Goal: Check status: Check status

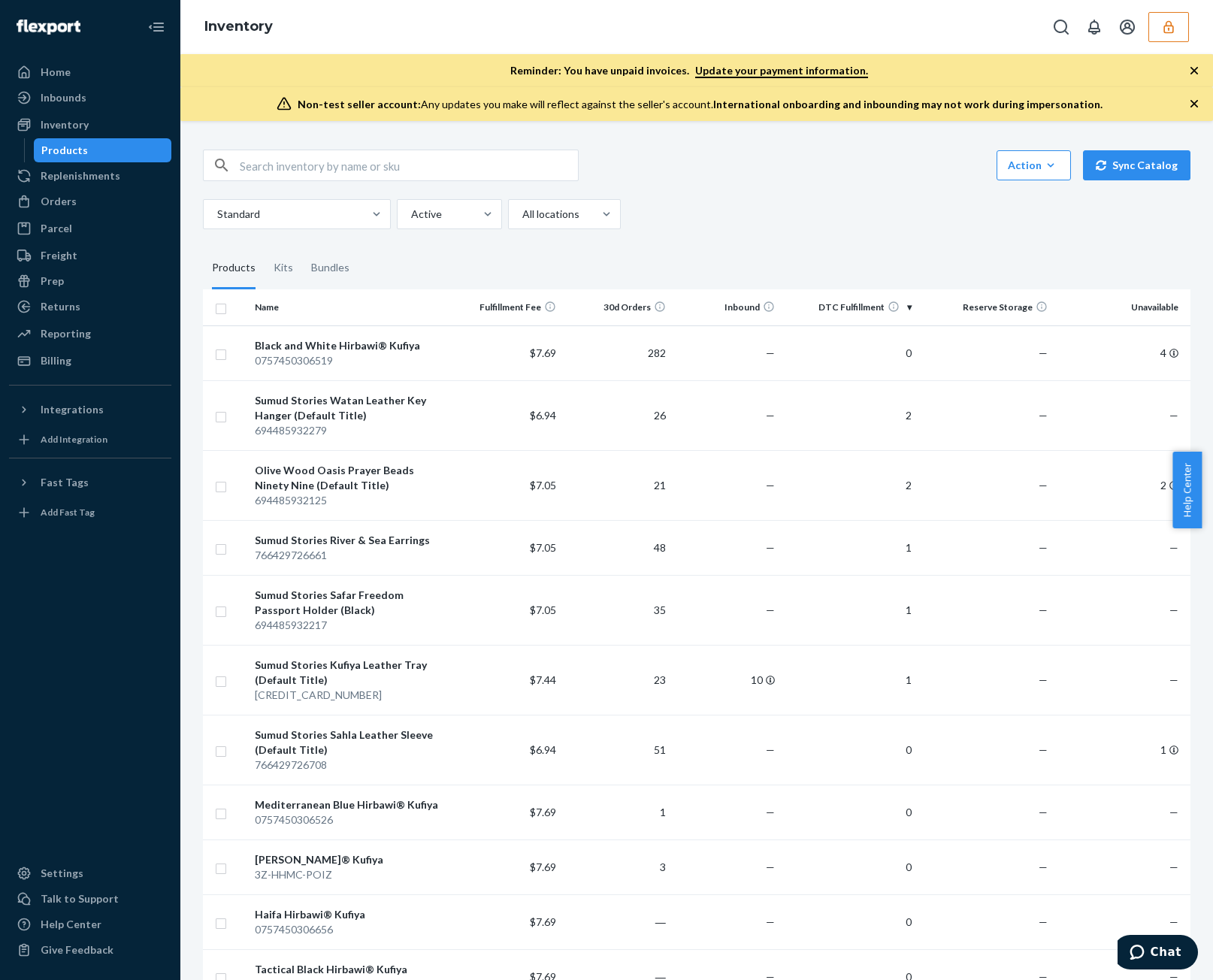
scroll to position [2405, 0]
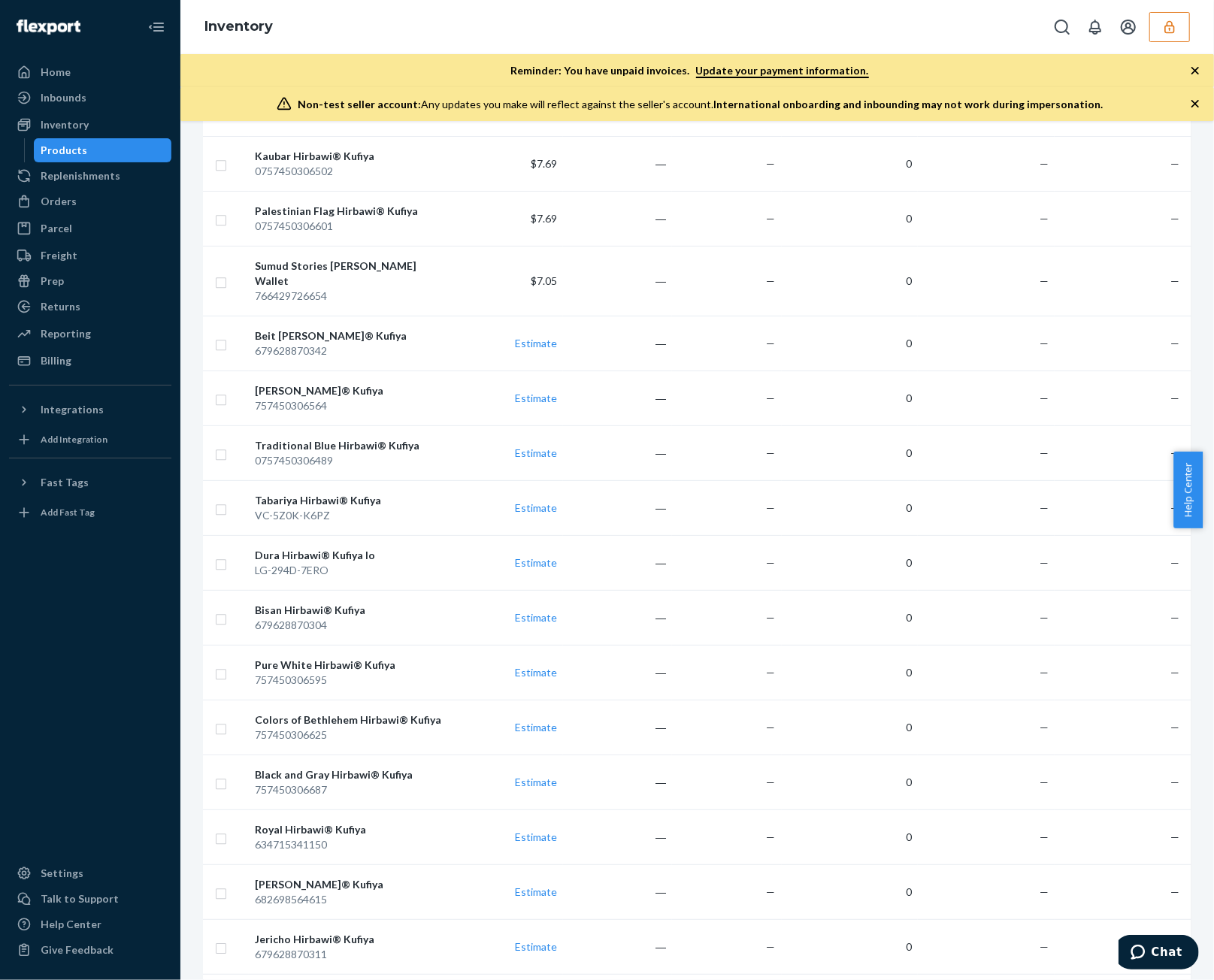
click at [1193, 31] on div "Inventory" at bounding box center [697, 27] width 1034 height 54
click at [1175, 27] on icon "button" at bounding box center [1168, 27] width 9 height 13
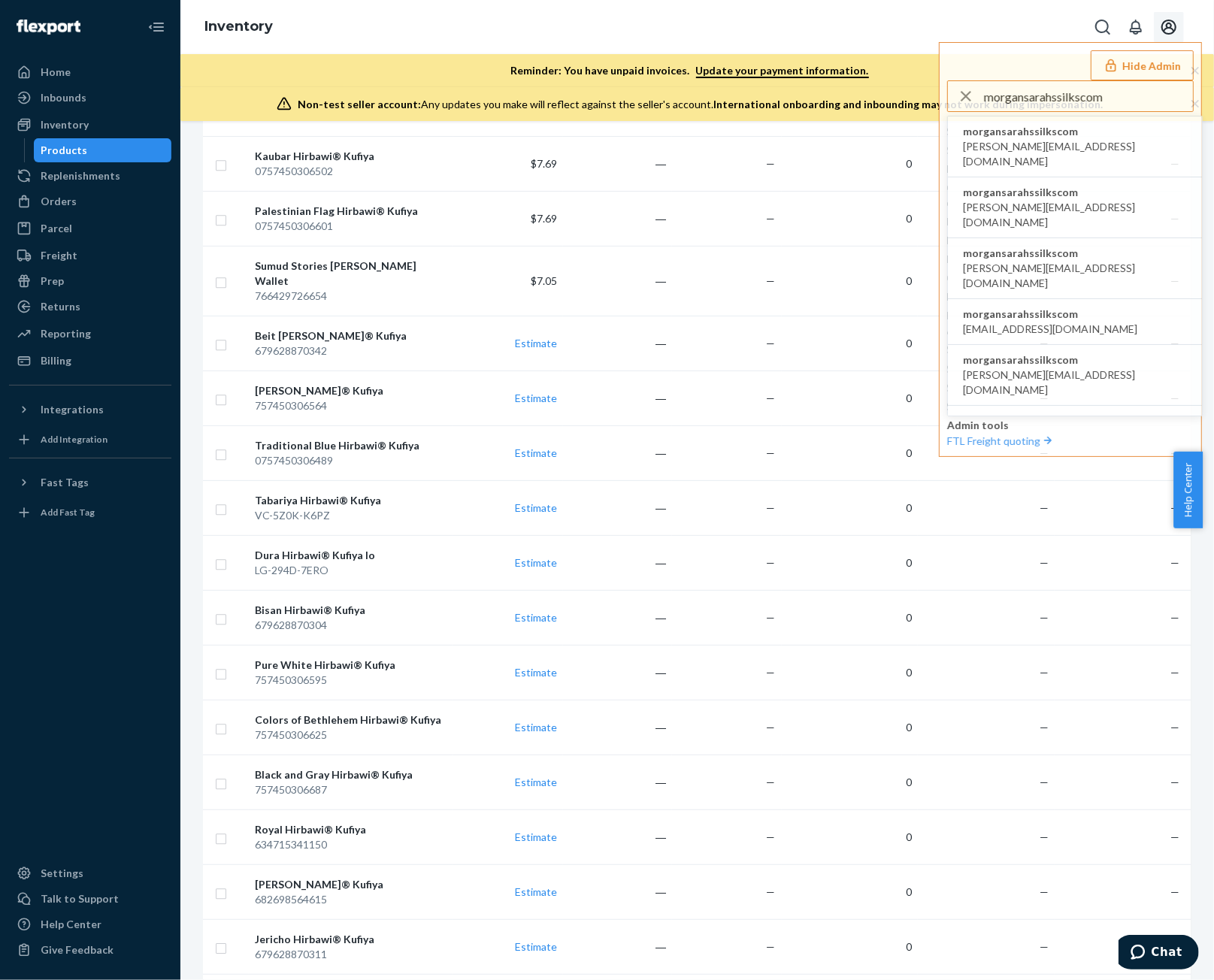
type input "morgansarahssilkscom"
click at [1057, 148] on span "cassandra@sarahssilks.com" at bounding box center [1075, 154] width 224 height 30
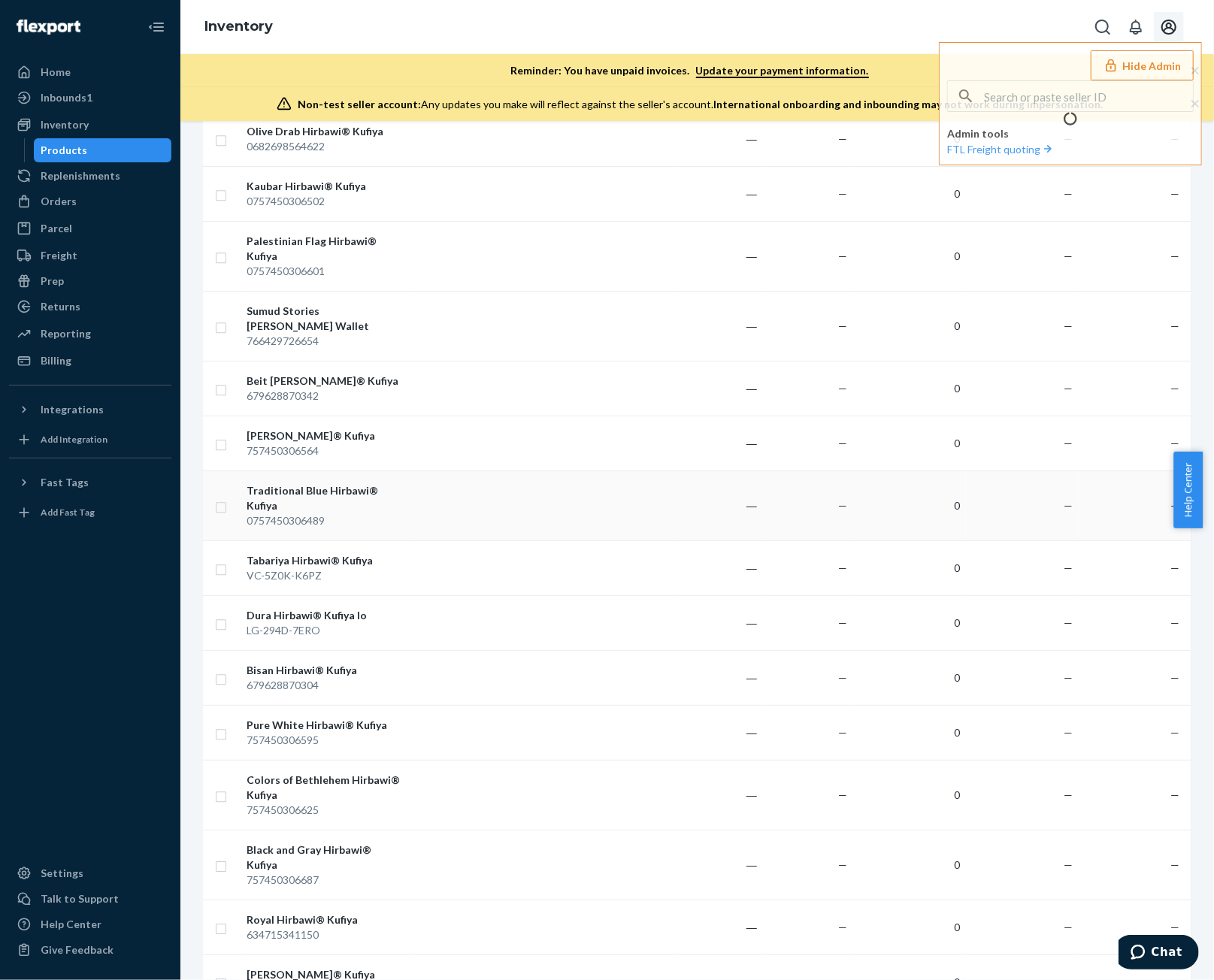
scroll to position [0, 0]
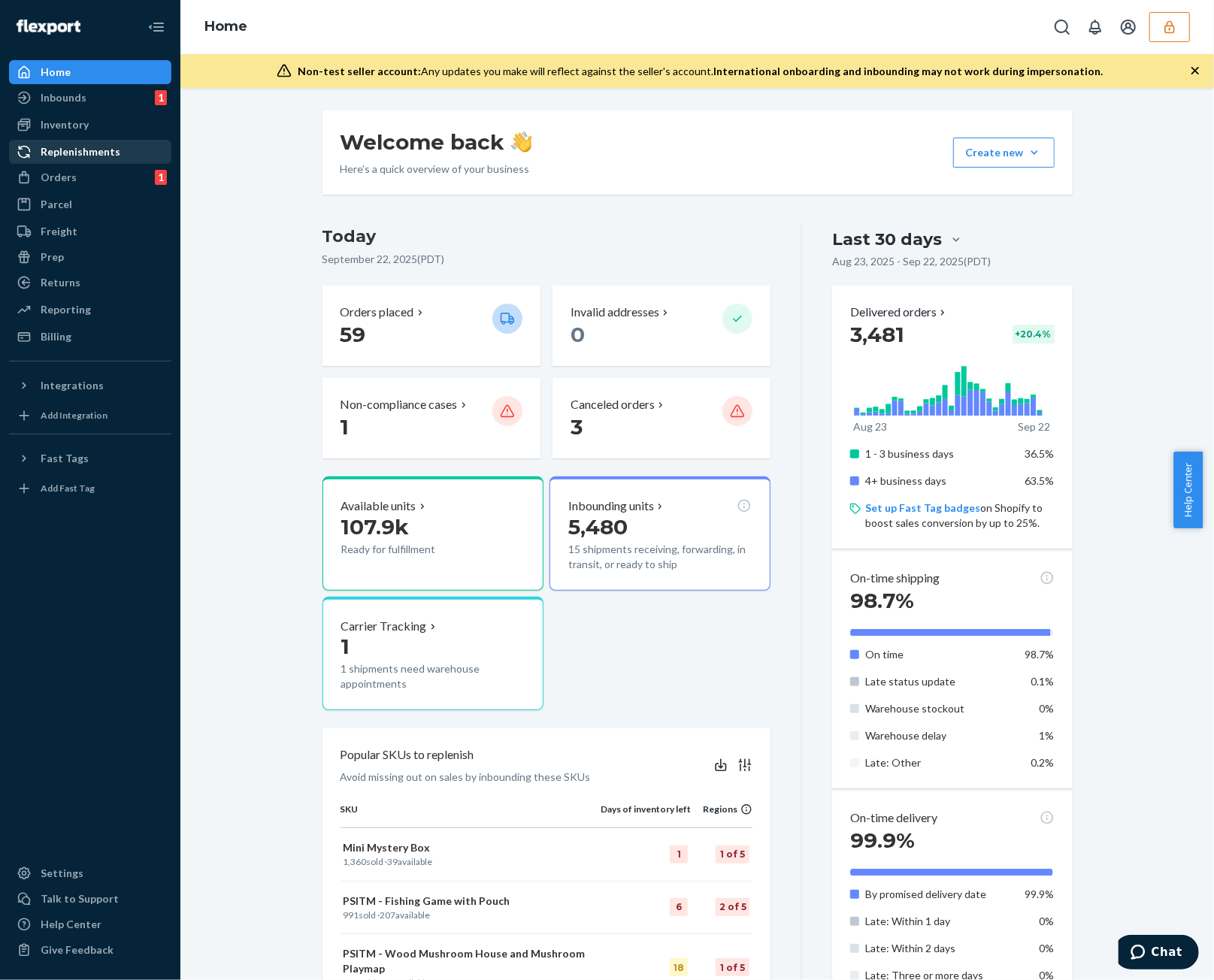
click at [65, 159] on div "Replenishments" at bounding box center [80, 152] width 80 height 15
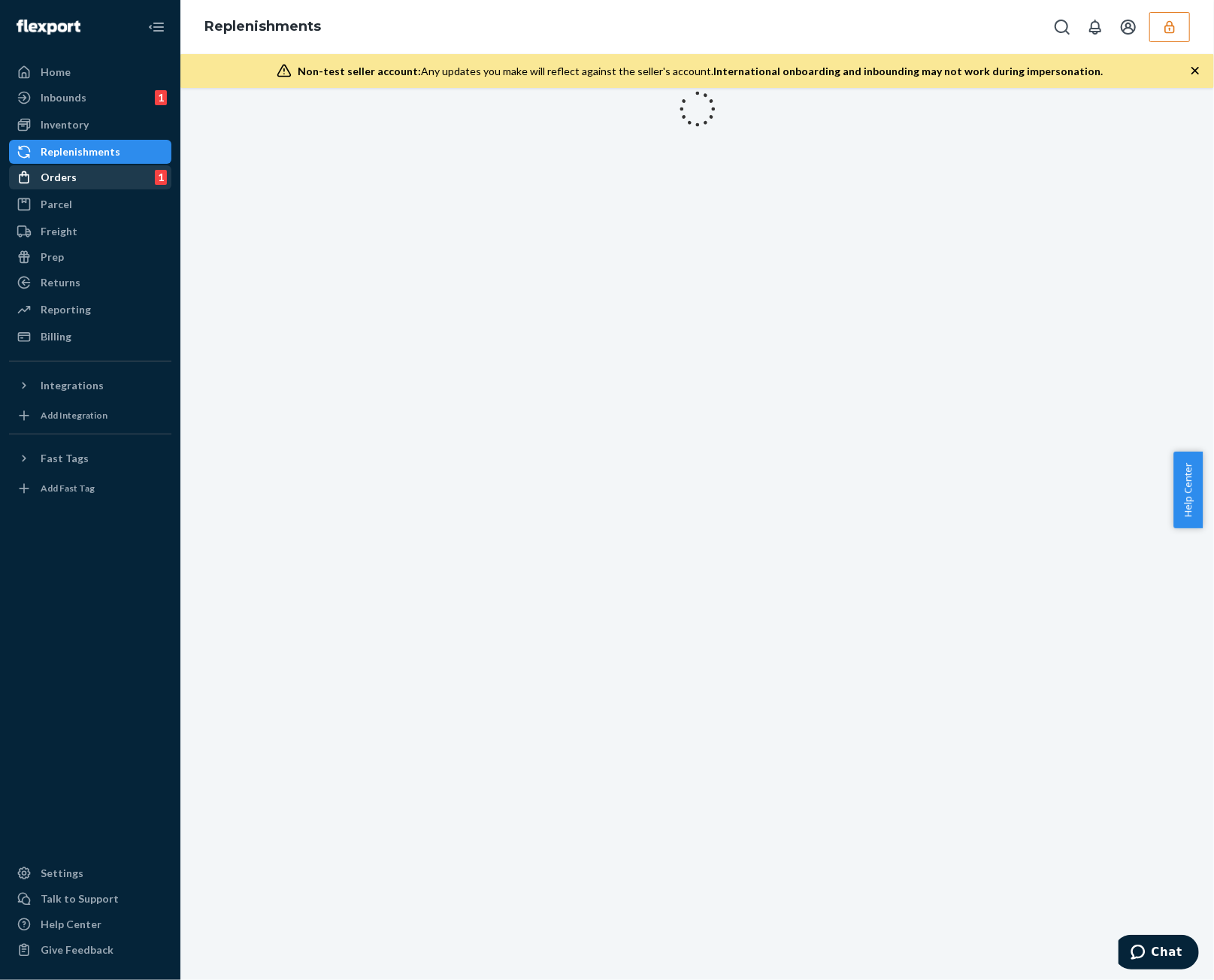
click at [64, 181] on div "Orders" at bounding box center [58, 178] width 36 height 15
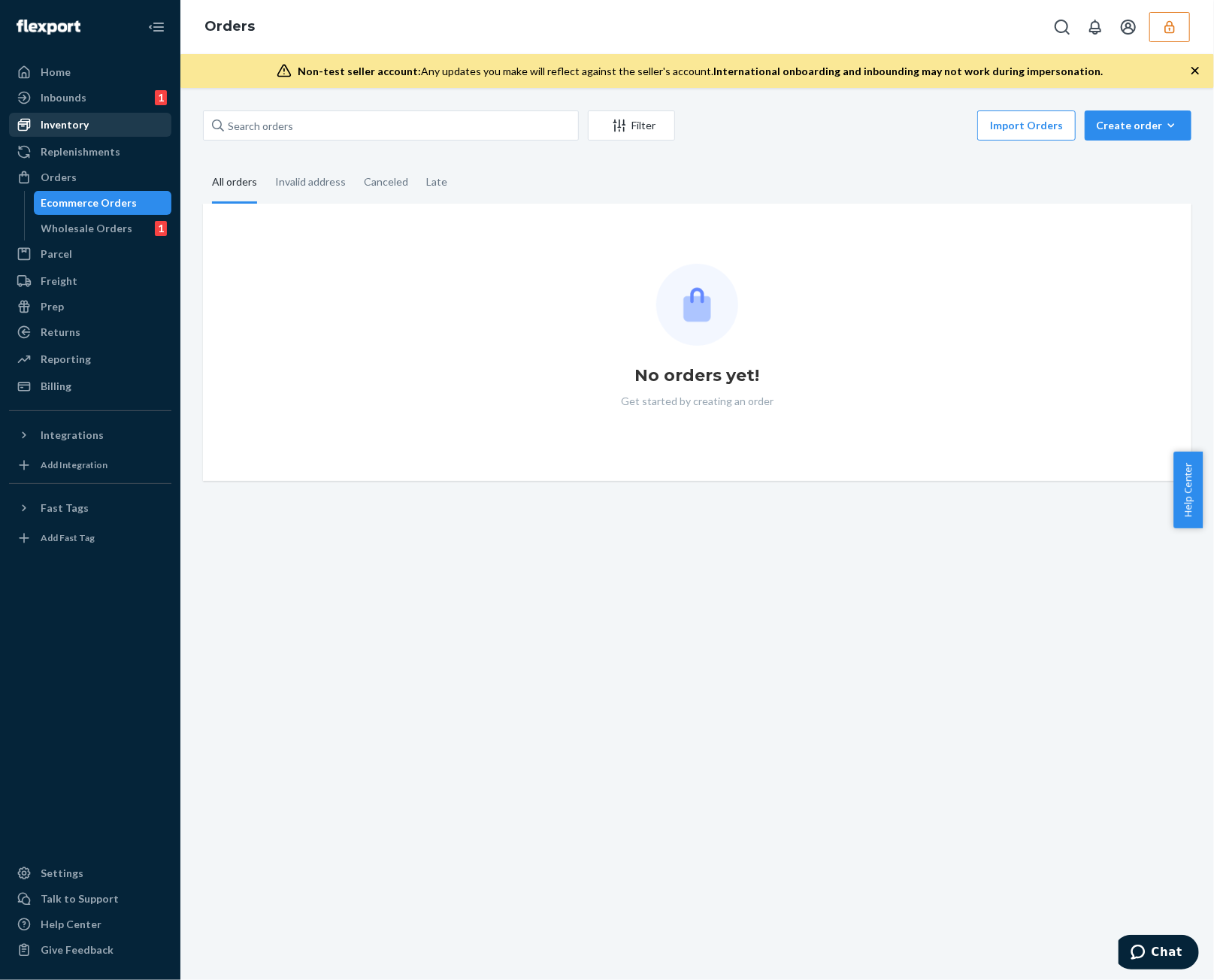
click at [76, 129] on div "Inventory" at bounding box center [64, 125] width 48 height 15
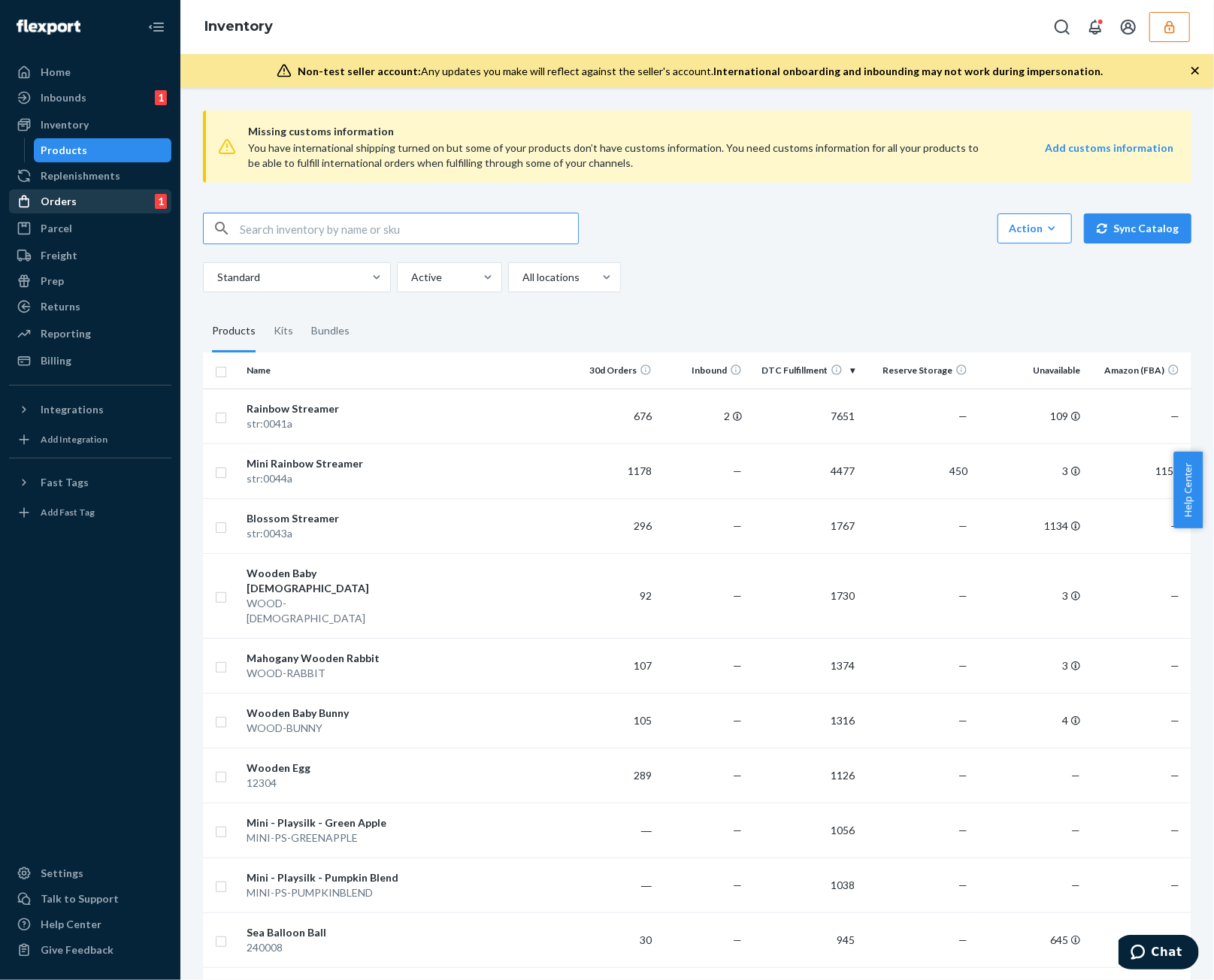
click at [100, 203] on div "Orders 1" at bounding box center [90, 201] width 160 height 21
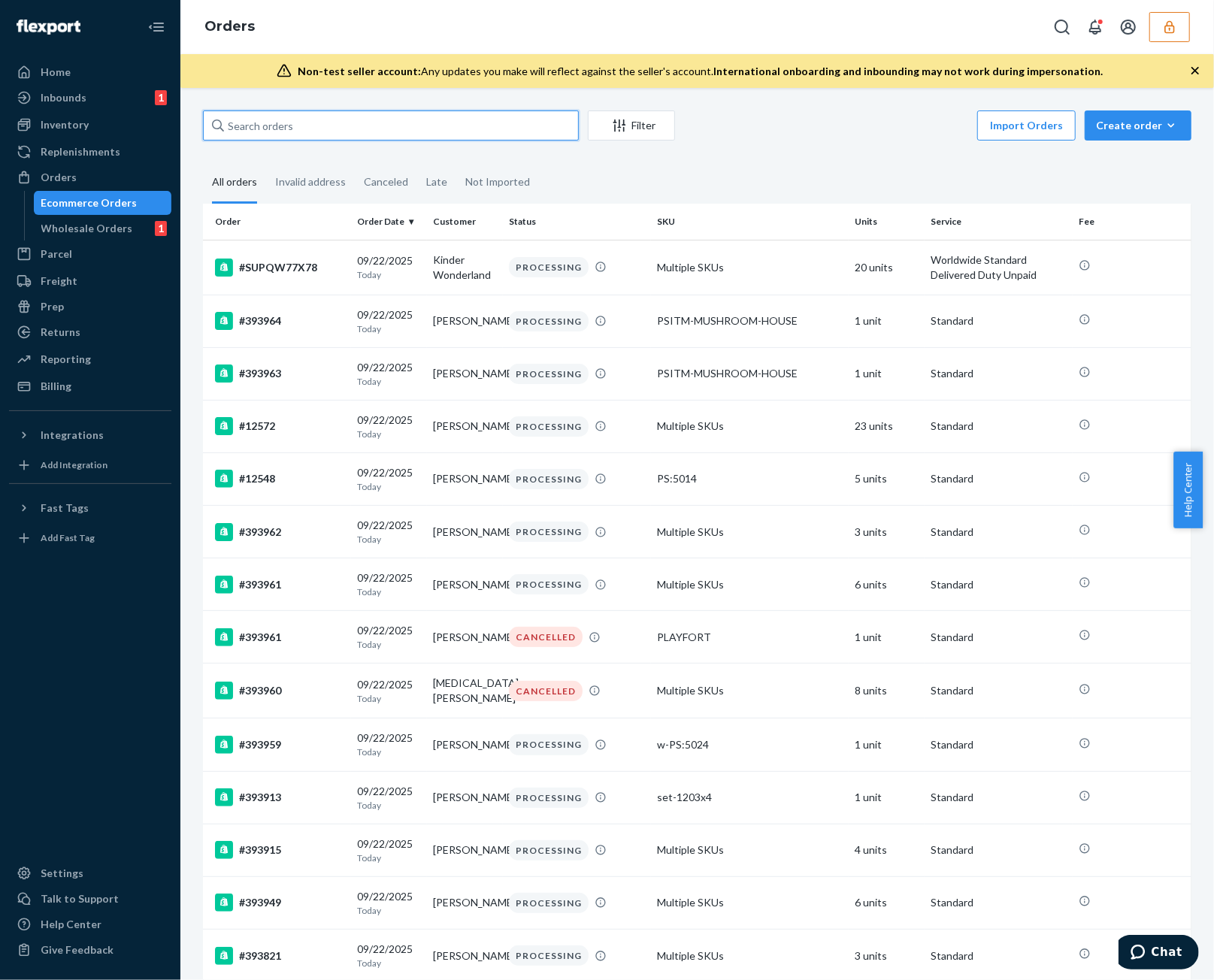
click at [385, 126] on input "text" at bounding box center [391, 125] width 376 height 30
paste input "128588135"
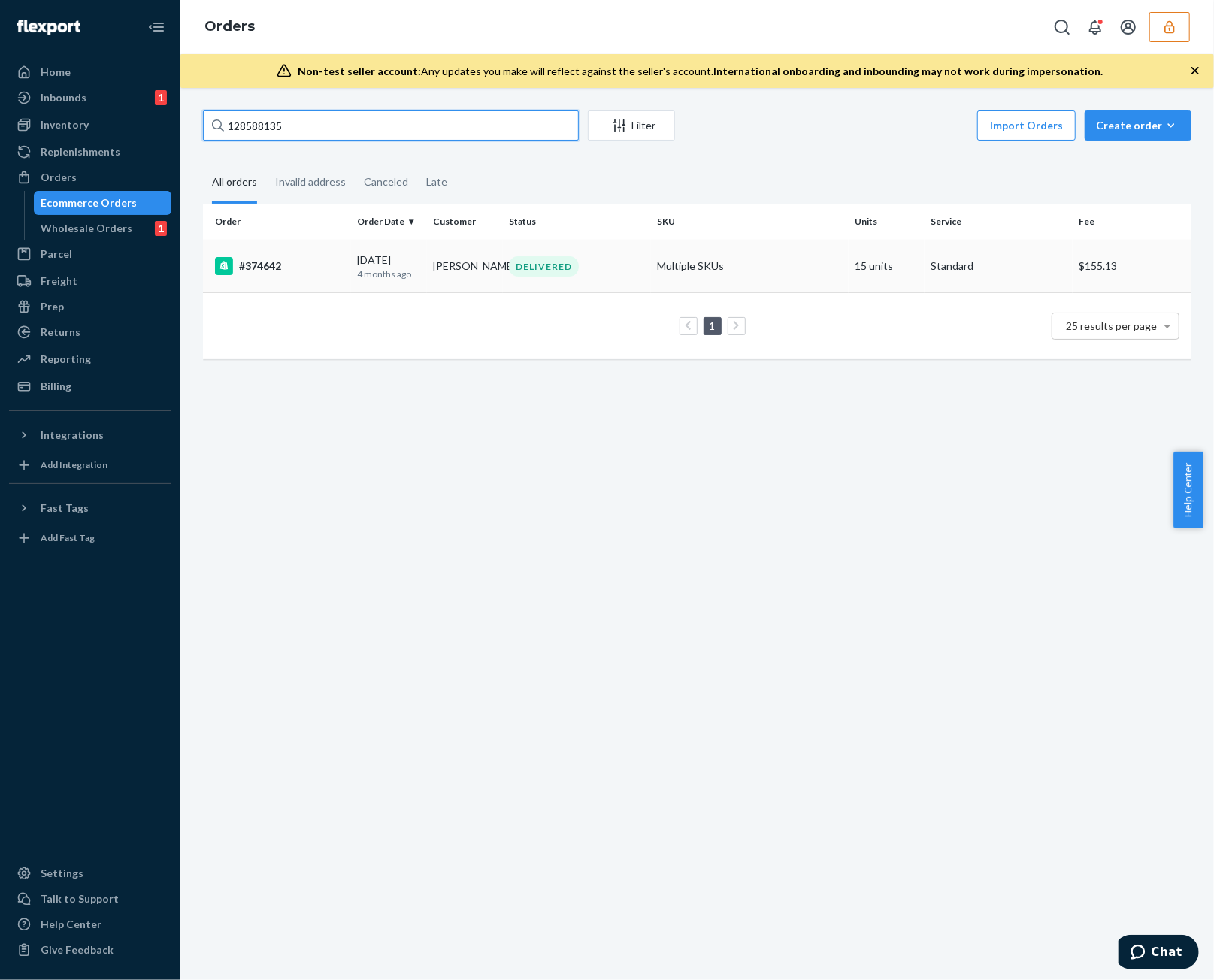
type input "128588135"
click at [434, 281] on td "Lara Ghanem" at bounding box center [464, 265] width 76 height 52
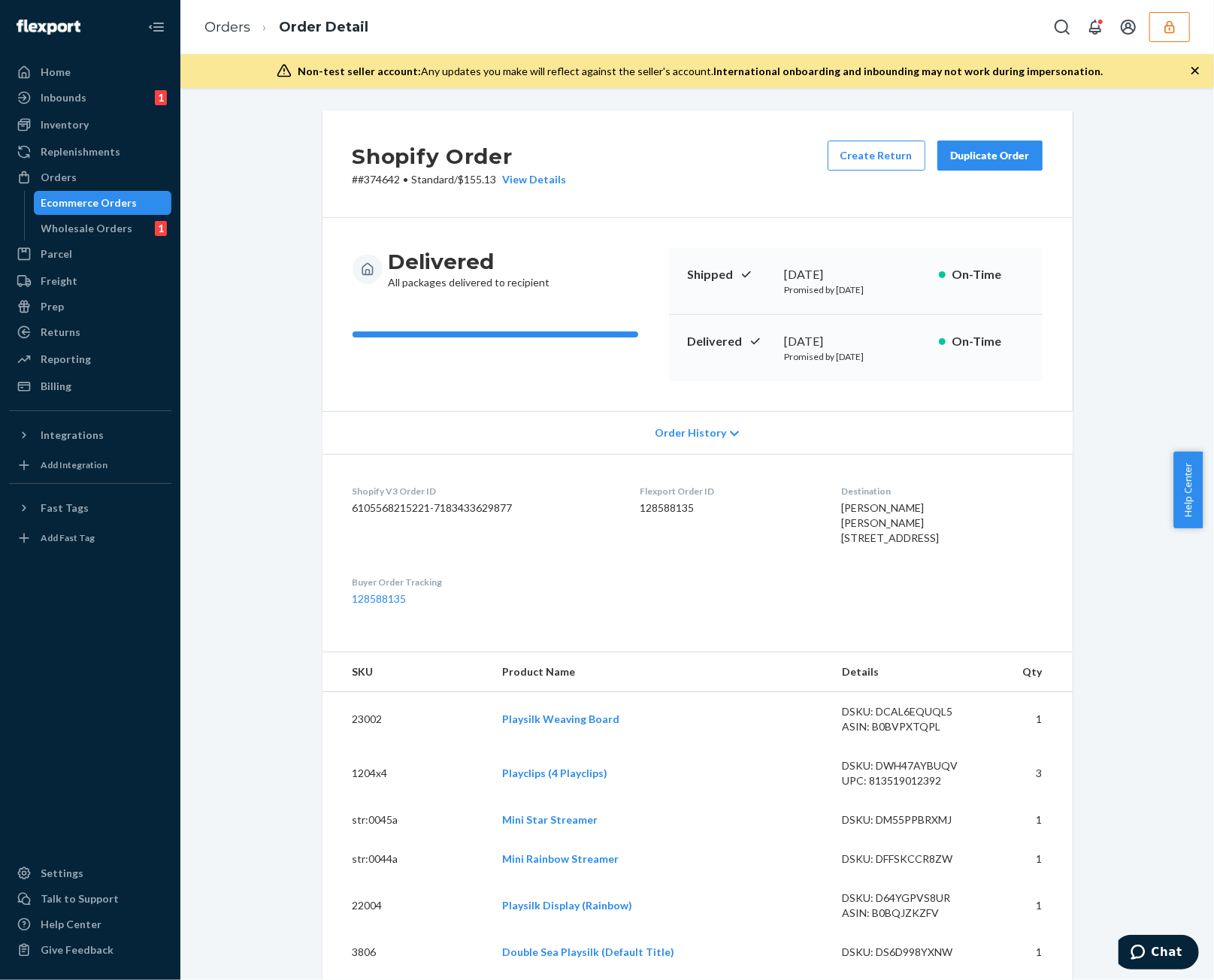
drag, startPoint x: 535, startPoint y: 193, endPoint x: 536, endPoint y: 185, distance: 8.1
click at [535, 192] on div "Shopify Order # #374642 • Standard / $155.13 View Details Create Return Duplica…" at bounding box center [698, 164] width 750 height 107
click at [537, 182] on div "View Details" at bounding box center [531, 180] width 70 height 15
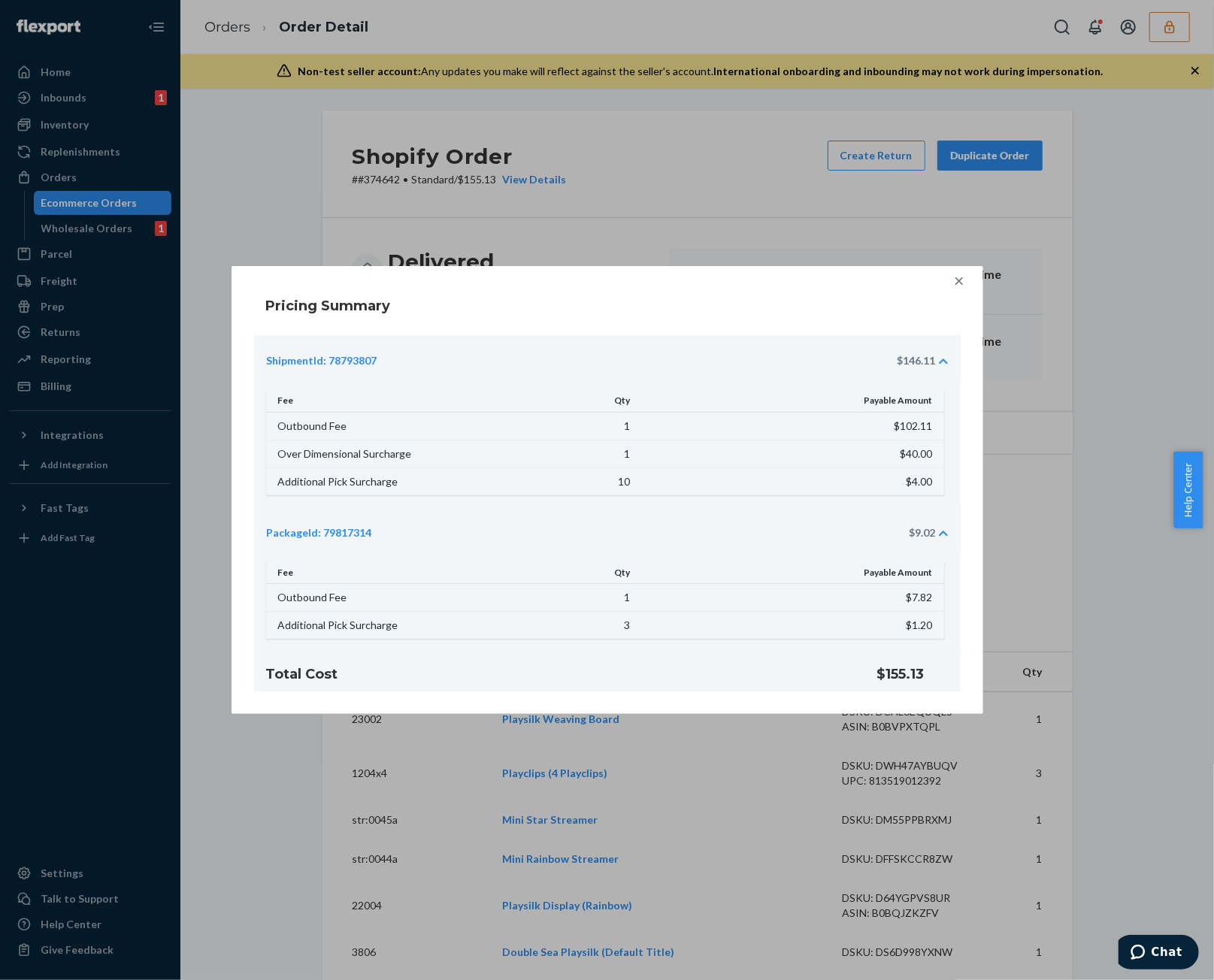
click at [965, 281] on icon at bounding box center [960, 281] width 15 height 15
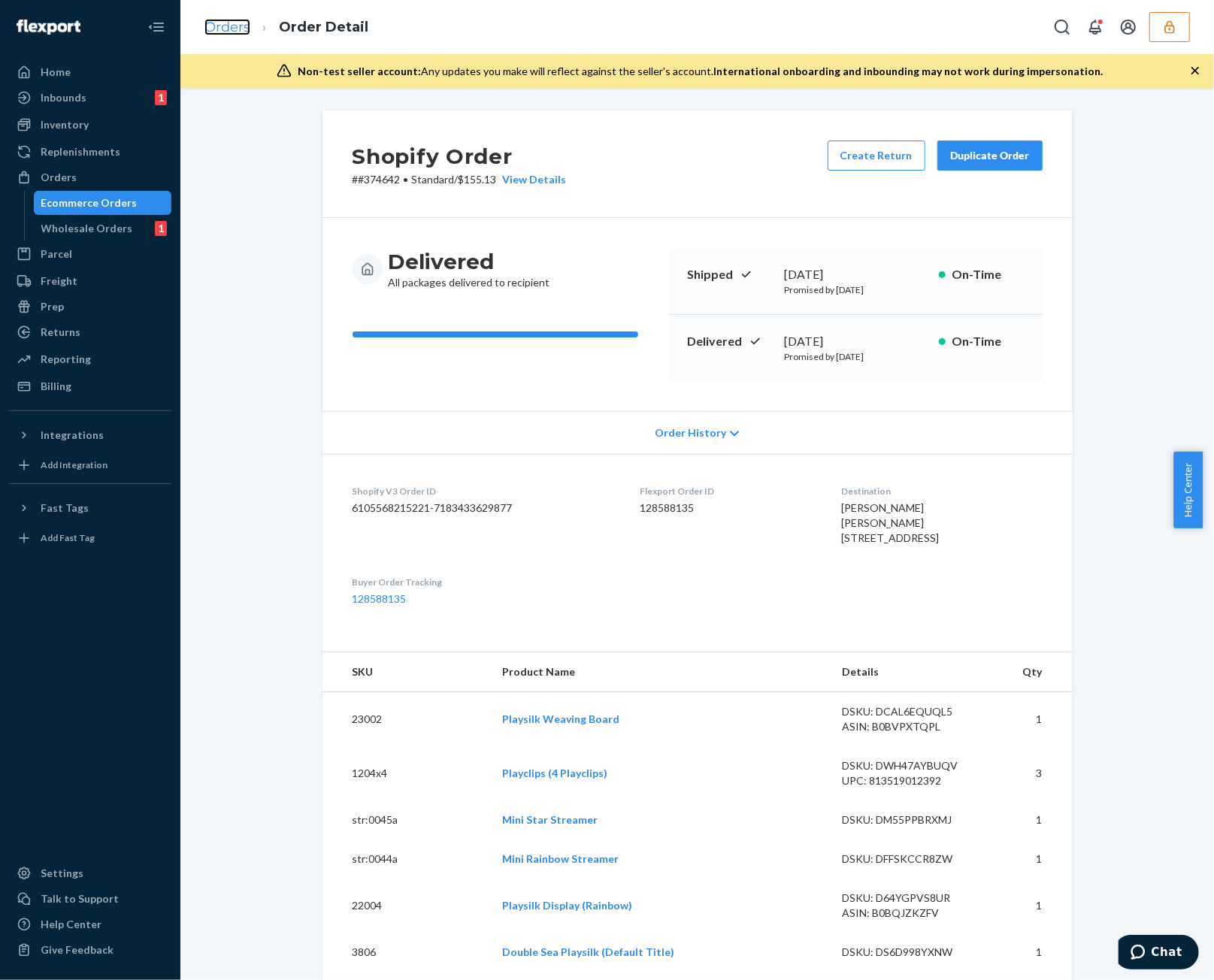
click at [224, 27] on link "Orders" at bounding box center [227, 27] width 46 height 16
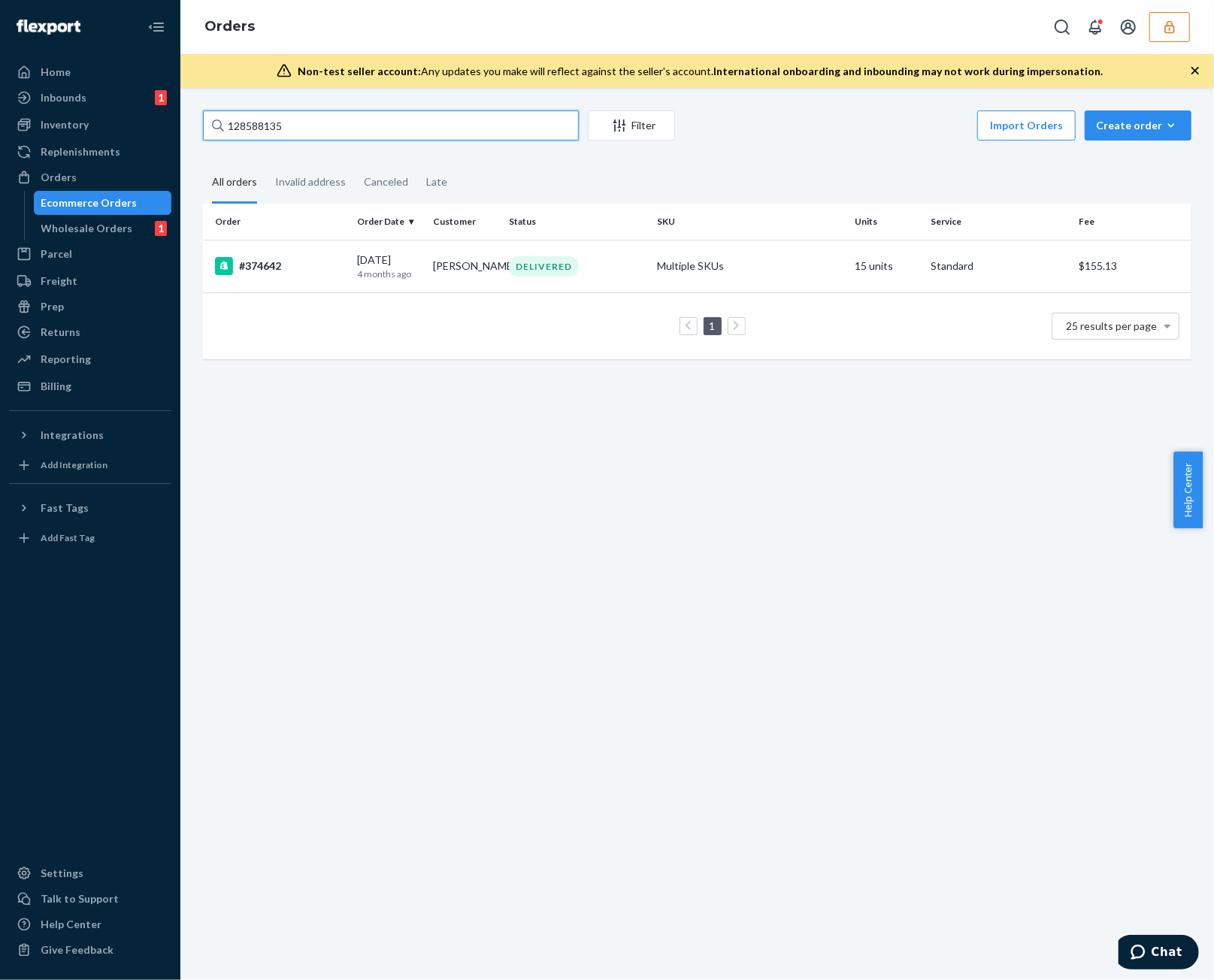
click at [496, 129] on input "128588135" at bounding box center [391, 125] width 376 height 30
paste input "36080058"
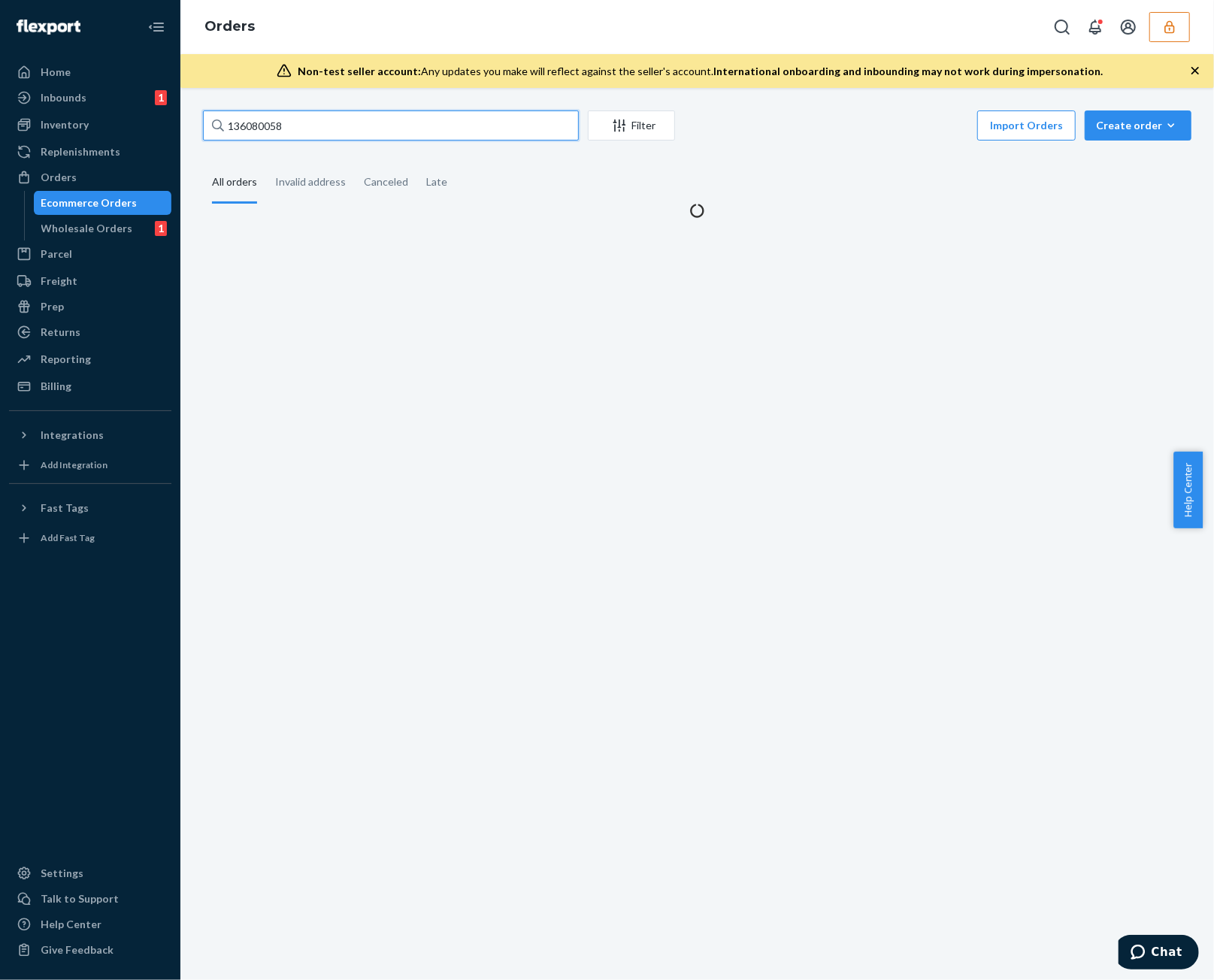
type input "136080058"
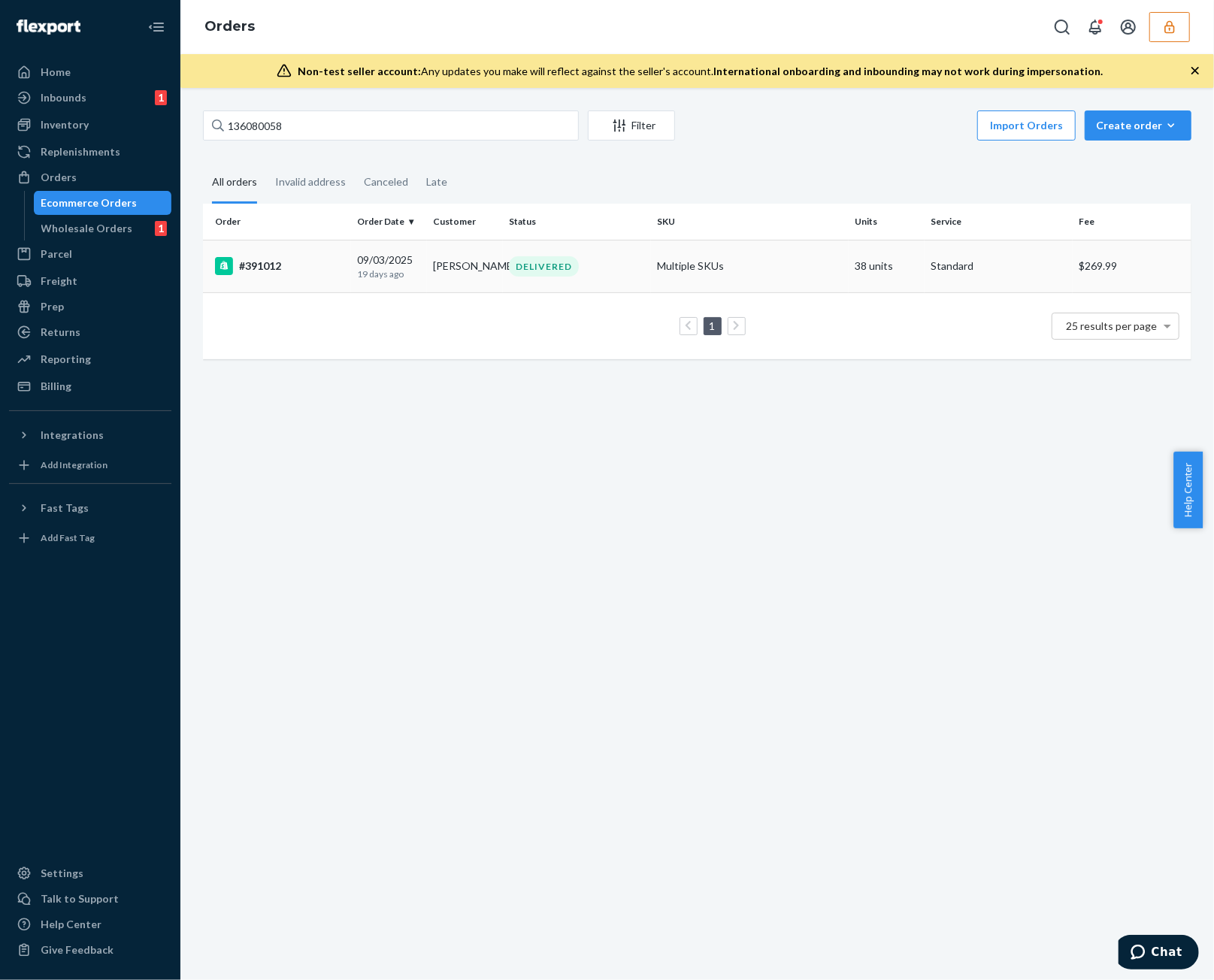
click at [525, 245] on td "DELIVERED" at bounding box center [577, 265] width 148 height 52
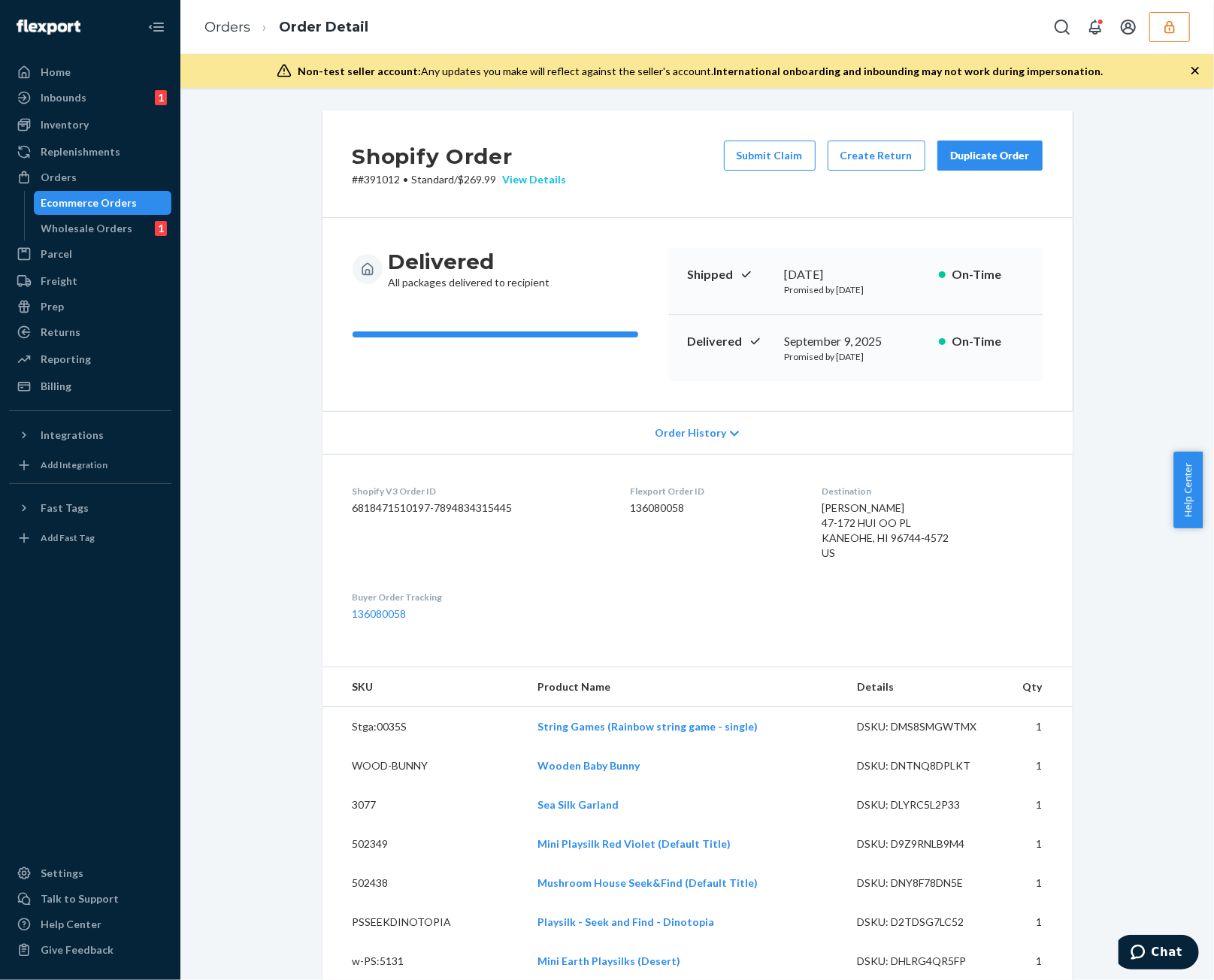
click at [539, 177] on div "View Details" at bounding box center [531, 180] width 70 height 15
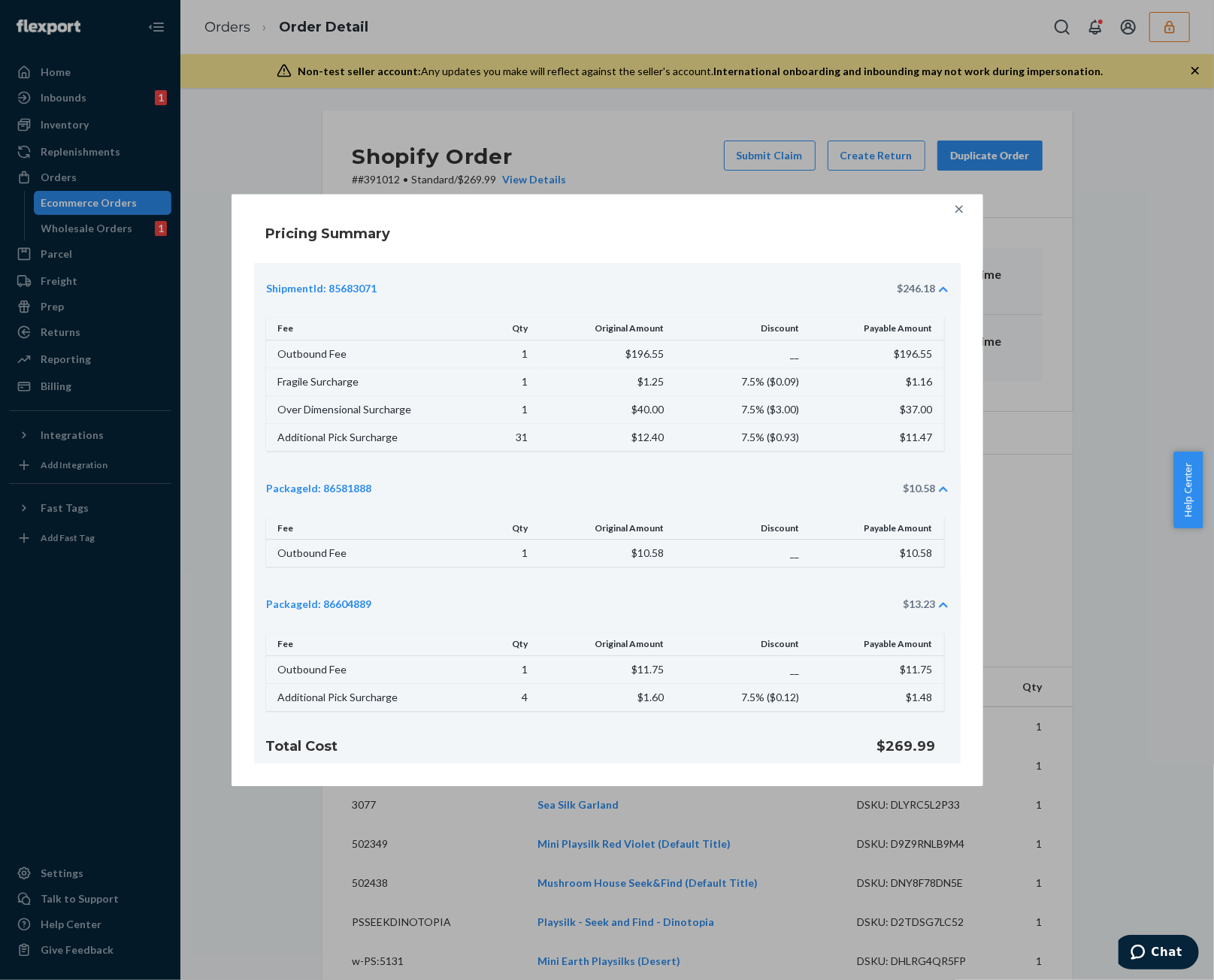
click at [969, 215] on div at bounding box center [959, 209] width 30 height 30
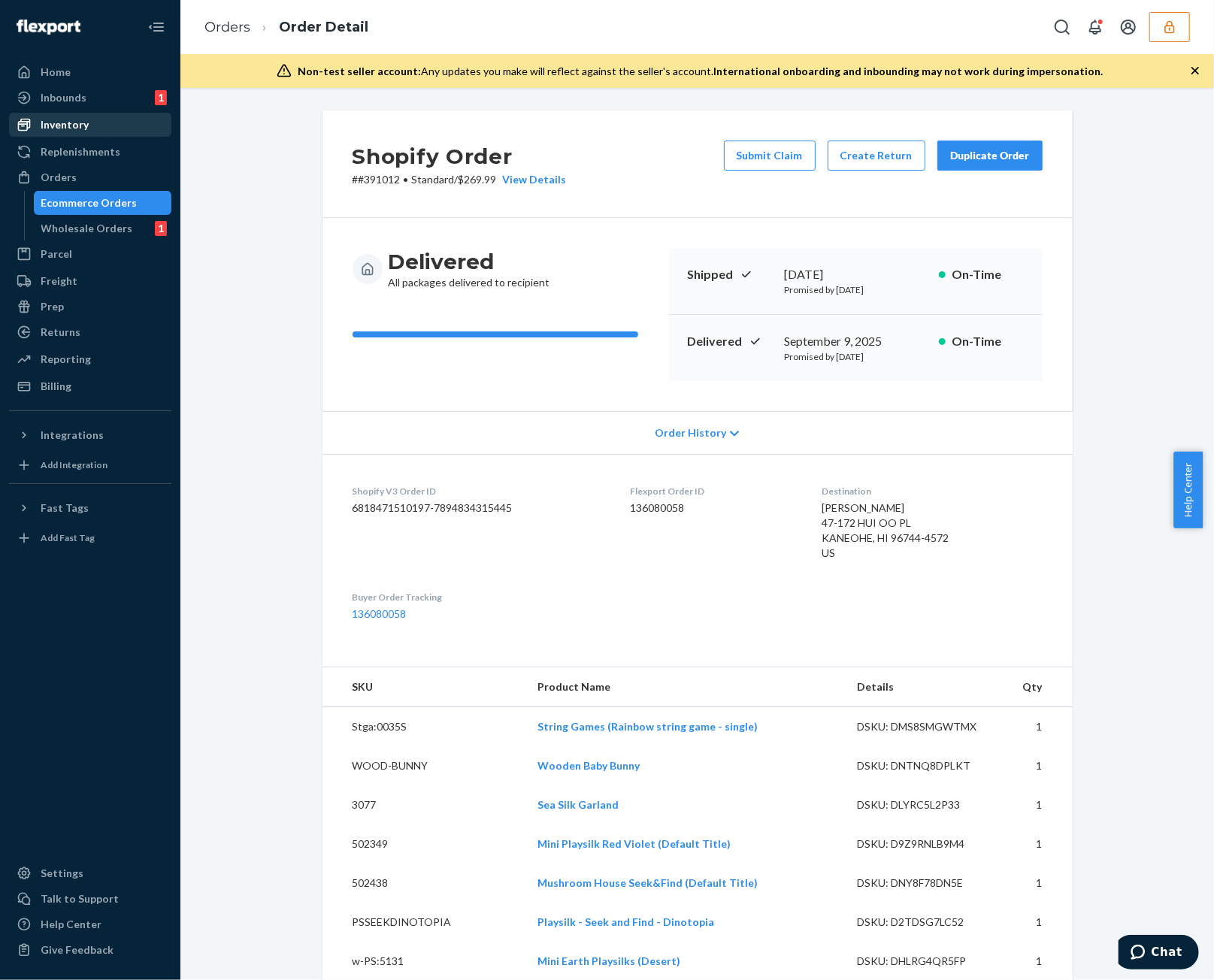
click at [96, 124] on div "Inventory" at bounding box center [90, 124] width 160 height 21
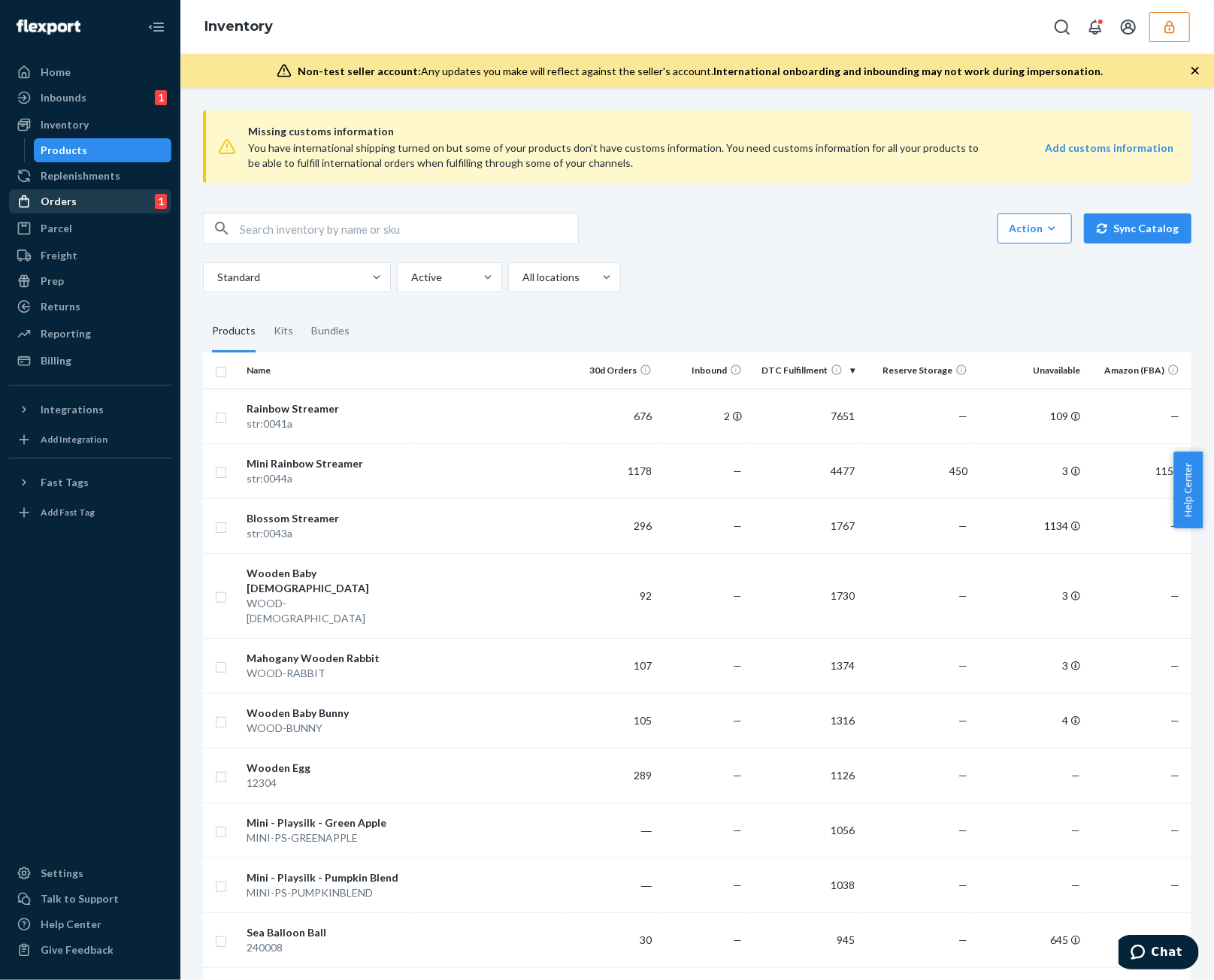
click at [76, 203] on div "Orders 1" at bounding box center [90, 201] width 160 height 21
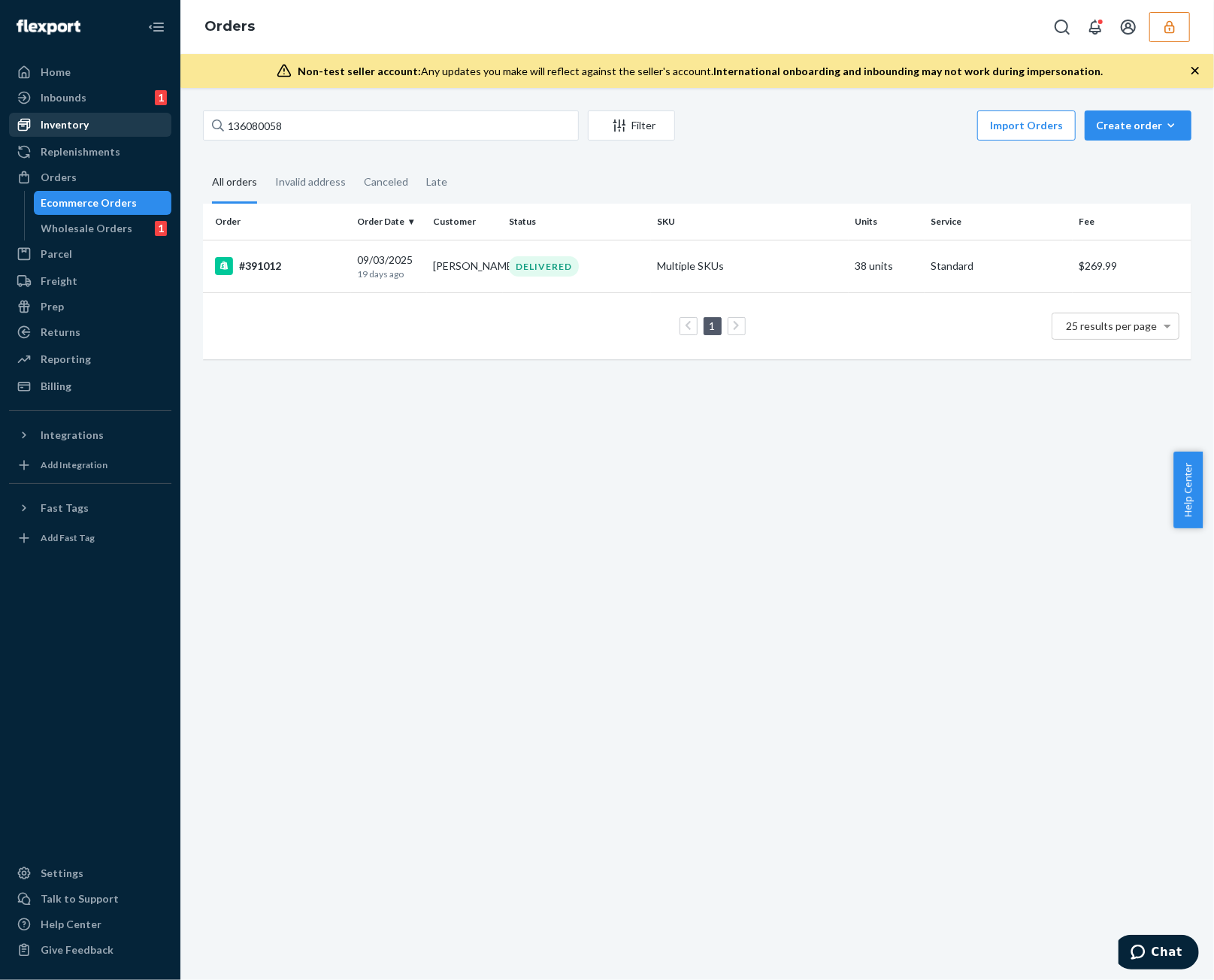
click at [76, 123] on div "Inventory" at bounding box center [64, 125] width 48 height 15
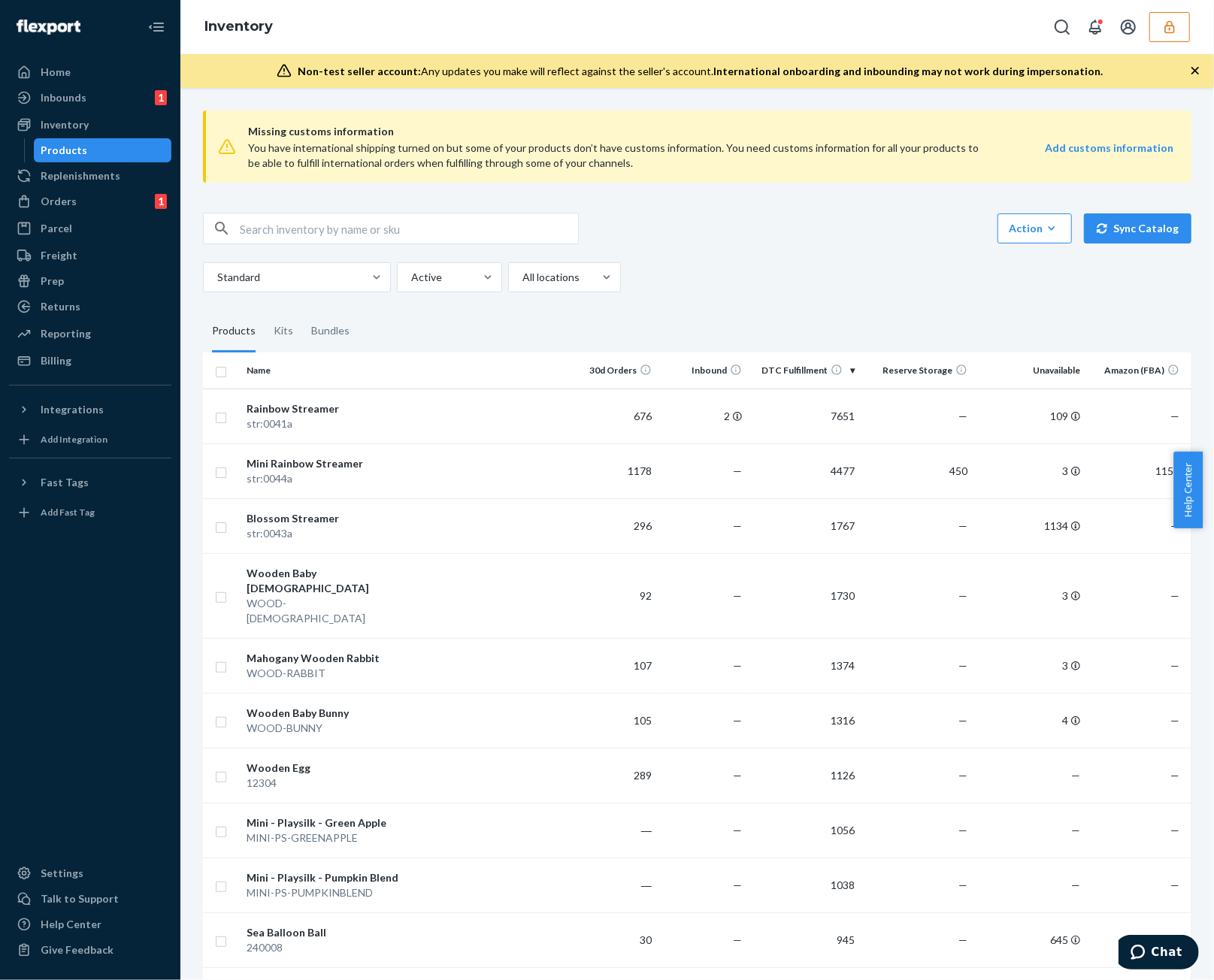
click at [446, 233] on input "text" at bounding box center [409, 228] width 338 height 30
paste input "D9ZLHWSLDTP"
type input "D9ZLHWSLDTP"
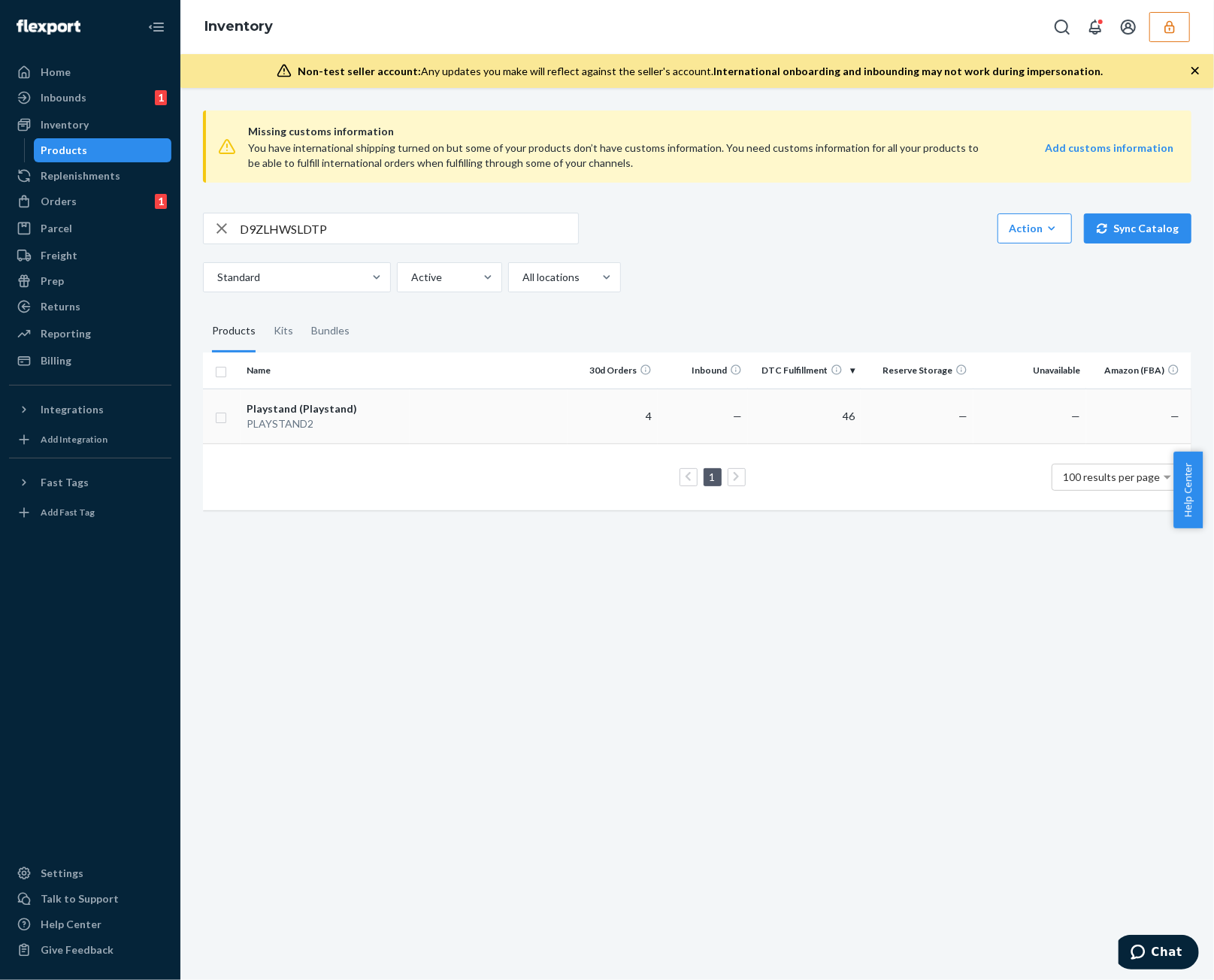
click at [684, 433] on td "—" at bounding box center [702, 416] width 90 height 55
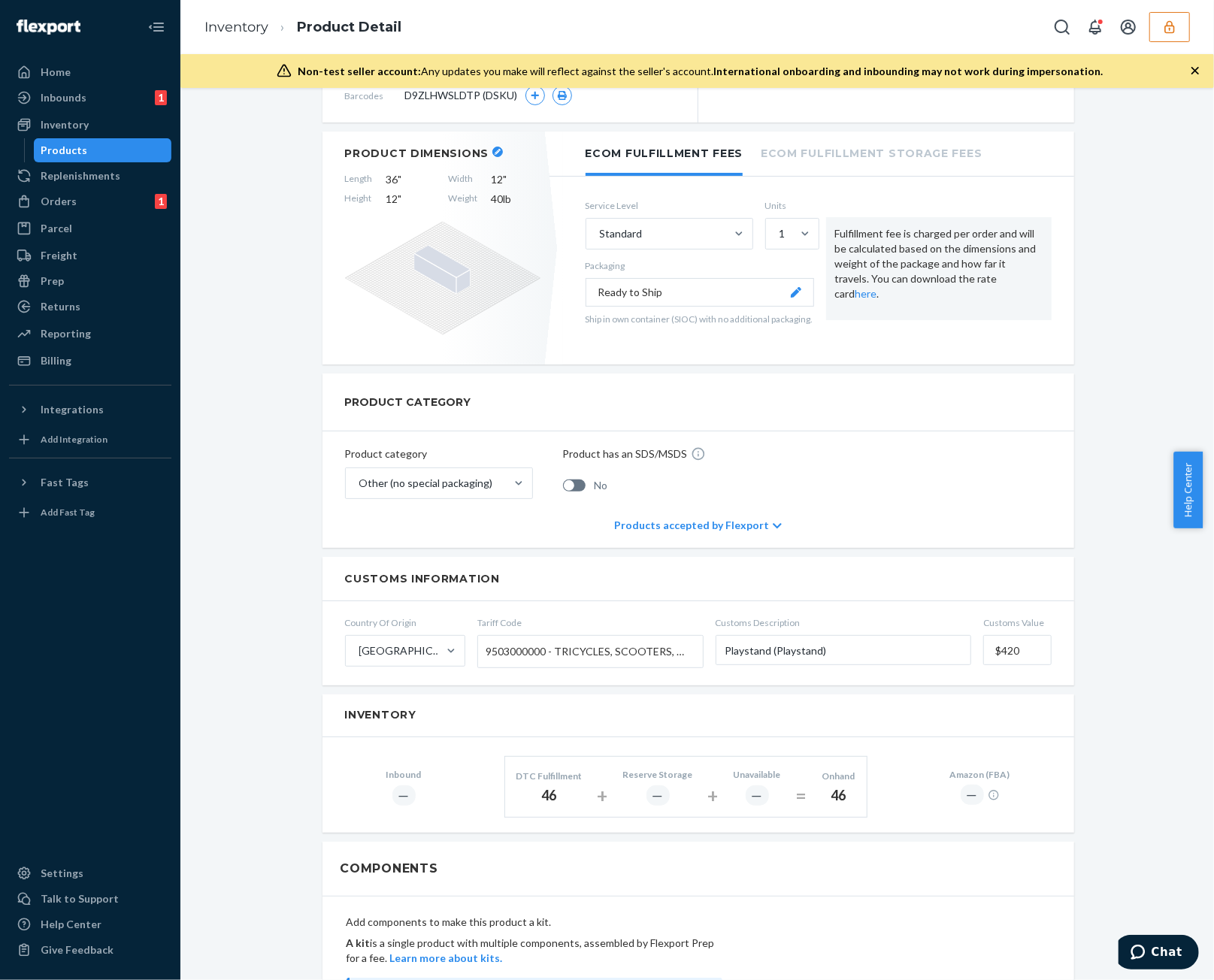
scroll to position [166, 0]
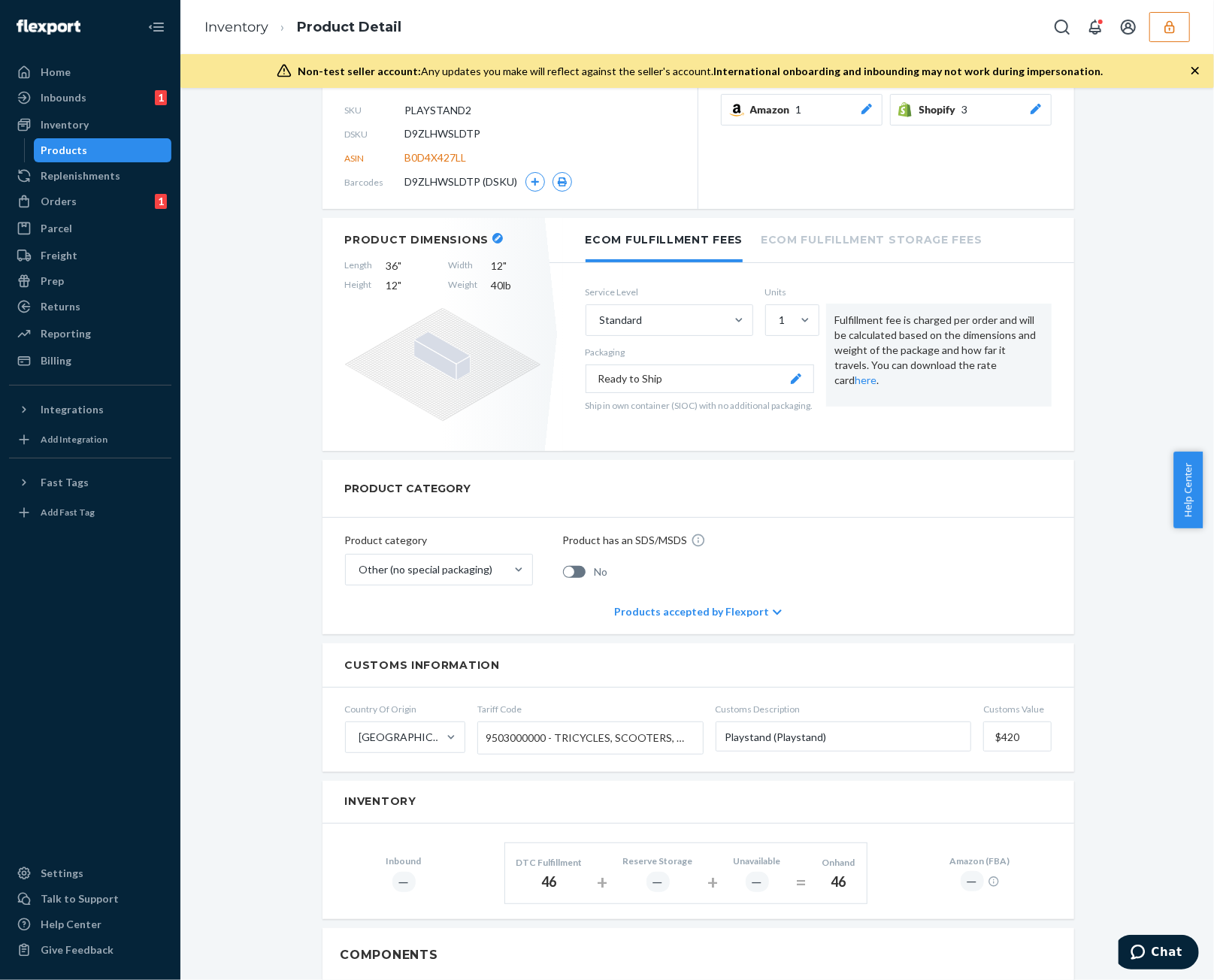
click at [716, 614] on div "Products accepted by Flexport" at bounding box center [697, 611] width 167 height 45
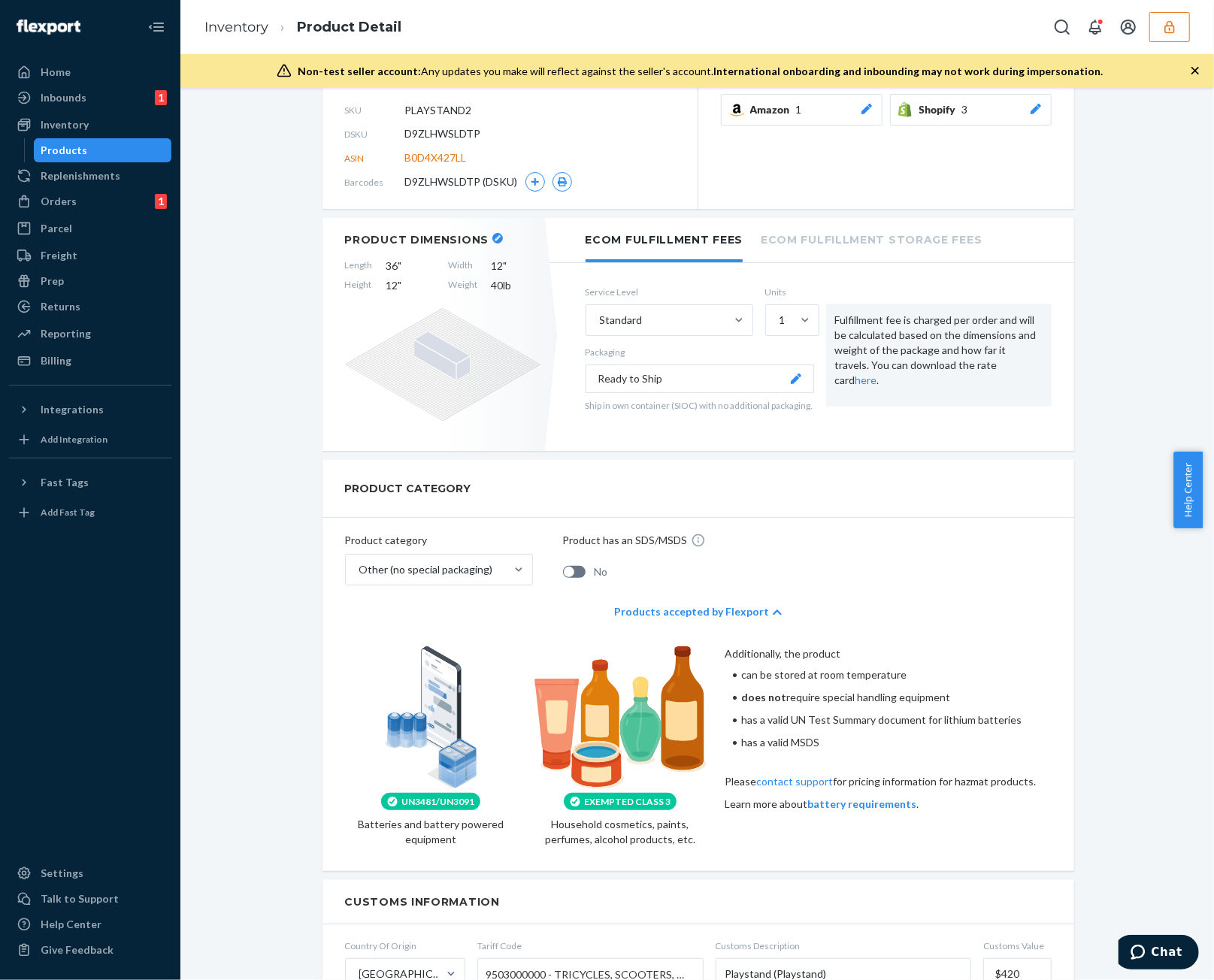
click at [716, 614] on div "Products accepted by Flexport" at bounding box center [697, 611] width 167 height 45
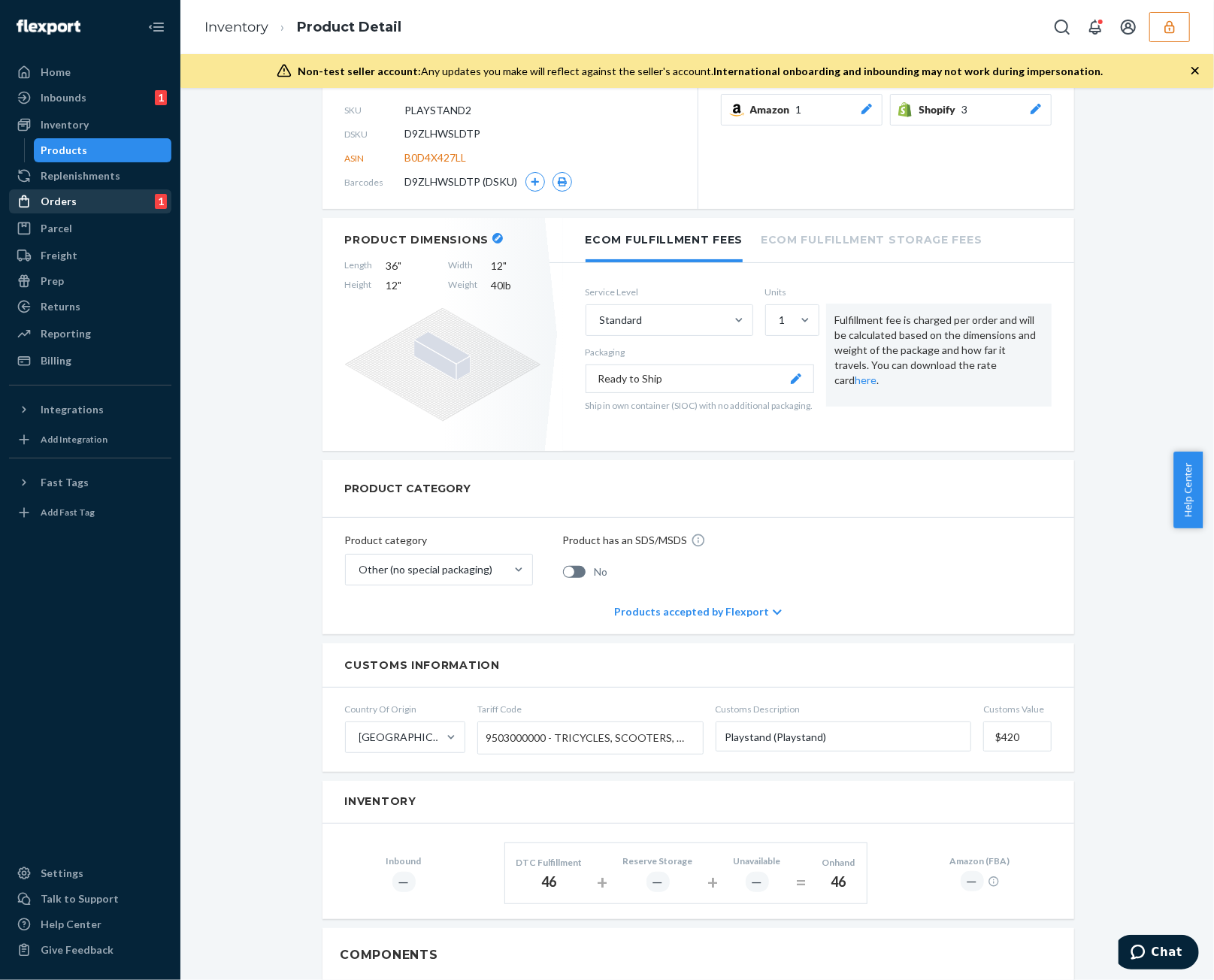
click at [69, 210] on div "Orders 1" at bounding box center [90, 201] width 160 height 21
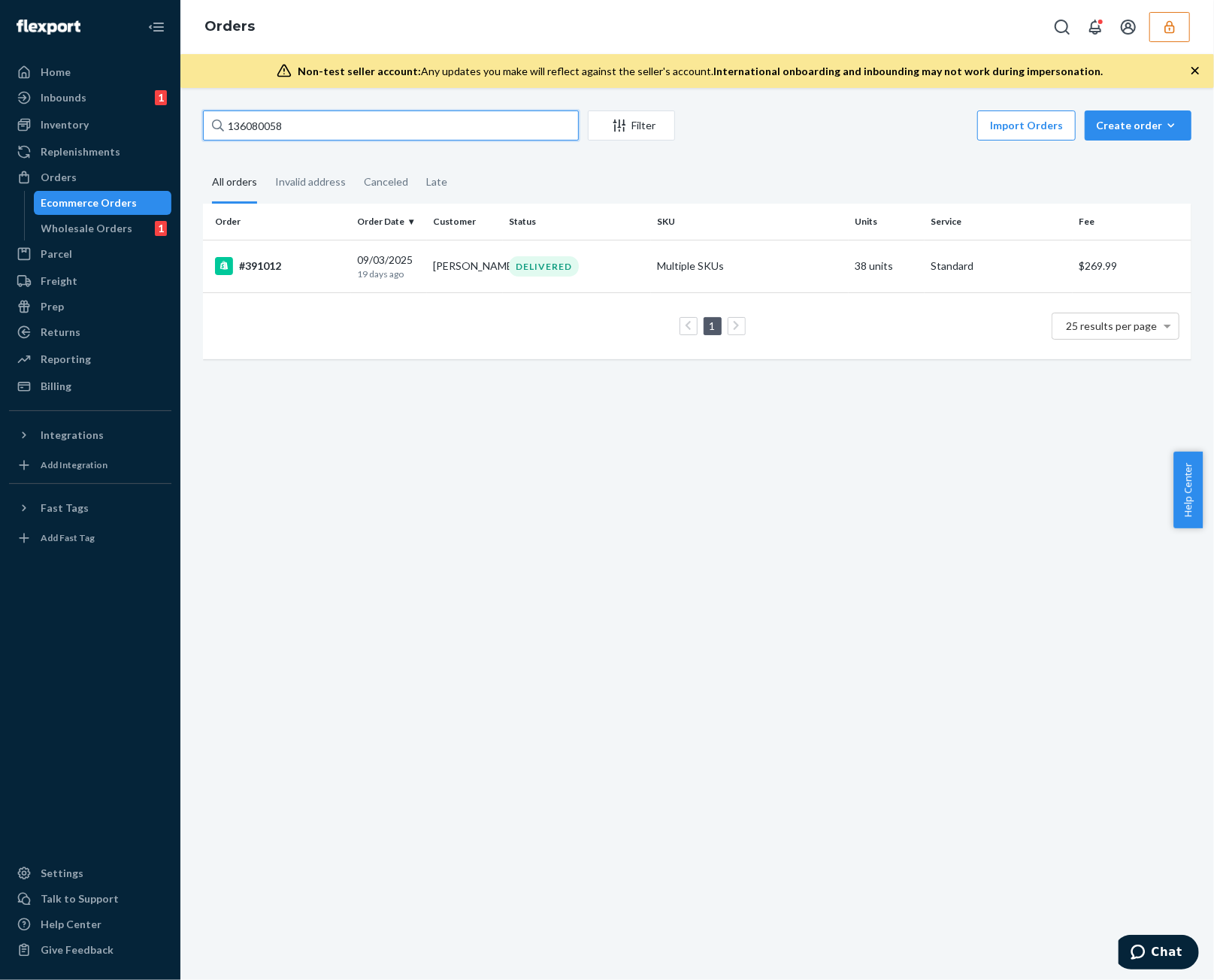
click at [454, 127] on input "136080058" at bounding box center [391, 125] width 376 height 30
type input "v"
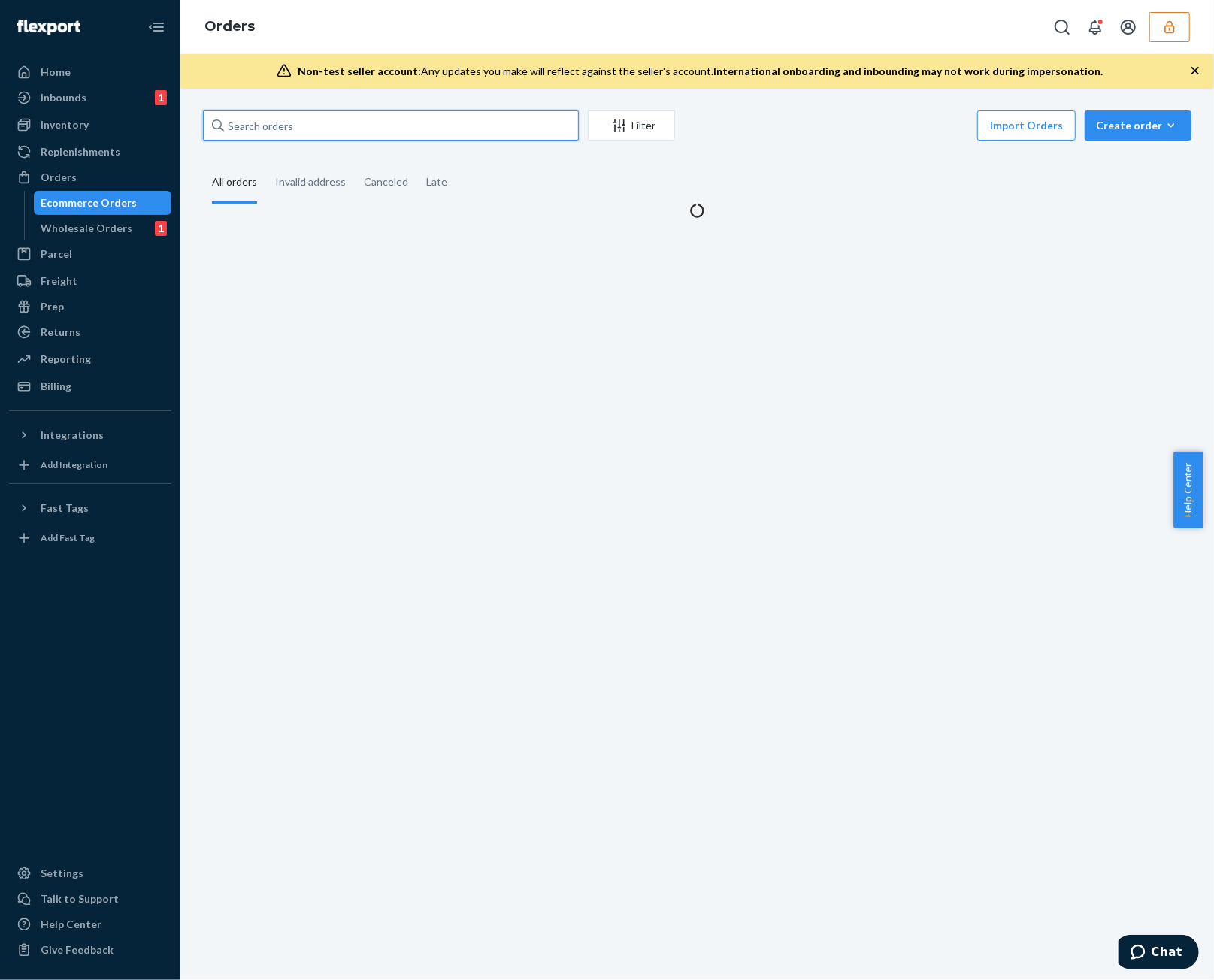
paste input "134156559"
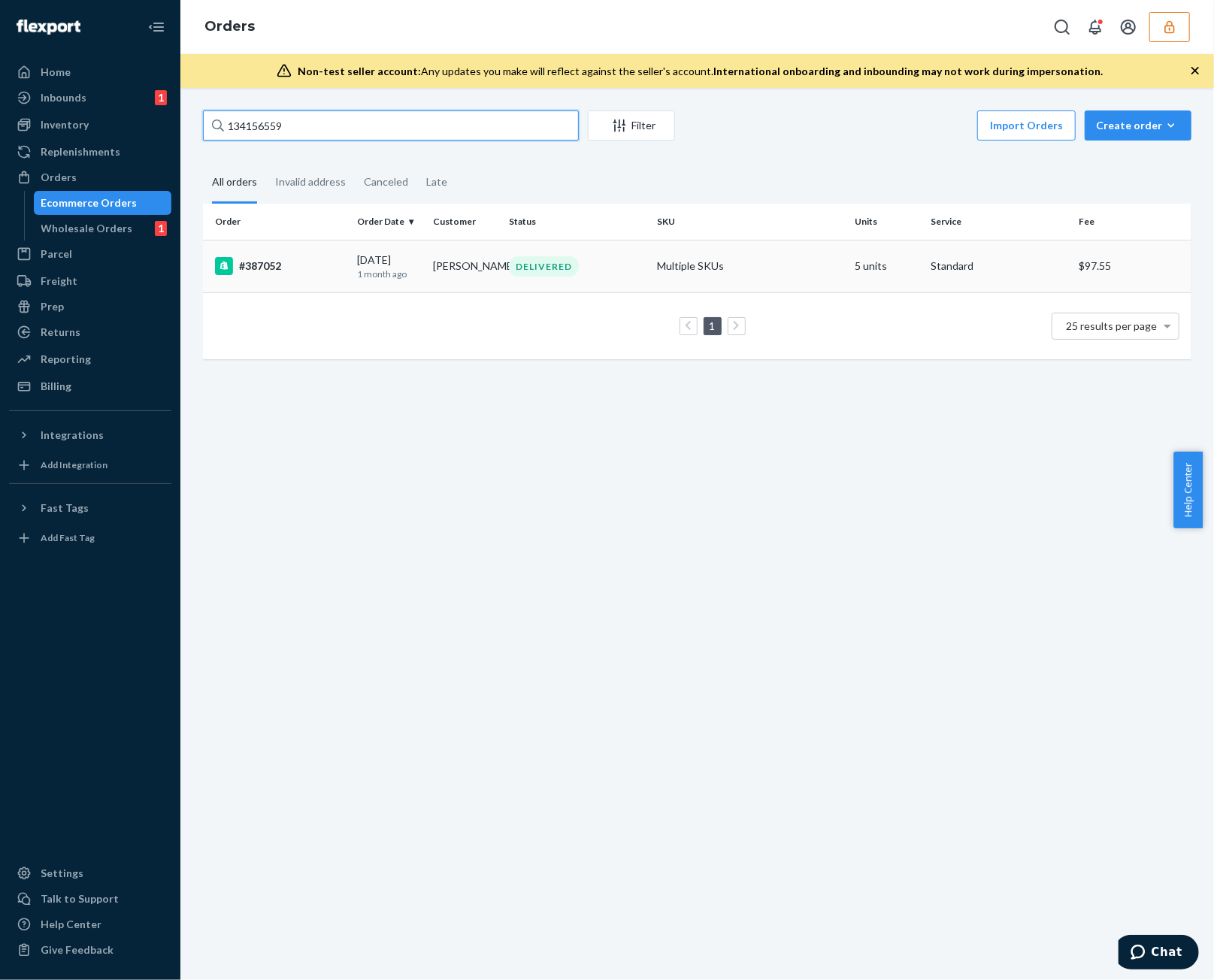
type input "134156559"
click at [525, 277] on td "DELIVERED" at bounding box center [577, 265] width 148 height 52
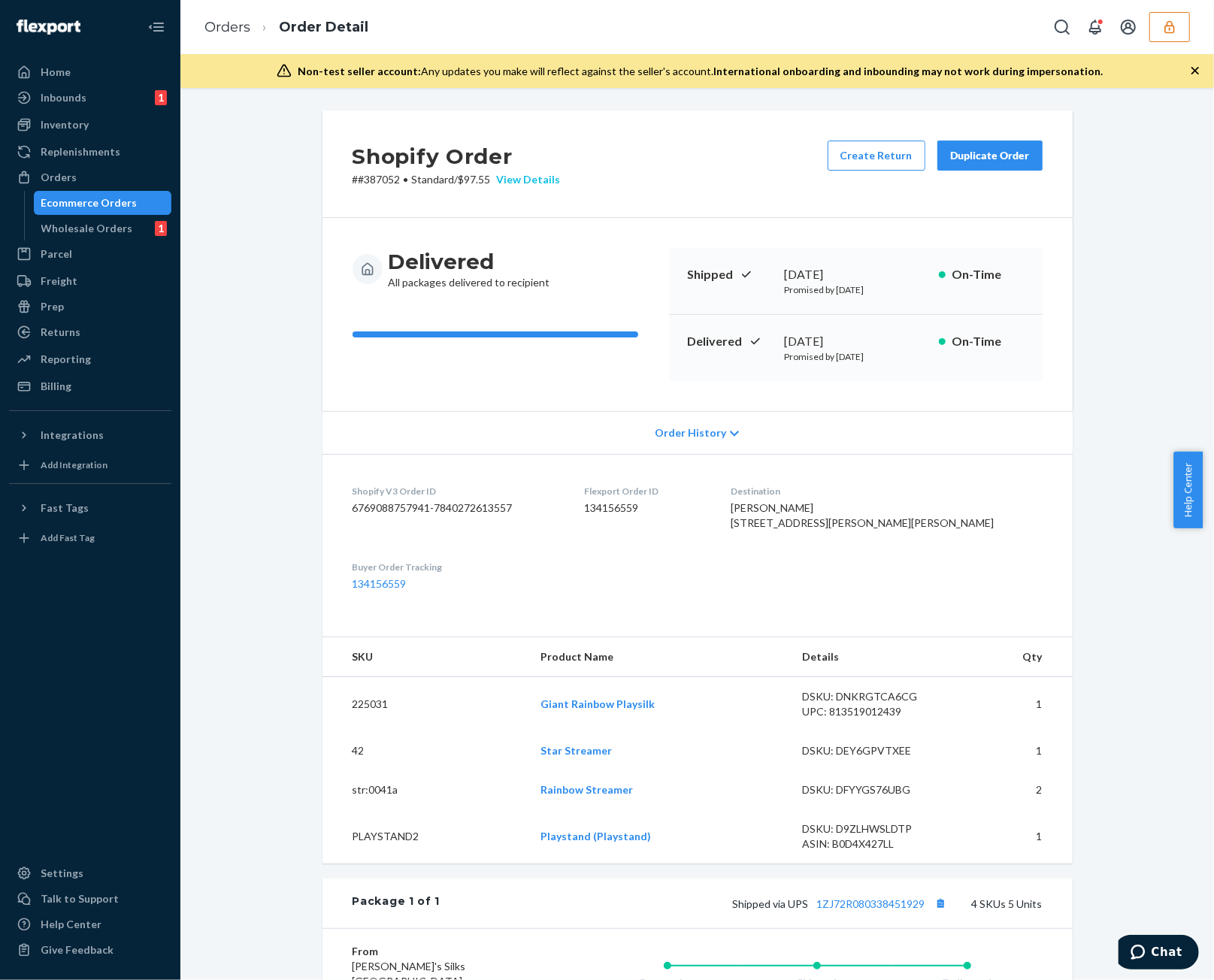
drag, startPoint x: 535, startPoint y: 191, endPoint x: 533, endPoint y: 185, distance: 6.3
click at [534, 191] on div "Shopify Order # #387052 • Standard / $97.55 View Details Create Return Duplicat…" at bounding box center [698, 164] width 750 height 107
click at [533, 182] on div "View Details" at bounding box center [525, 180] width 70 height 15
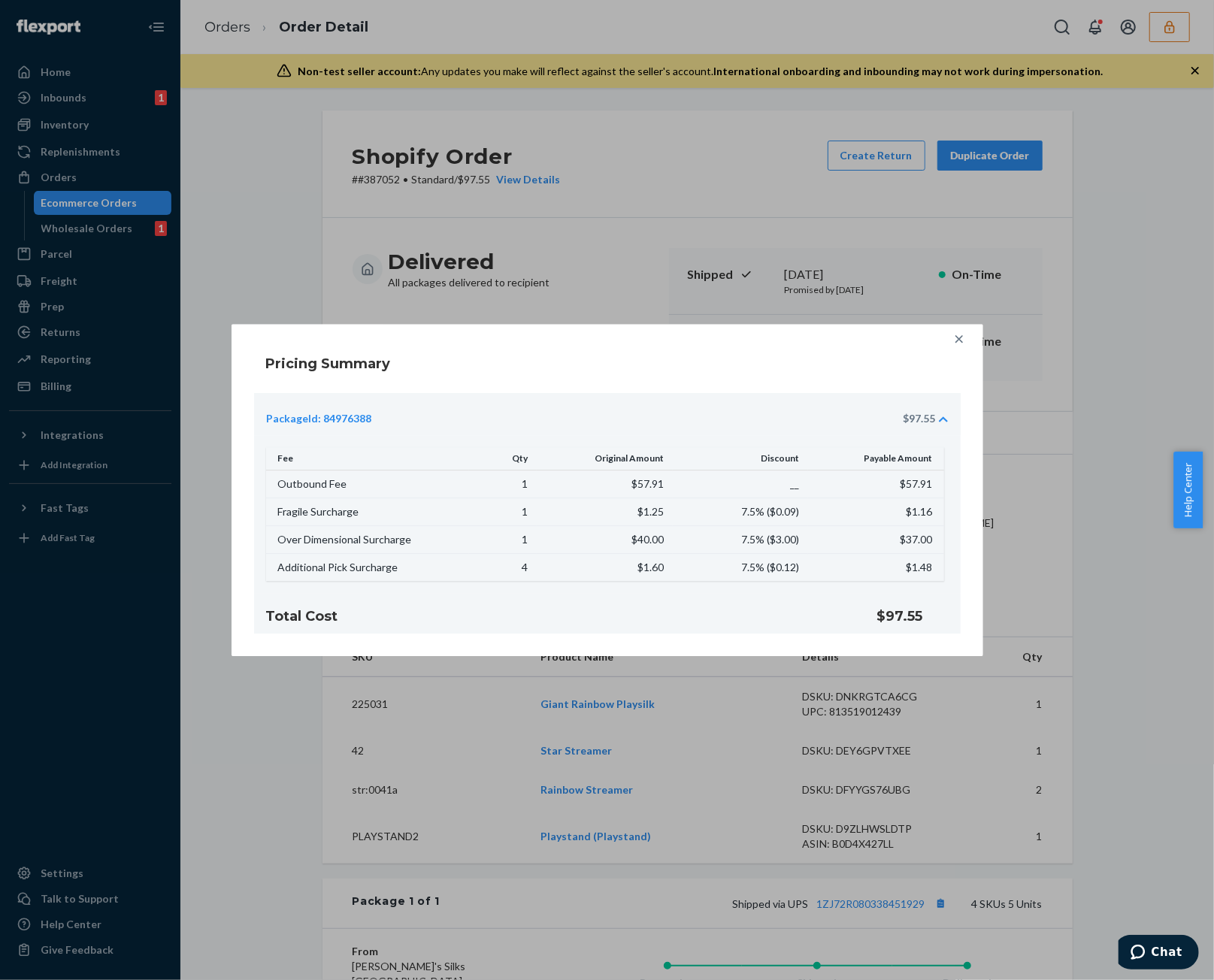
click at [961, 335] on icon at bounding box center [960, 339] width 15 height 15
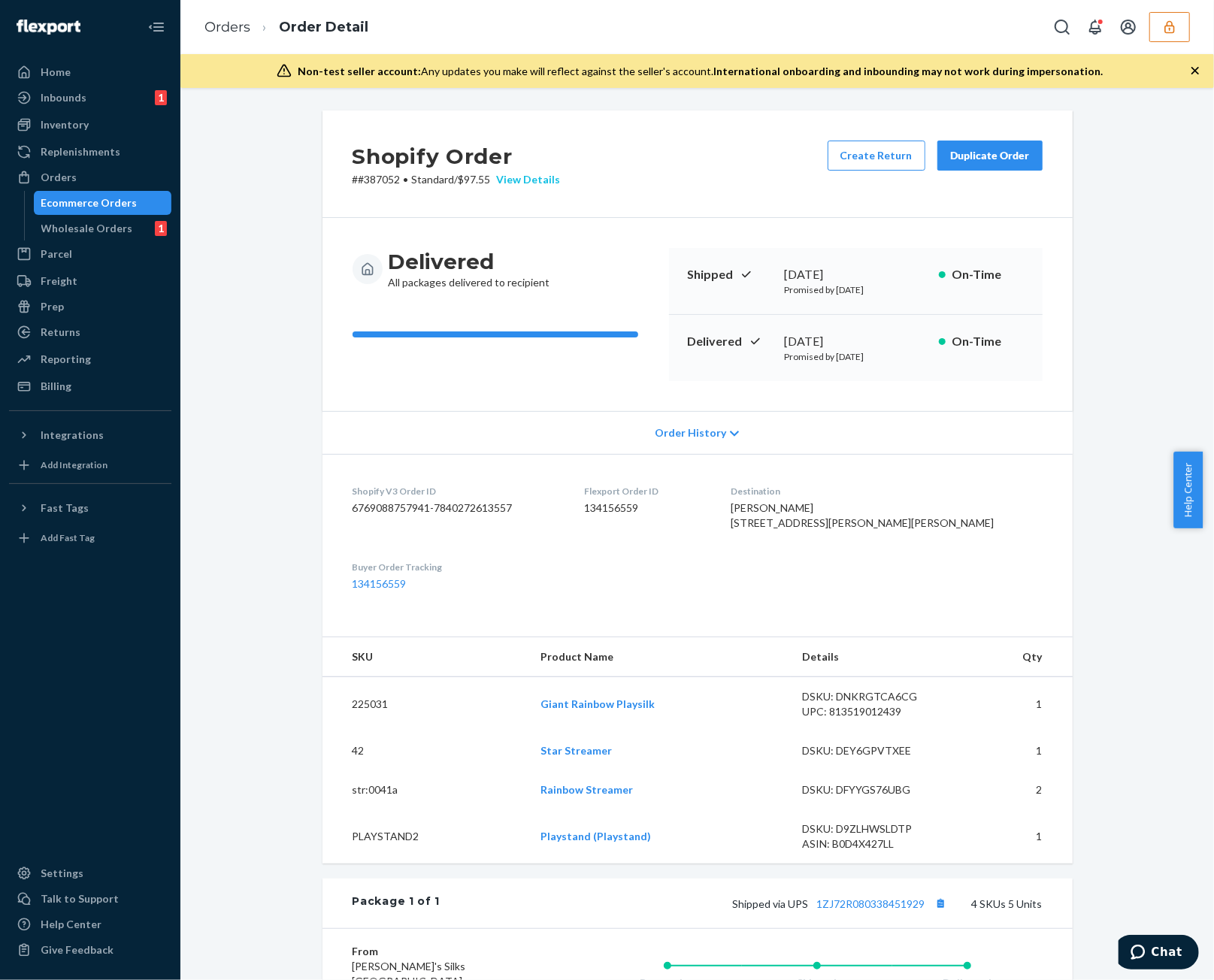
click at [508, 181] on div "View Details" at bounding box center [525, 180] width 70 height 15
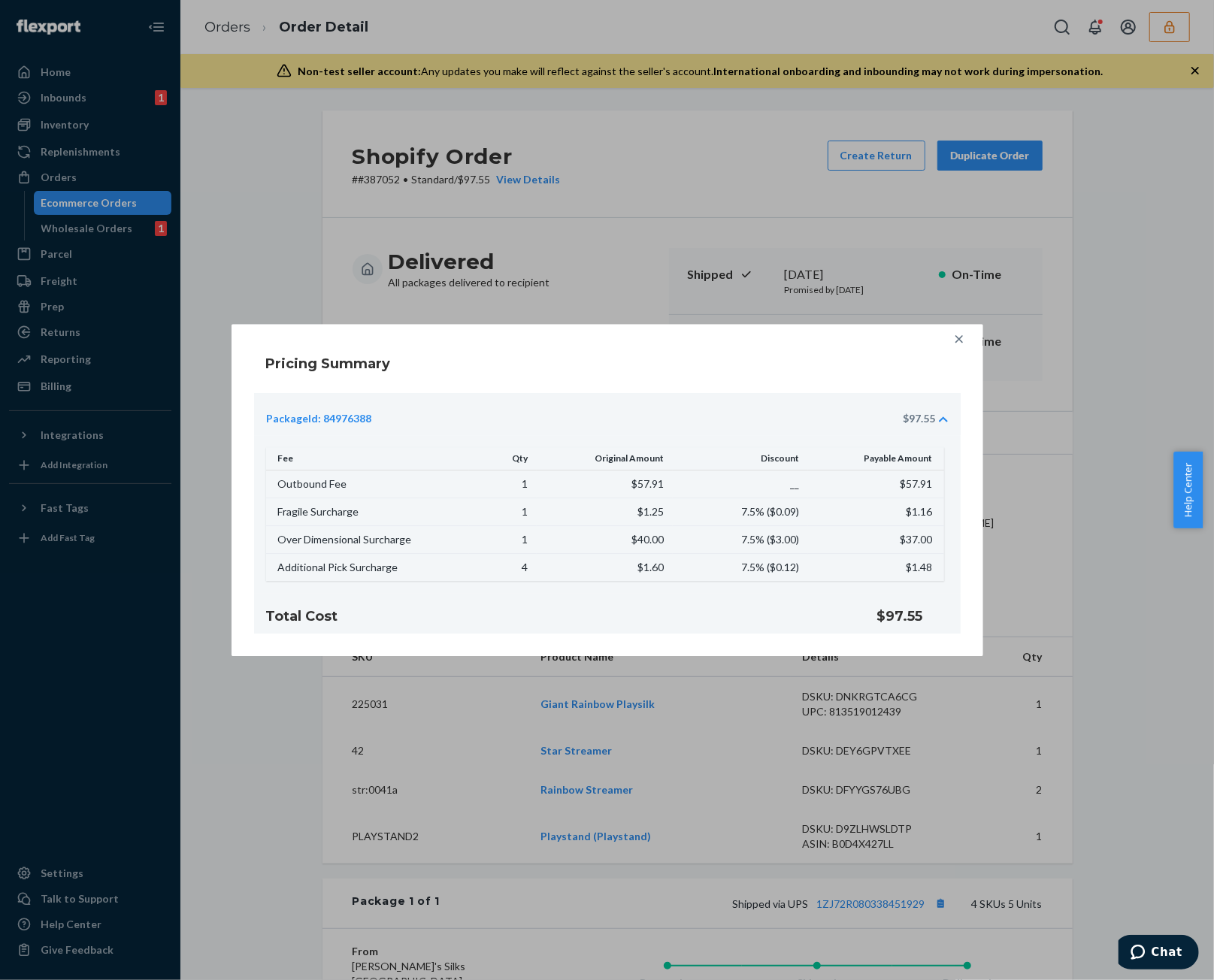
click at [967, 344] on div at bounding box center [959, 338] width 30 height 30
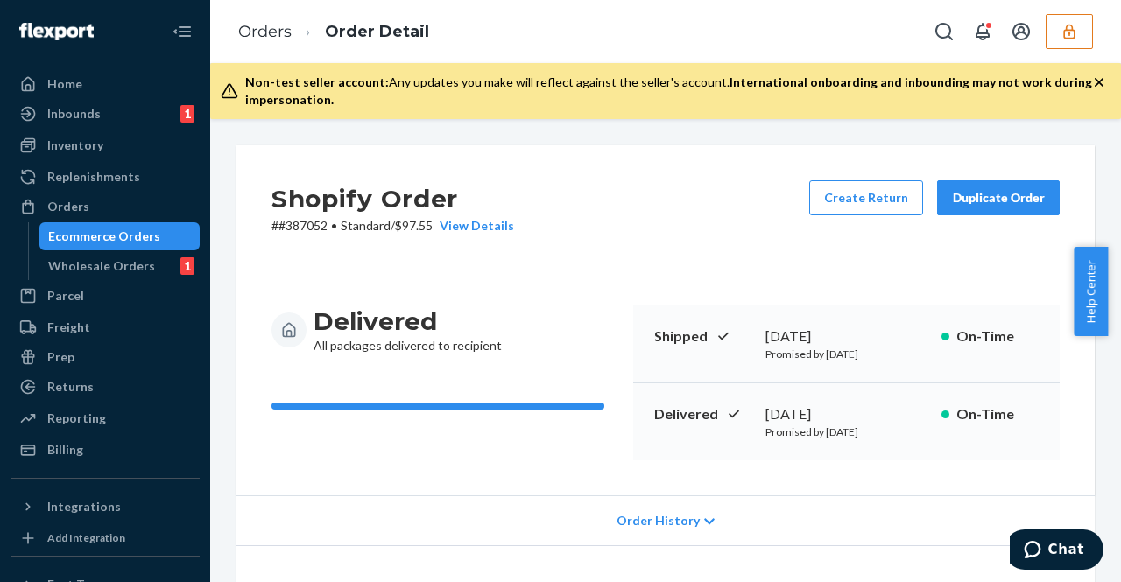
click at [1084, 14] on button "button" at bounding box center [1068, 31] width 47 height 35
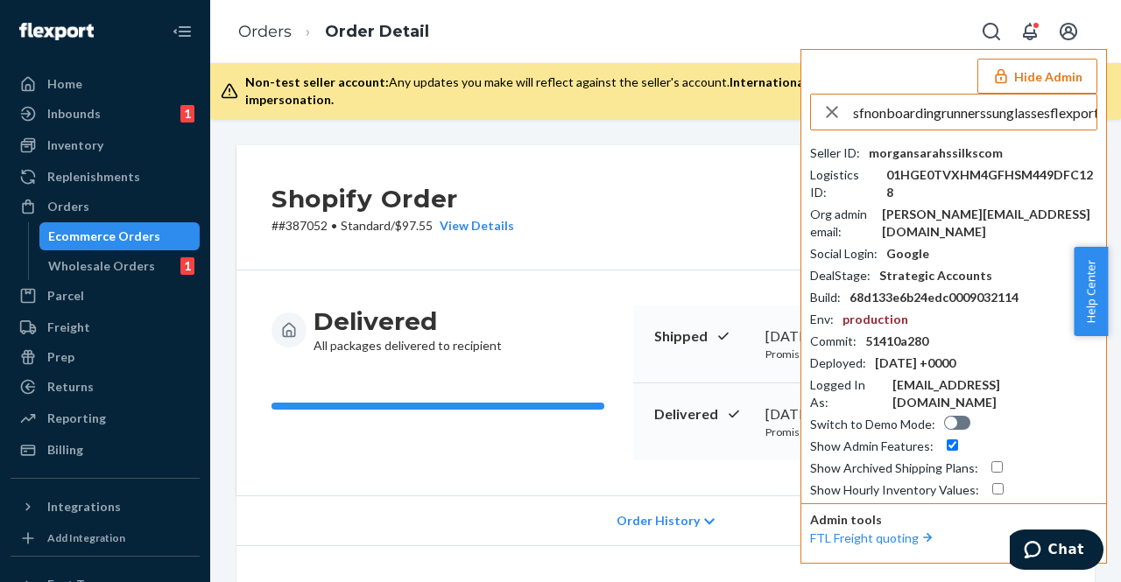
scroll to position [0, 32]
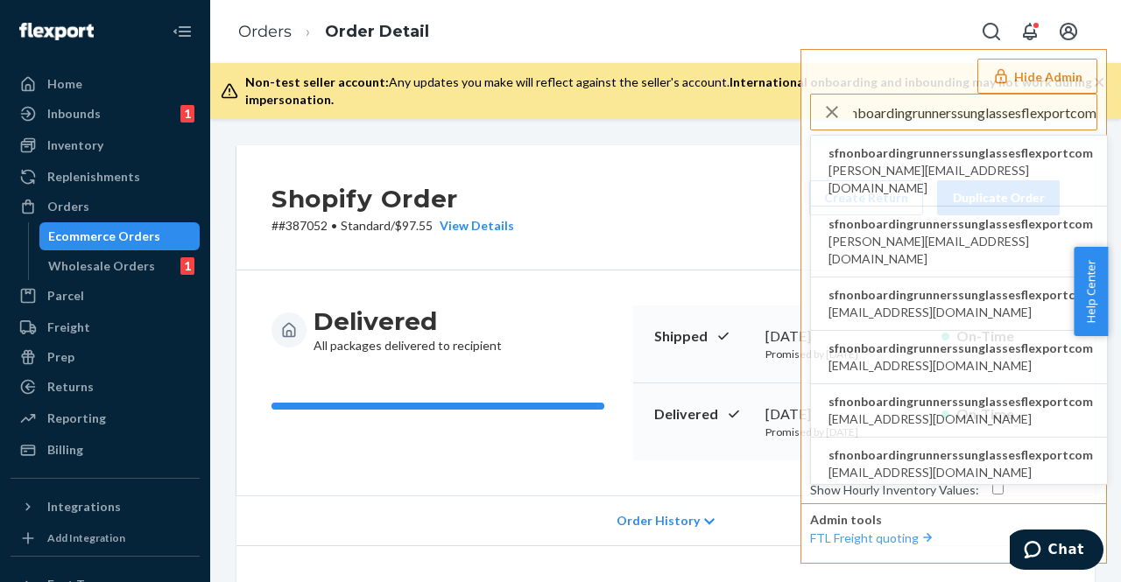
type input "sfnonboardingrunnerssunglassesflexportcom"
click at [958, 157] on span "sfnonboardingrunnerssunglassesflexportcom" at bounding box center [960, 153] width 264 height 18
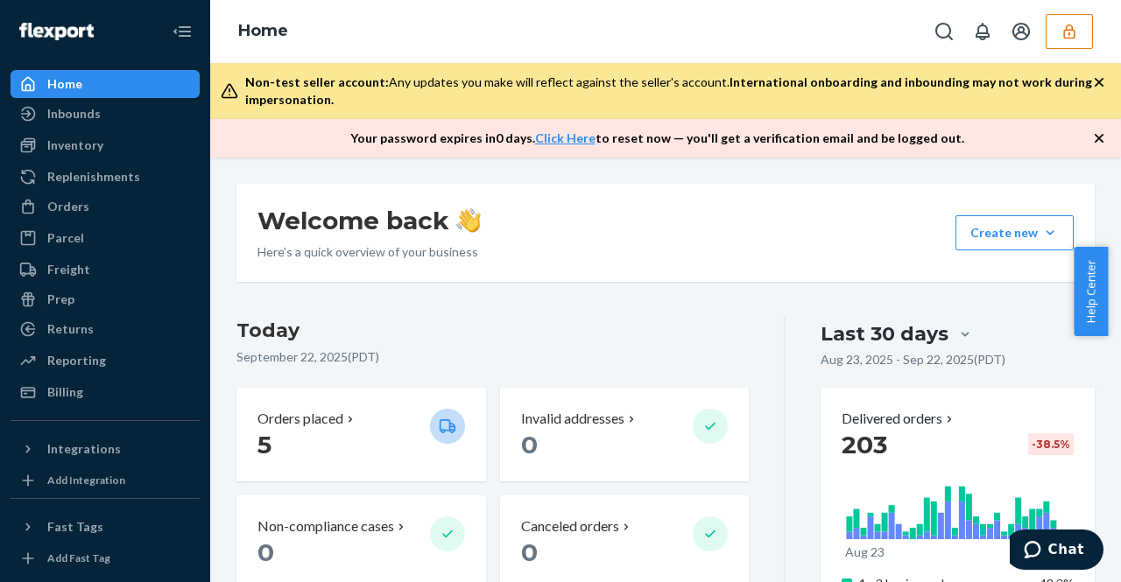
drag, startPoint x: 700, startPoint y: 284, endPoint x: 496, endPoint y: 316, distance: 206.6
click at [86, 213] on div "Orders" at bounding box center [68, 207] width 42 height 18
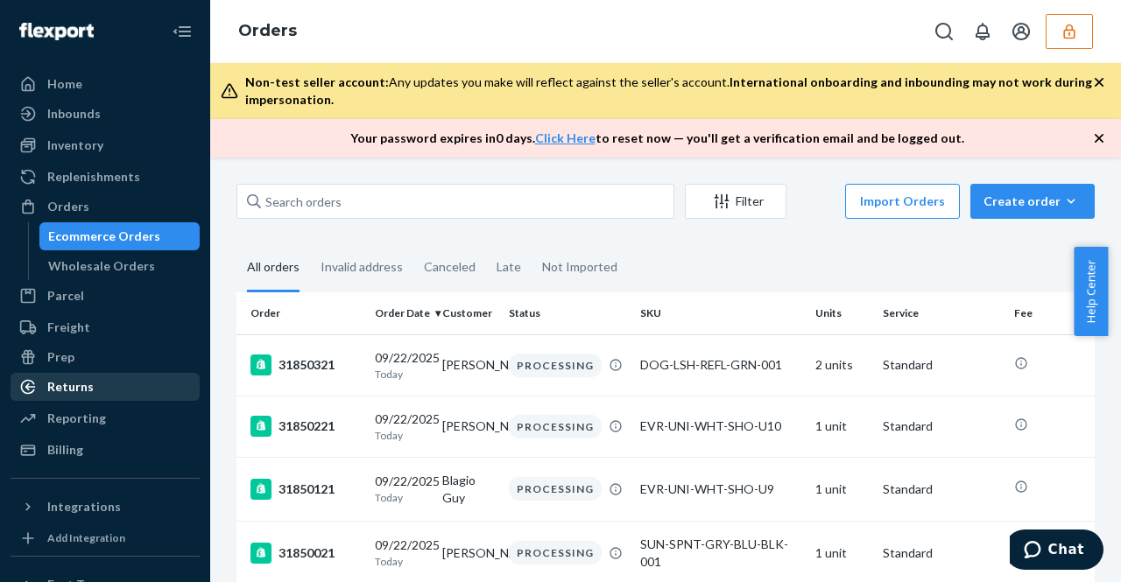
click at [54, 383] on div "Returns" at bounding box center [70, 387] width 46 height 18
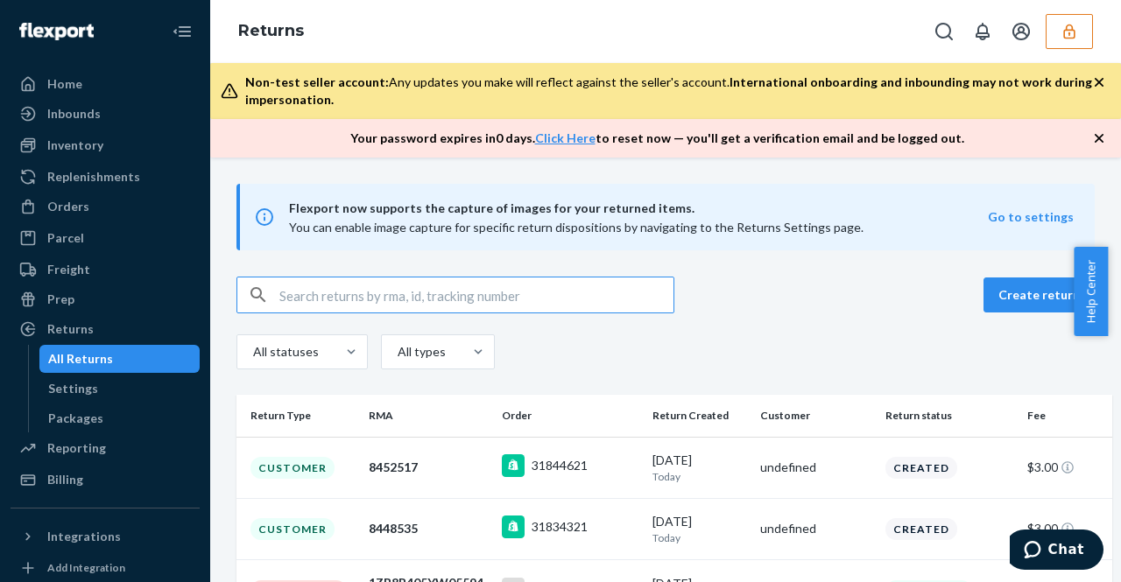
click at [378, 291] on input "text" at bounding box center [476, 295] width 394 height 35
paste input "9400140106246001943693"
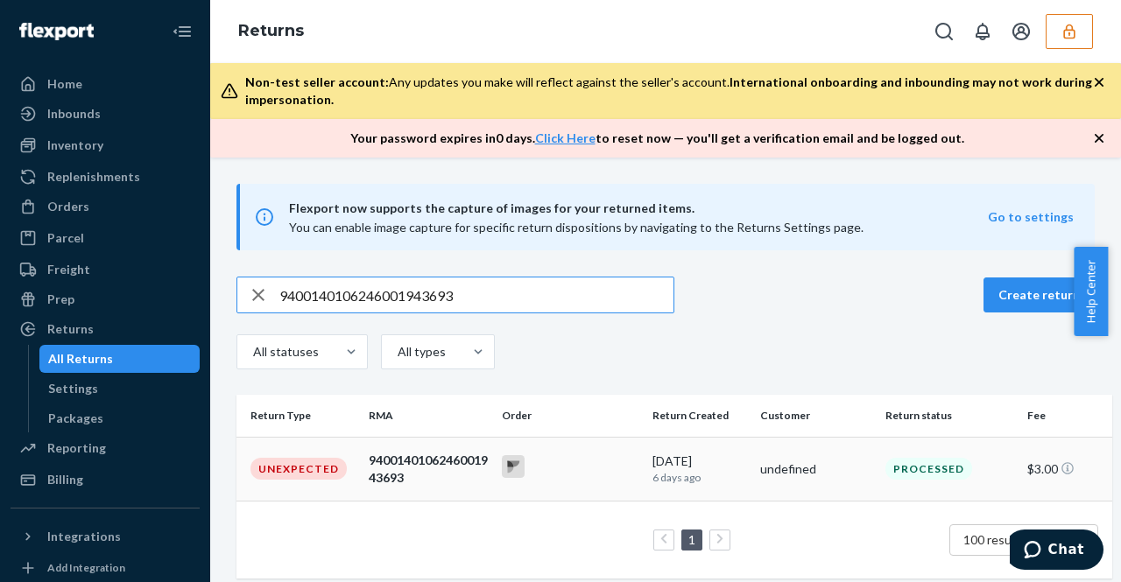
type input "9400140106246001943693"
click at [576, 475] on div at bounding box center [570, 468] width 136 height 27
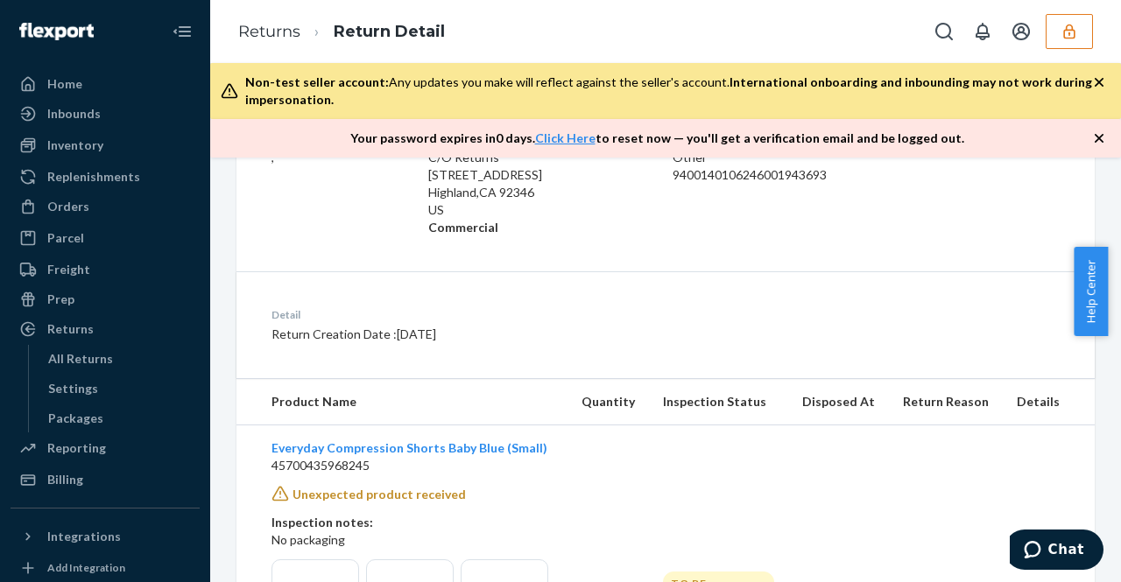
scroll to position [552, 0]
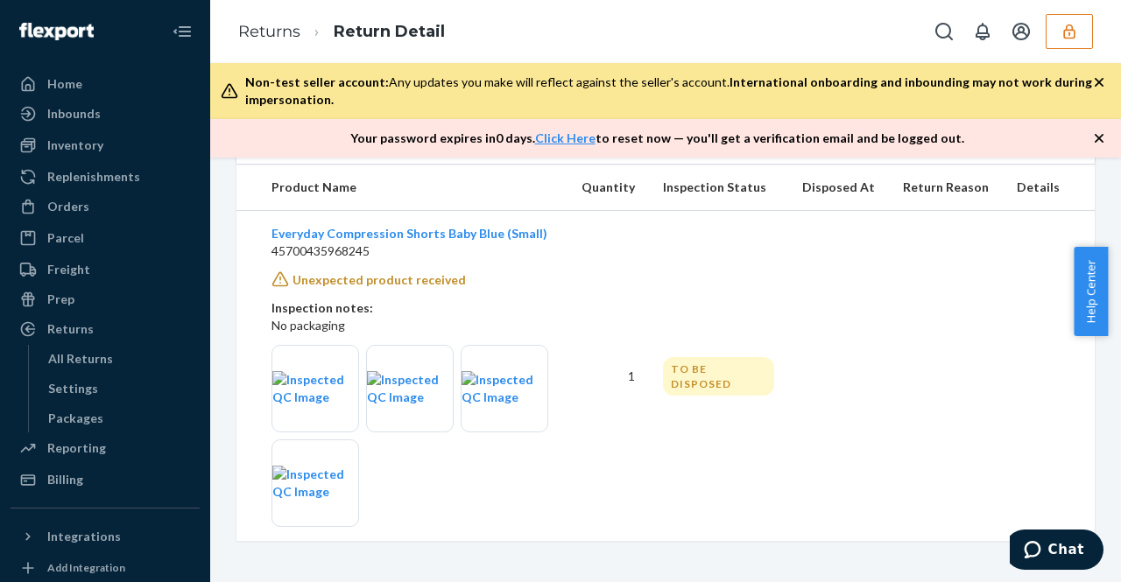
click at [708, 374] on div "TO BE DISPOSED" at bounding box center [718, 376] width 111 height 39
click at [693, 369] on div "TO BE DISPOSED" at bounding box center [718, 376] width 111 height 39
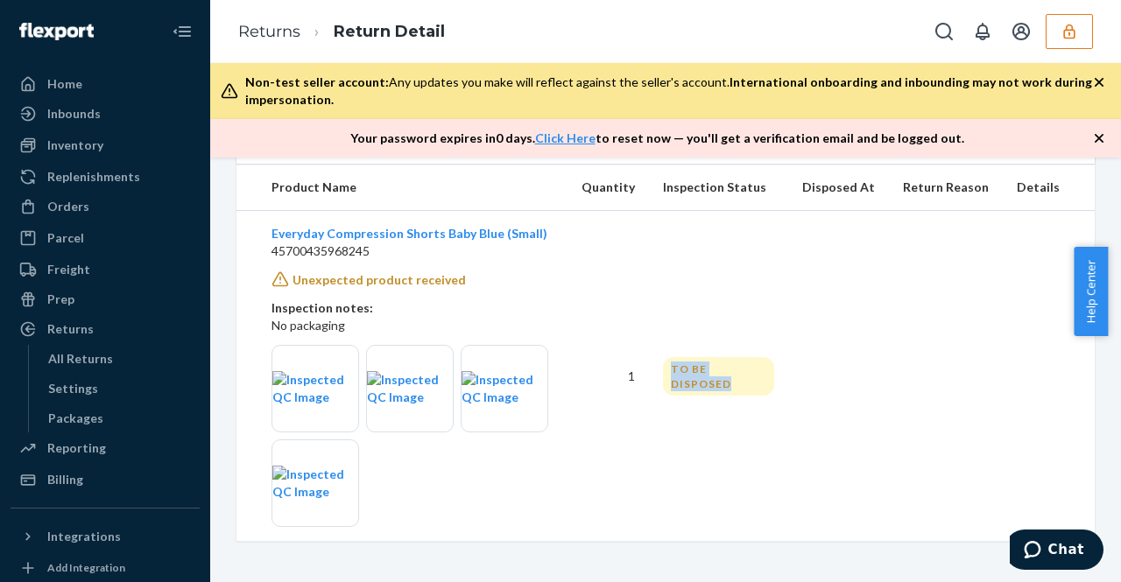
click at [693, 369] on div "TO BE DISPOSED" at bounding box center [718, 376] width 111 height 39
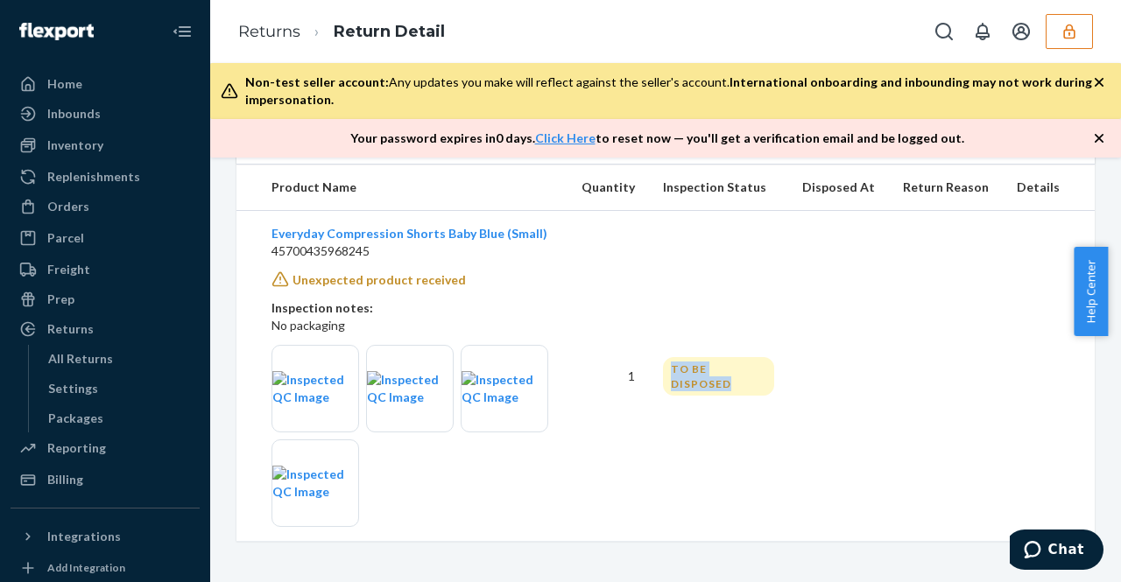
click at [693, 369] on div "TO BE DISPOSED" at bounding box center [718, 376] width 111 height 39
click at [584, 317] on td "1" at bounding box center [607, 376] width 81 height 331
click at [424, 391] on img at bounding box center [410, 388] width 86 height 35
click at [341, 466] on img at bounding box center [315, 483] width 86 height 35
click at [346, 396] on img at bounding box center [315, 388] width 86 height 35
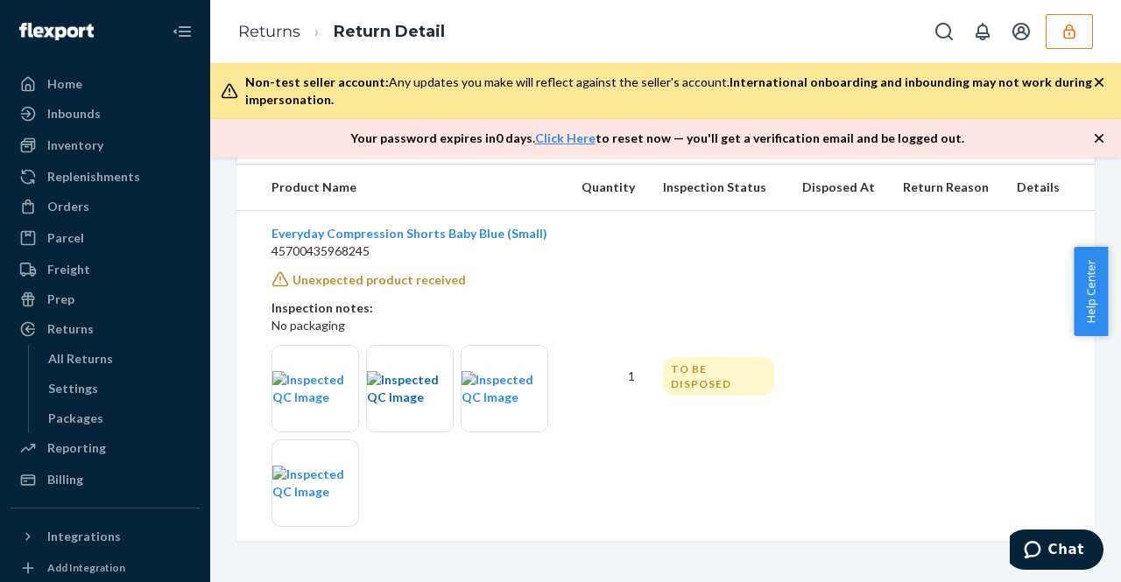
click at [398, 406] on img at bounding box center [410, 388] width 86 height 35
click at [499, 371] on img at bounding box center [504, 388] width 86 height 35
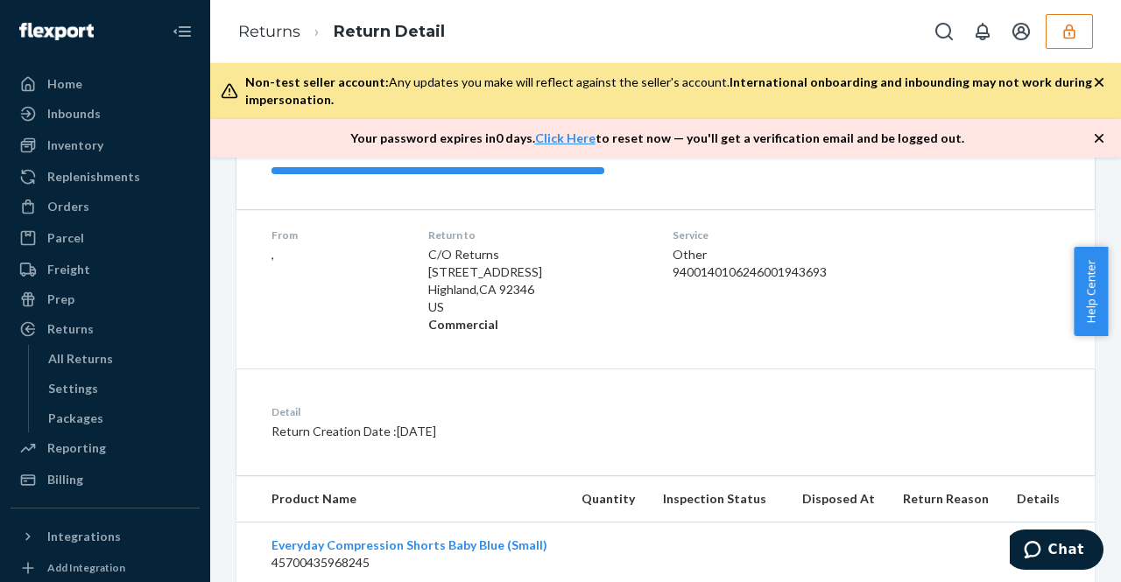
scroll to position [0, 0]
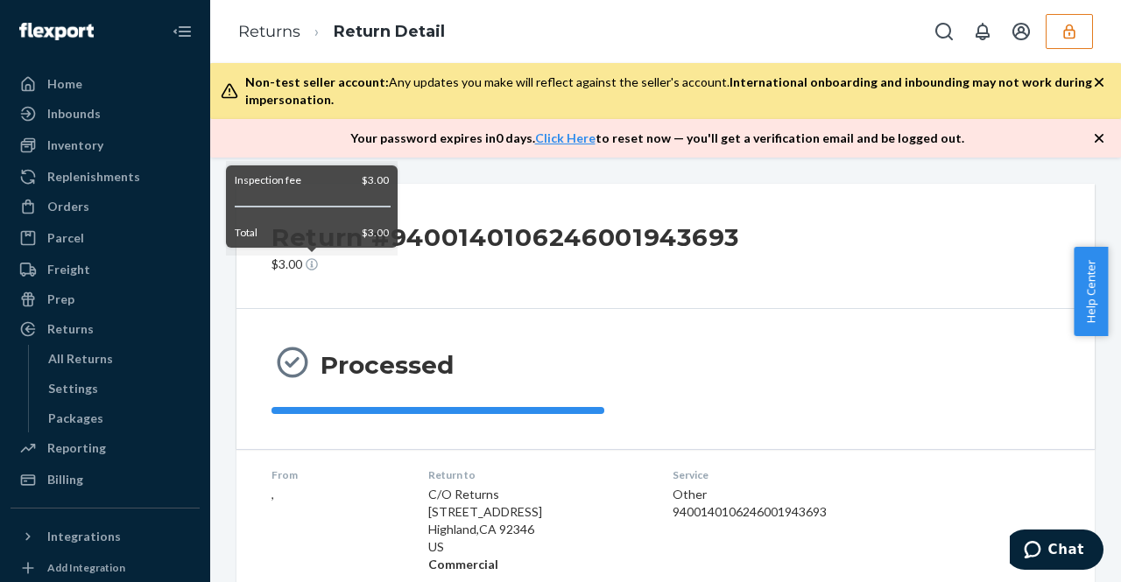
click at [313, 264] on icon at bounding box center [312, 264] width 12 height 12
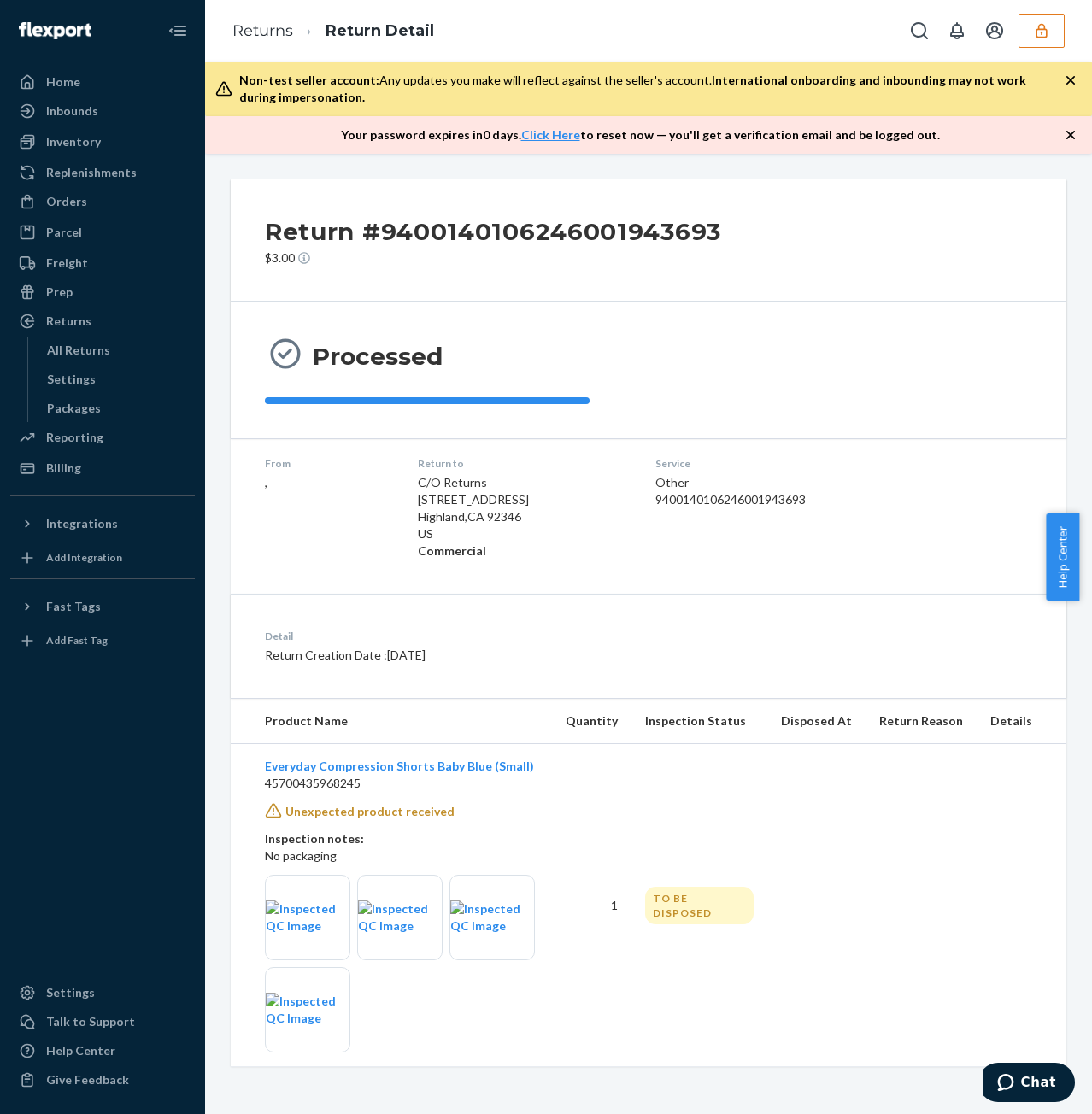
drag, startPoint x: 819, startPoint y: 243, endPoint x: 846, endPoint y: 245, distance: 27.1
click at [819, 243] on div "Return #9400140106246001943693 $3.00" at bounding box center [648, 240] width 835 height 122
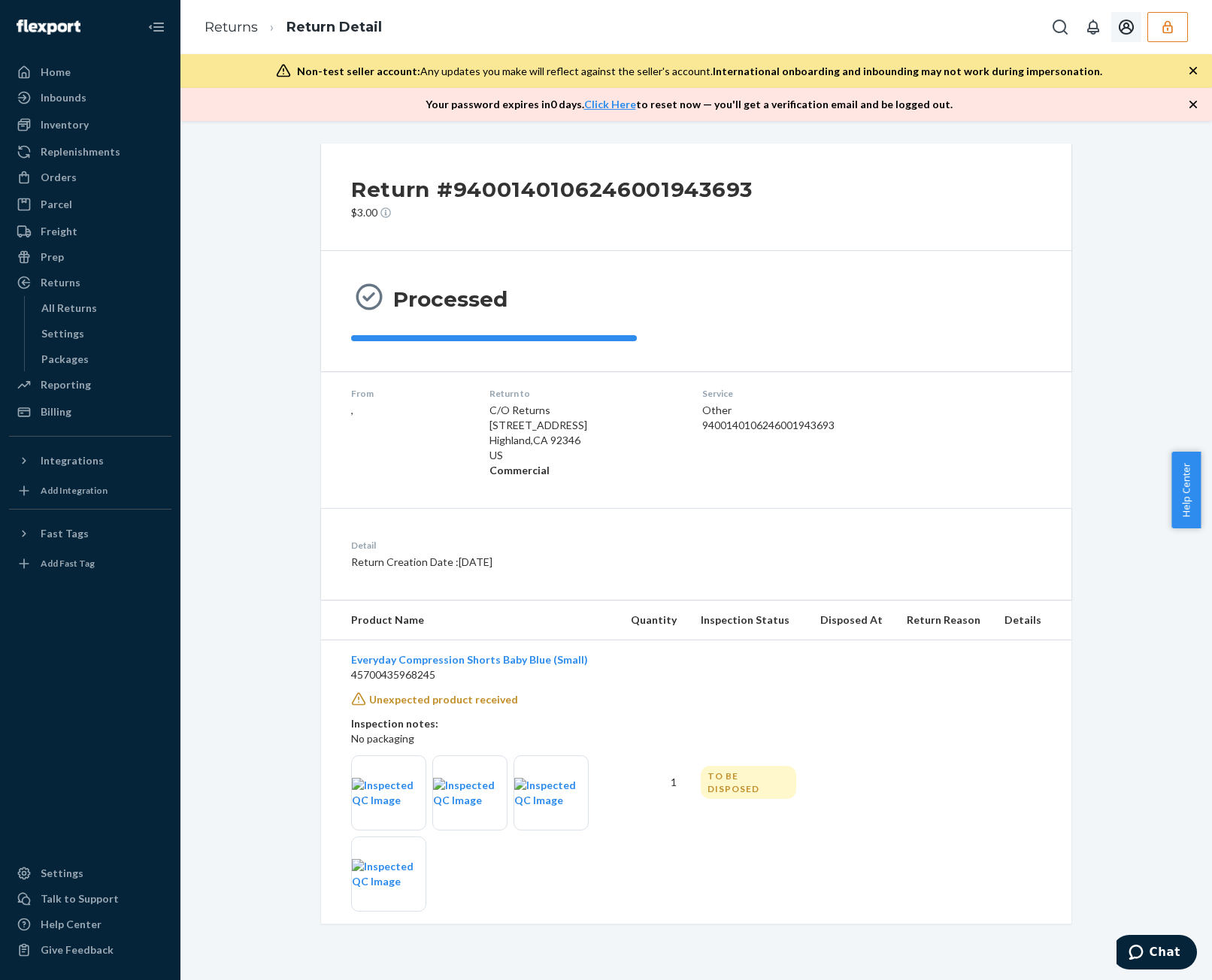
click at [950, 27] on icon "button" at bounding box center [1167, 27] width 9 height 13
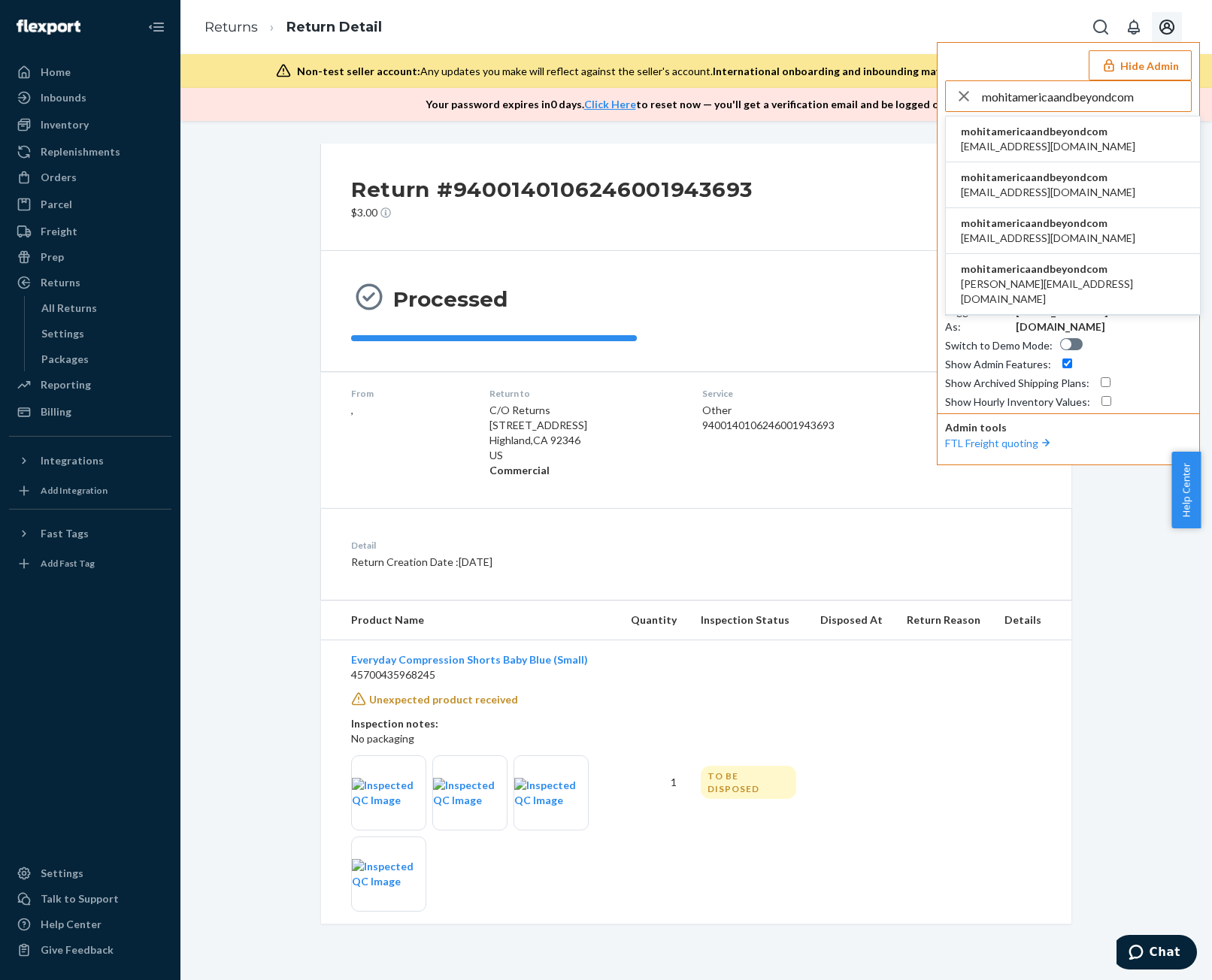
type input "mohitamericaandbeyondcom"
click at [950, 125] on span "mohitamericaandbeyondcom" at bounding box center [1047, 131] width 174 height 15
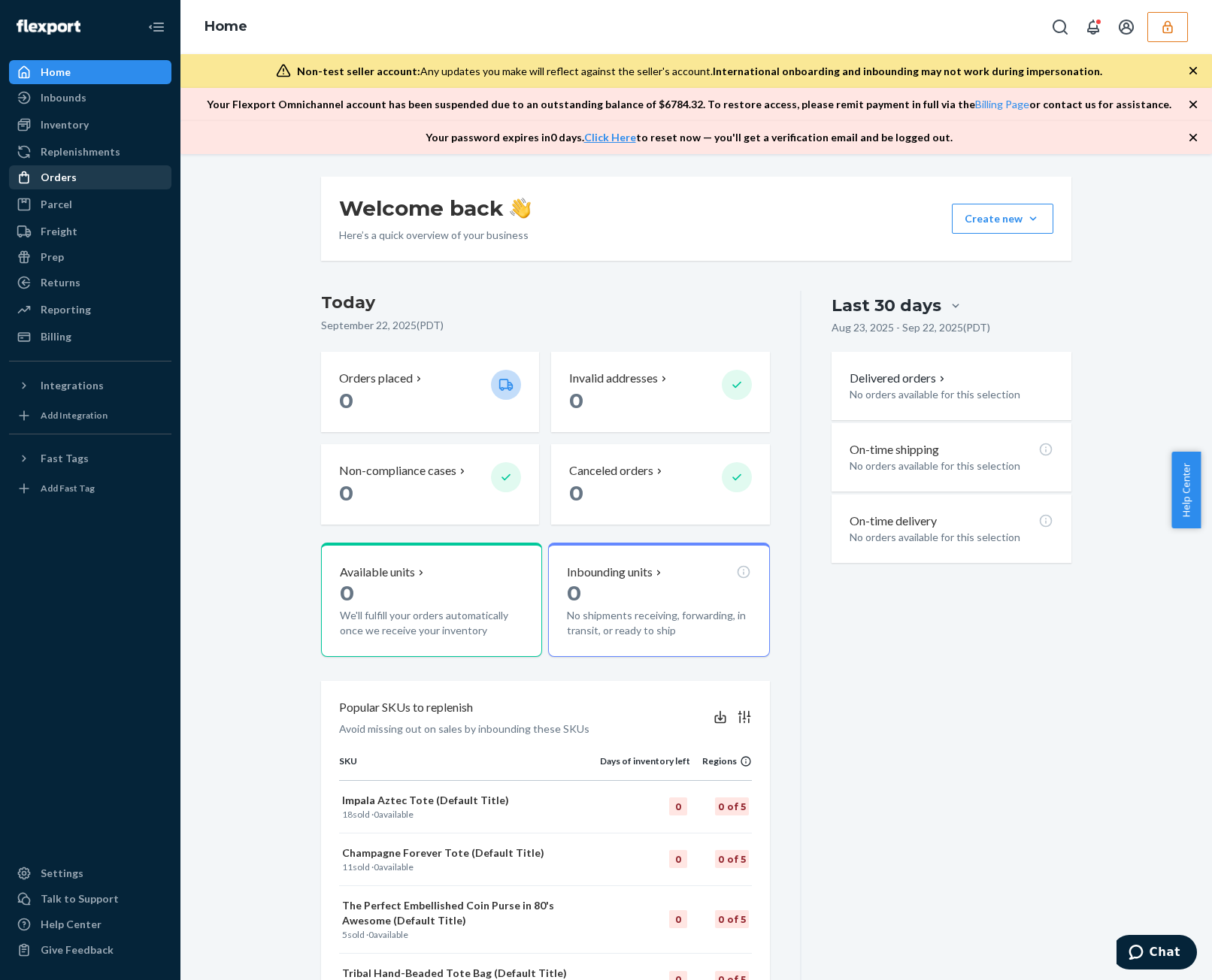
click at [136, 184] on div "Orders" at bounding box center [90, 177] width 160 height 21
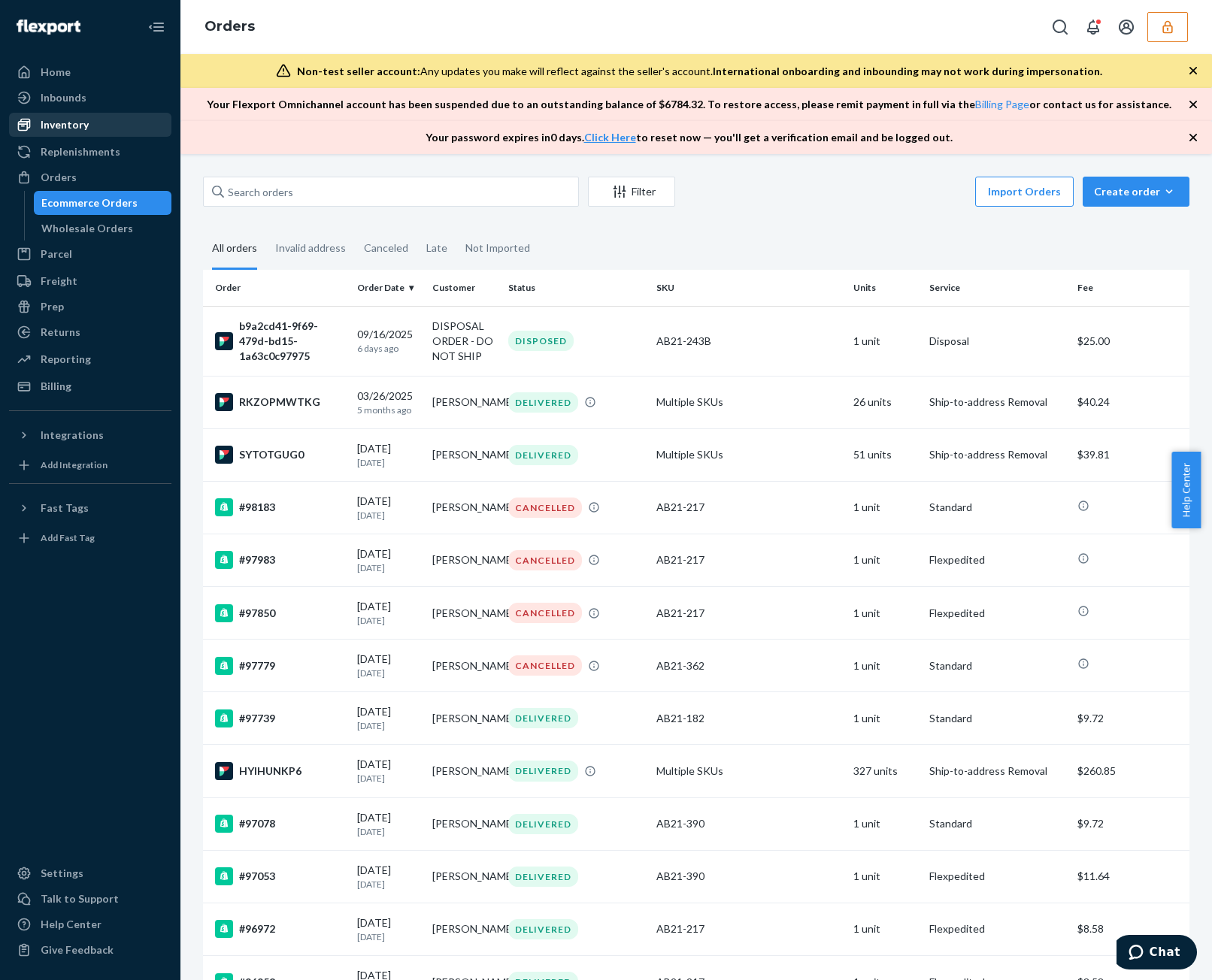
click at [120, 123] on div "Inventory" at bounding box center [90, 124] width 160 height 21
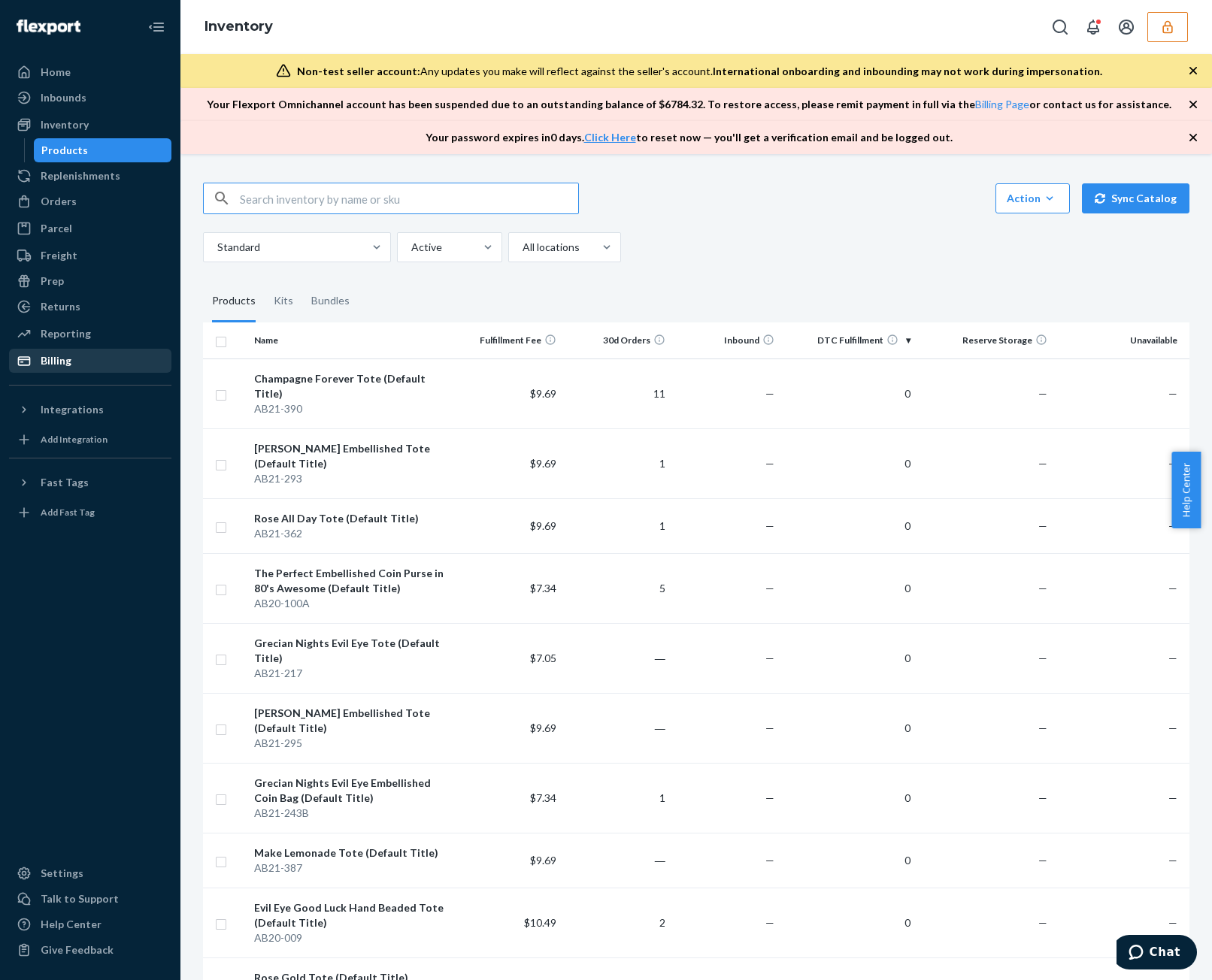
click at [101, 361] on div "Billing" at bounding box center [90, 360] width 160 height 21
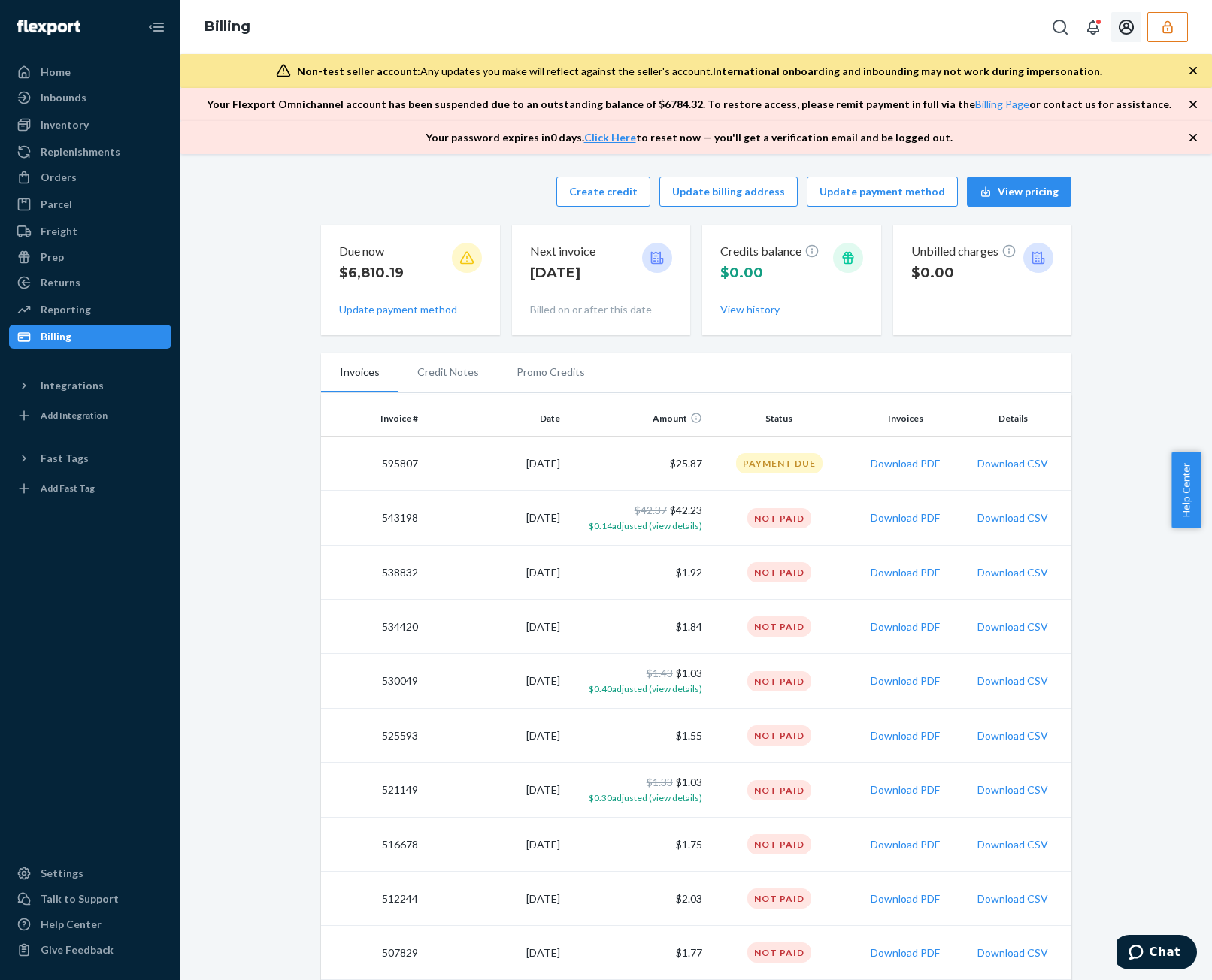
click at [1167, 27] on icon "button" at bounding box center [1167, 27] width 15 height 15
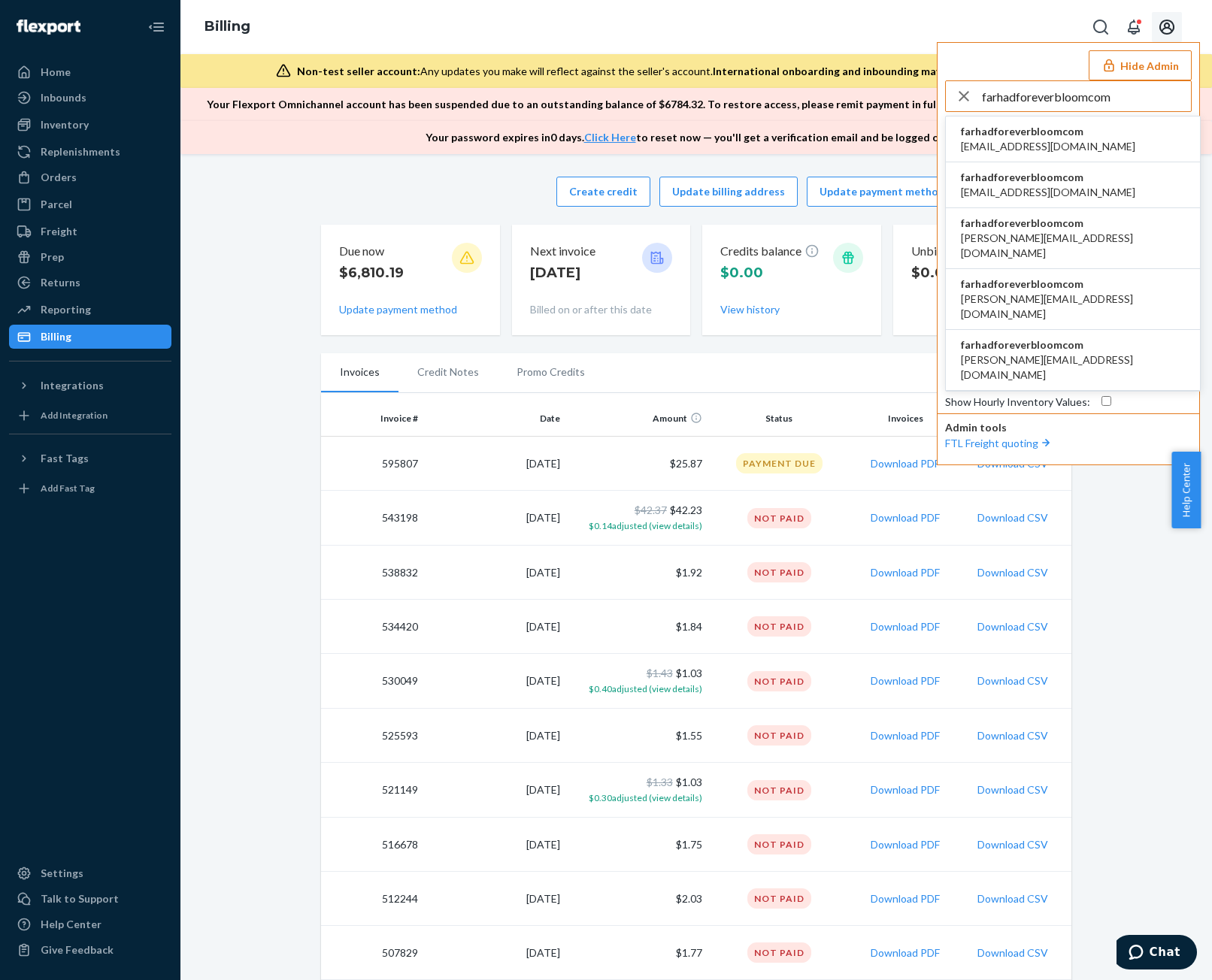
type input "farhadforeverbloomcom"
click at [1098, 139] on span "devorrah.calag@bruntwork.co" at bounding box center [1047, 147] width 174 height 15
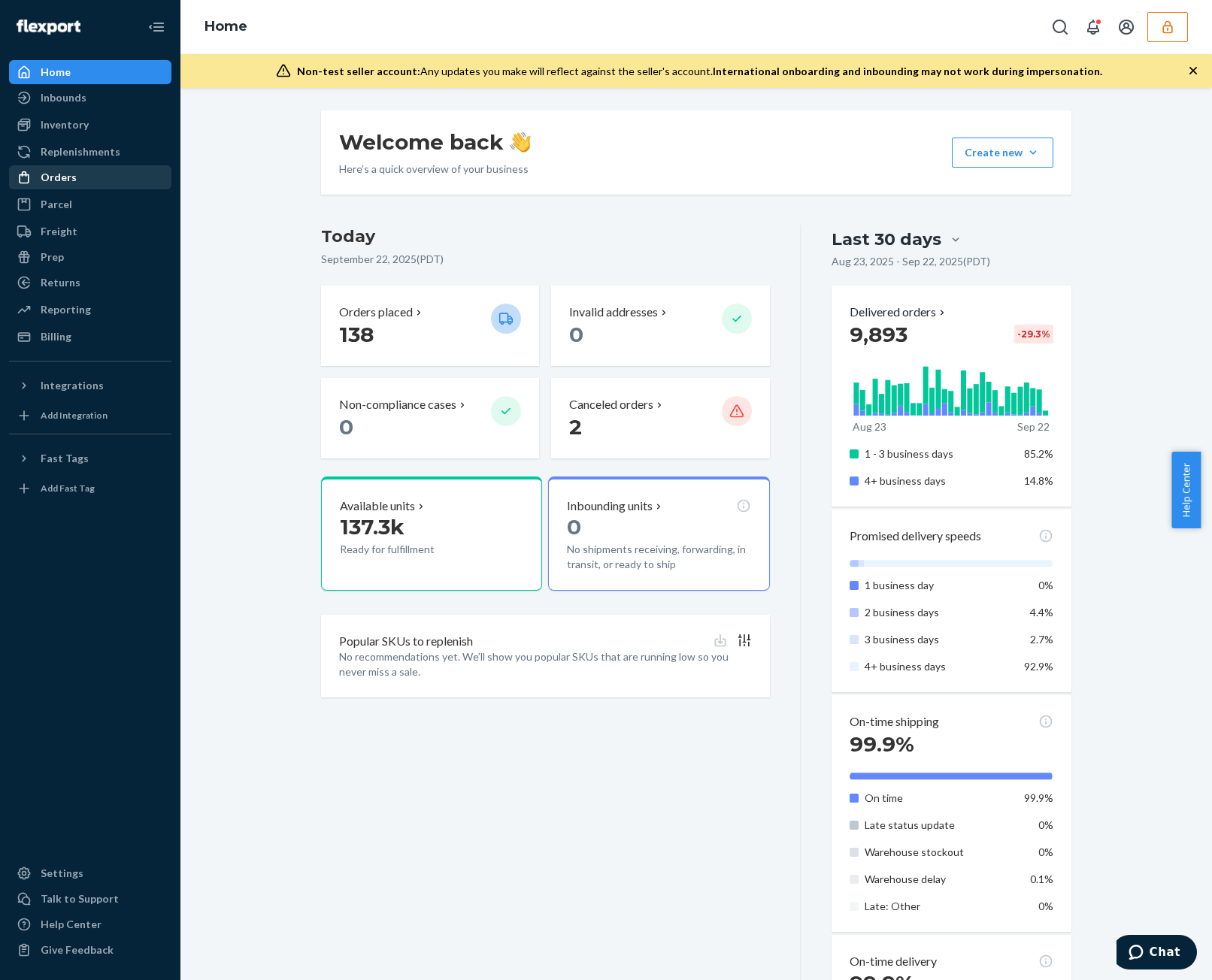
click at [65, 169] on div "Orders" at bounding box center [90, 177] width 160 height 21
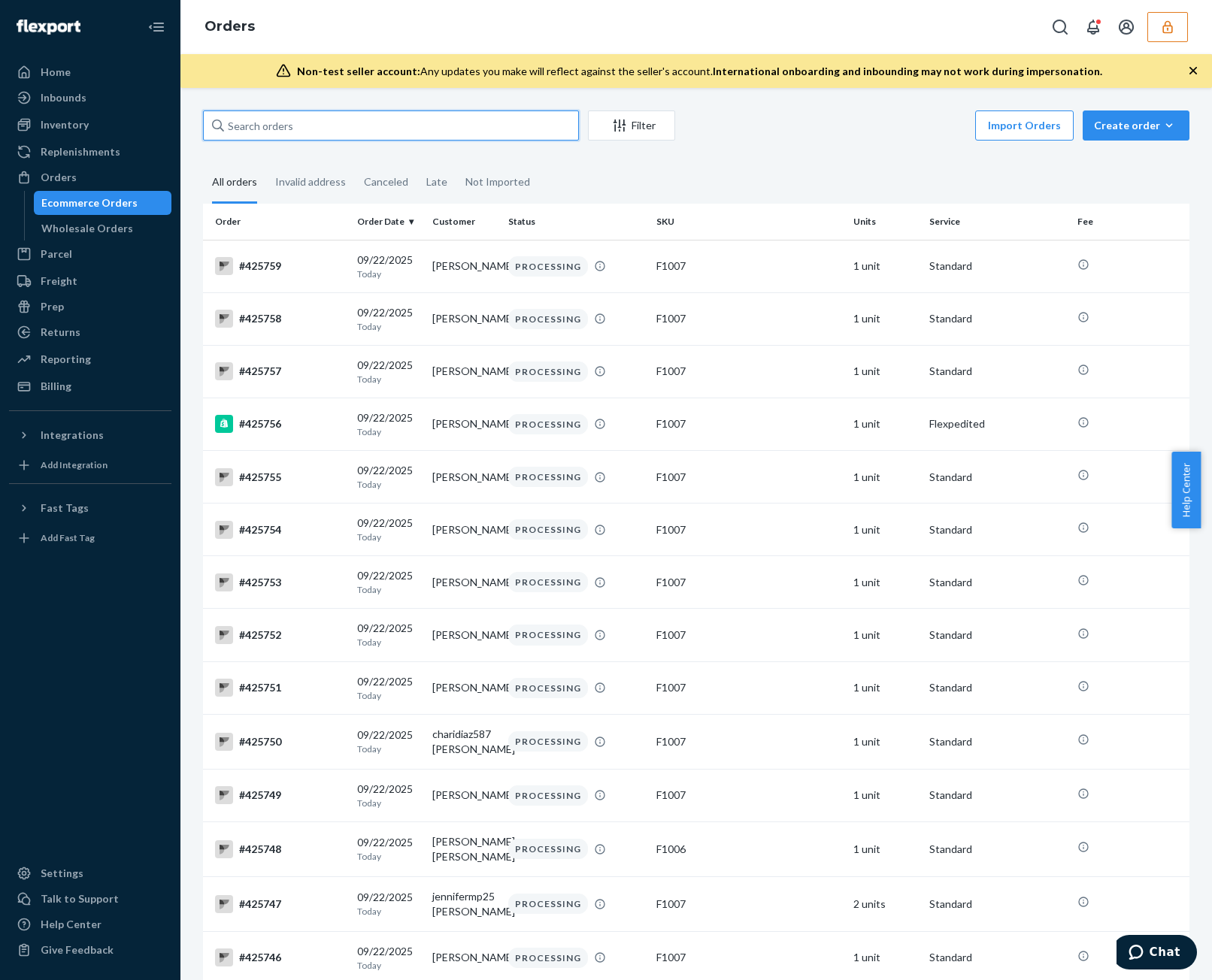
click at [372, 124] on input "text" at bounding box center [391, 125] width 376 height 30
paste input "137082896"
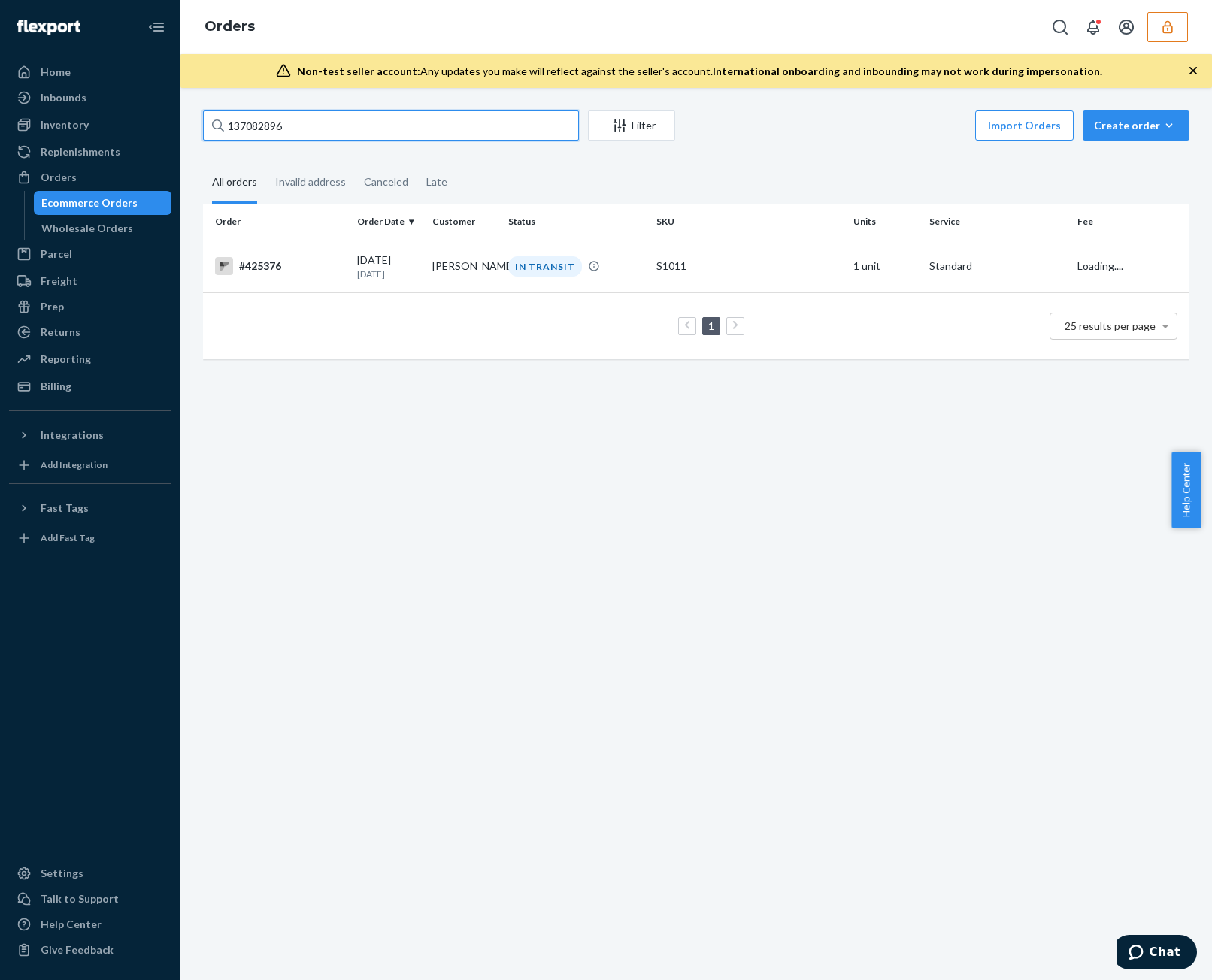
type input "137082896"
click at [656, 281] on td "S1011" at bounding box center [748, 265] width 197 height 52
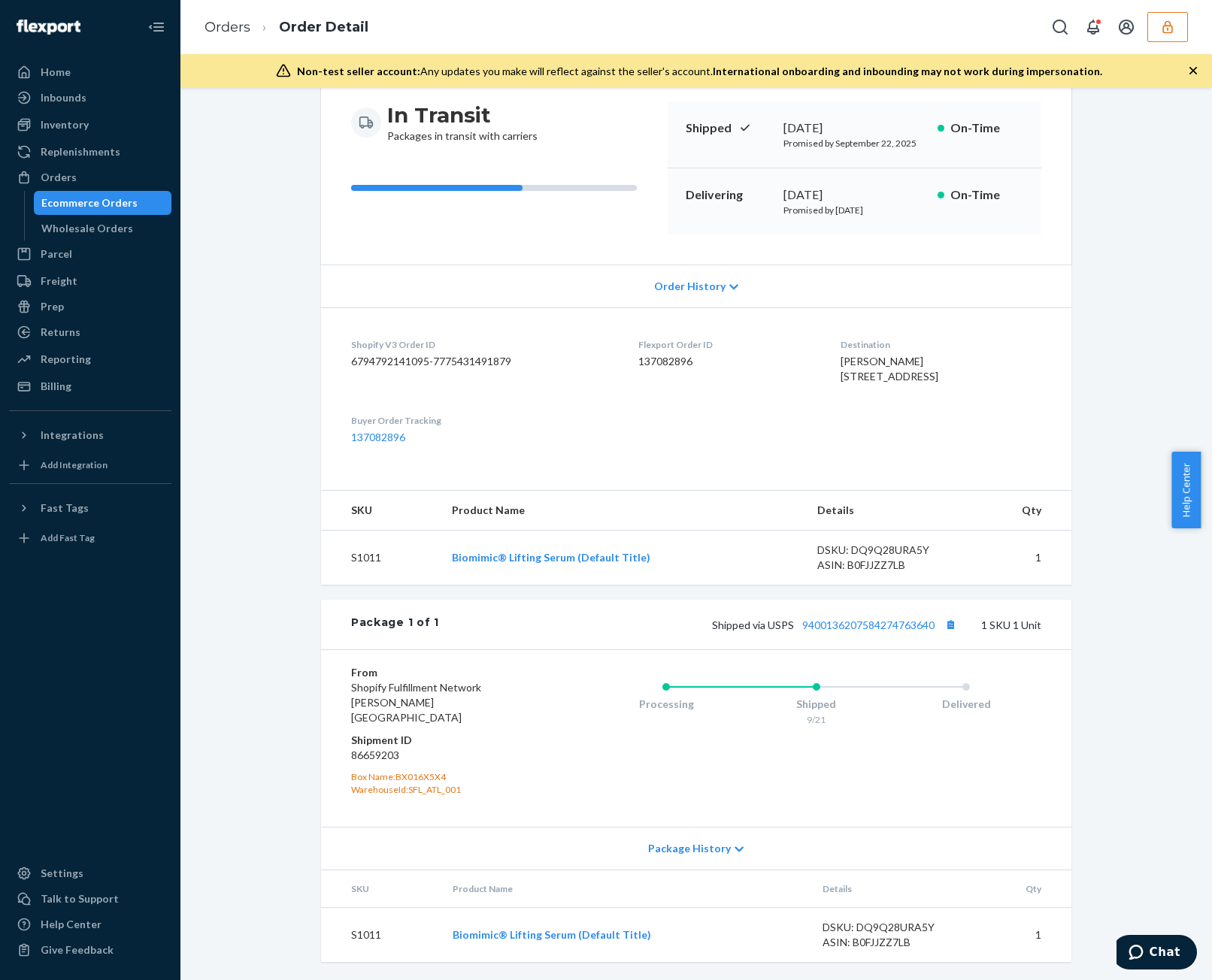
scroll to position [158, 0]
click at [867, 632] on link "9400136207584274763640" at bounding box center [868, 625] width 132 height 13
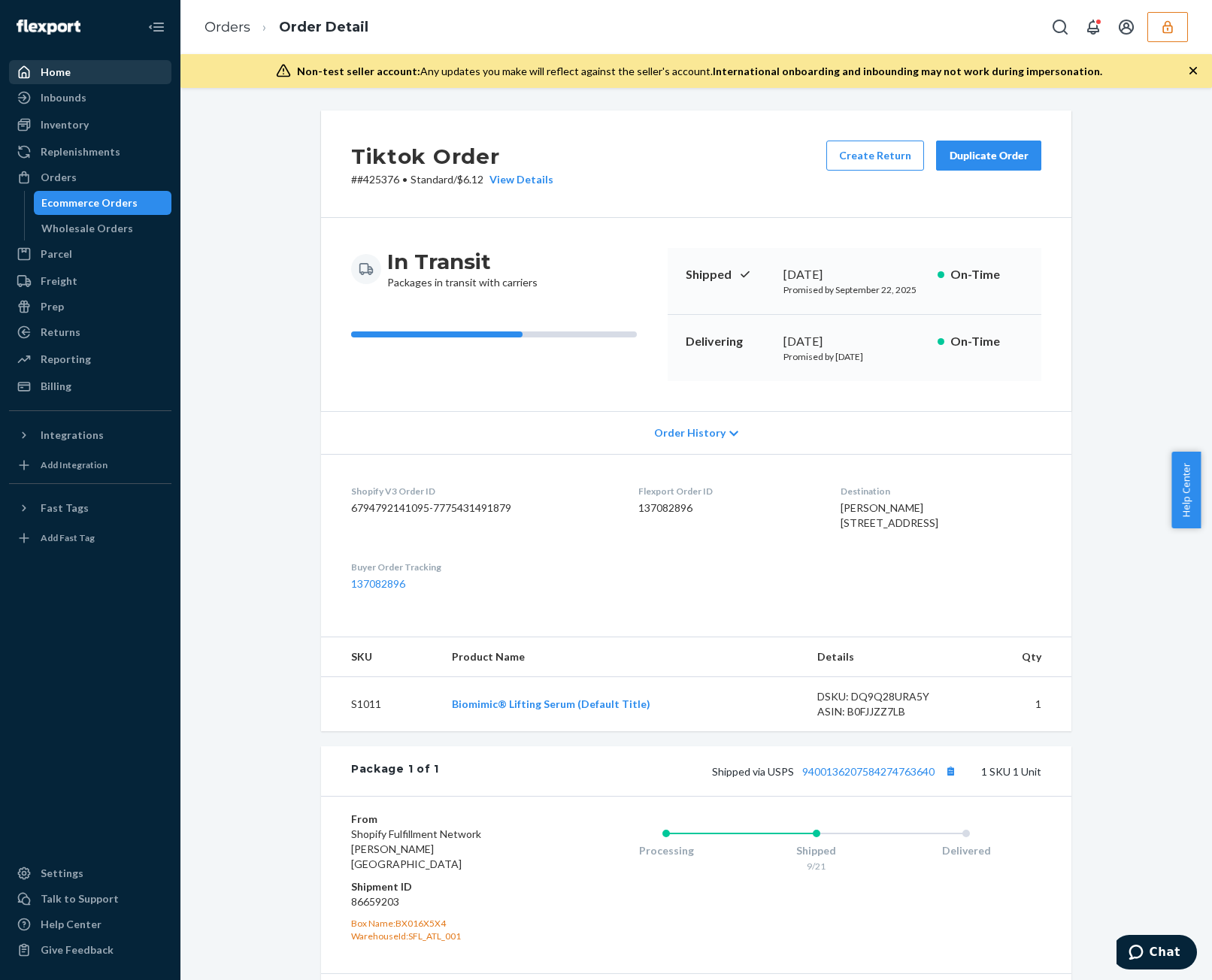
click at [71, 69] on div "Home" at bounding box center [90, 72] width 160 height 21
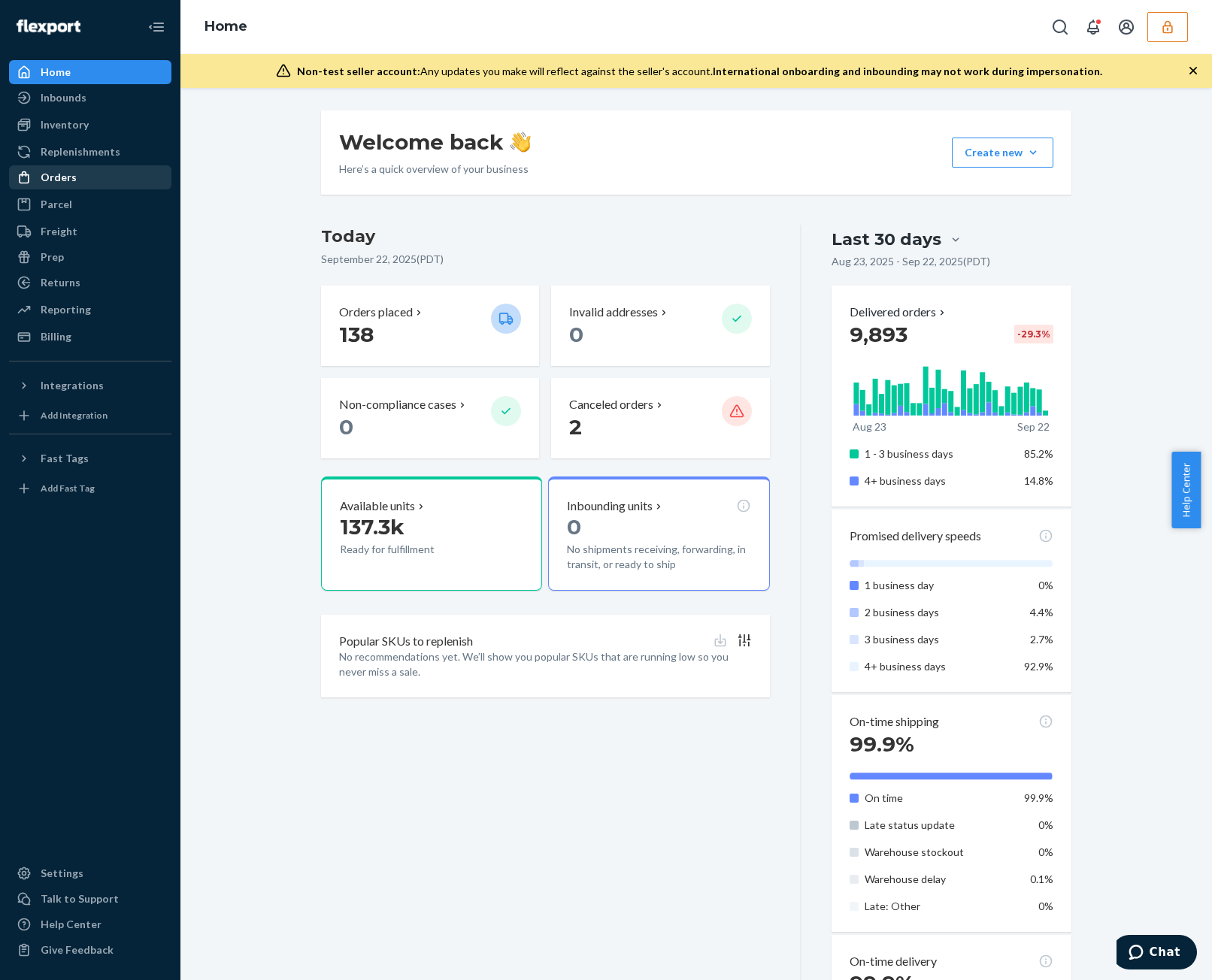
click at [90, 187] on div "Orders" at bounding box center [90, 177] width 160 height 21
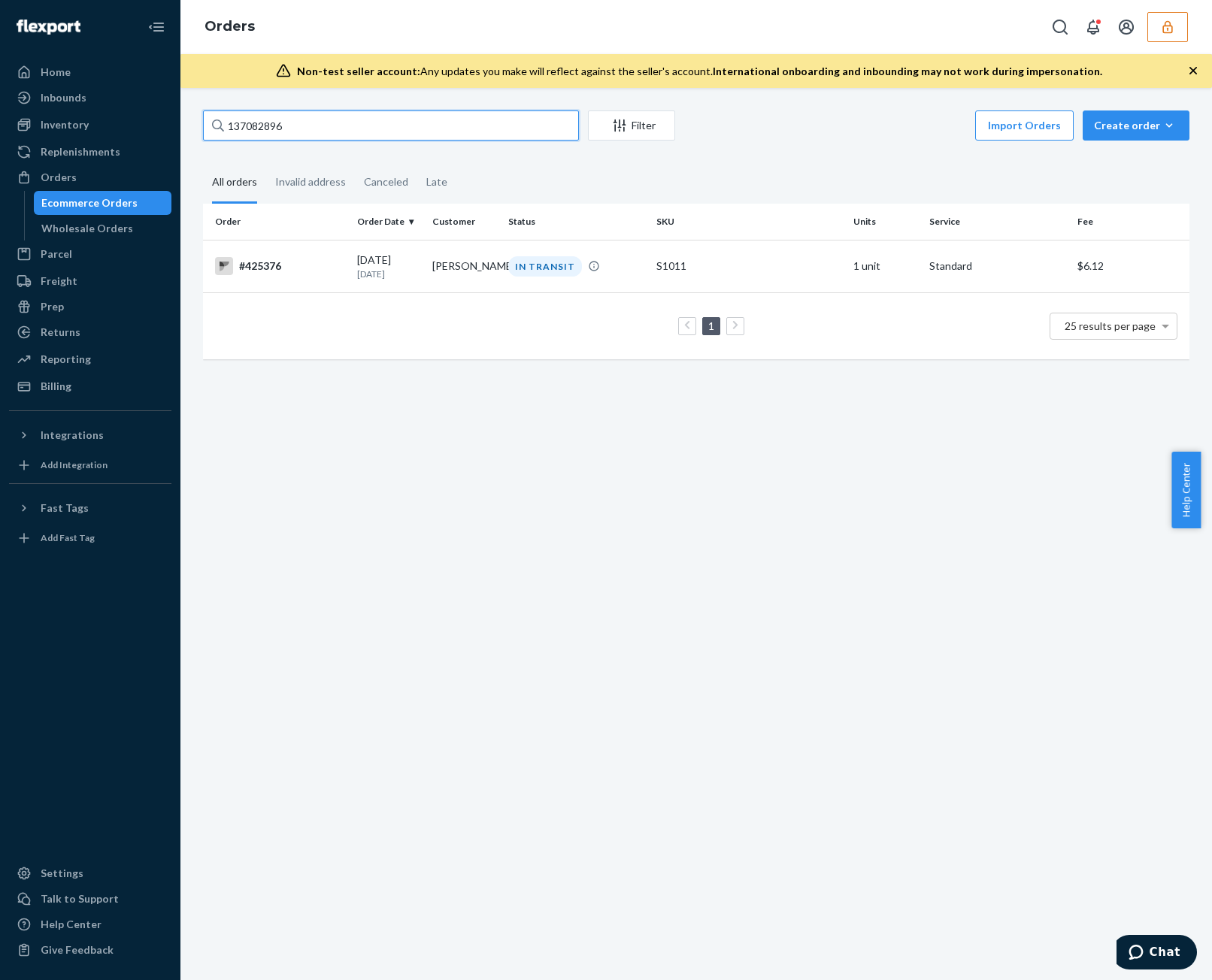
drag, startPoint x: 340, startPoint y: 111, endPoint x: 348, endPoint y: 124, distance: 15.3
click at [340, 112] on input "137082896" at bounding box center [391, 125] width 376 height 30
click at [348, 124] on input "137082896" at bounding box center [391, 125] width 376 height 30
click at [348, 124] on input "137082896" at bounding box center [391, 125] width 376 height 30
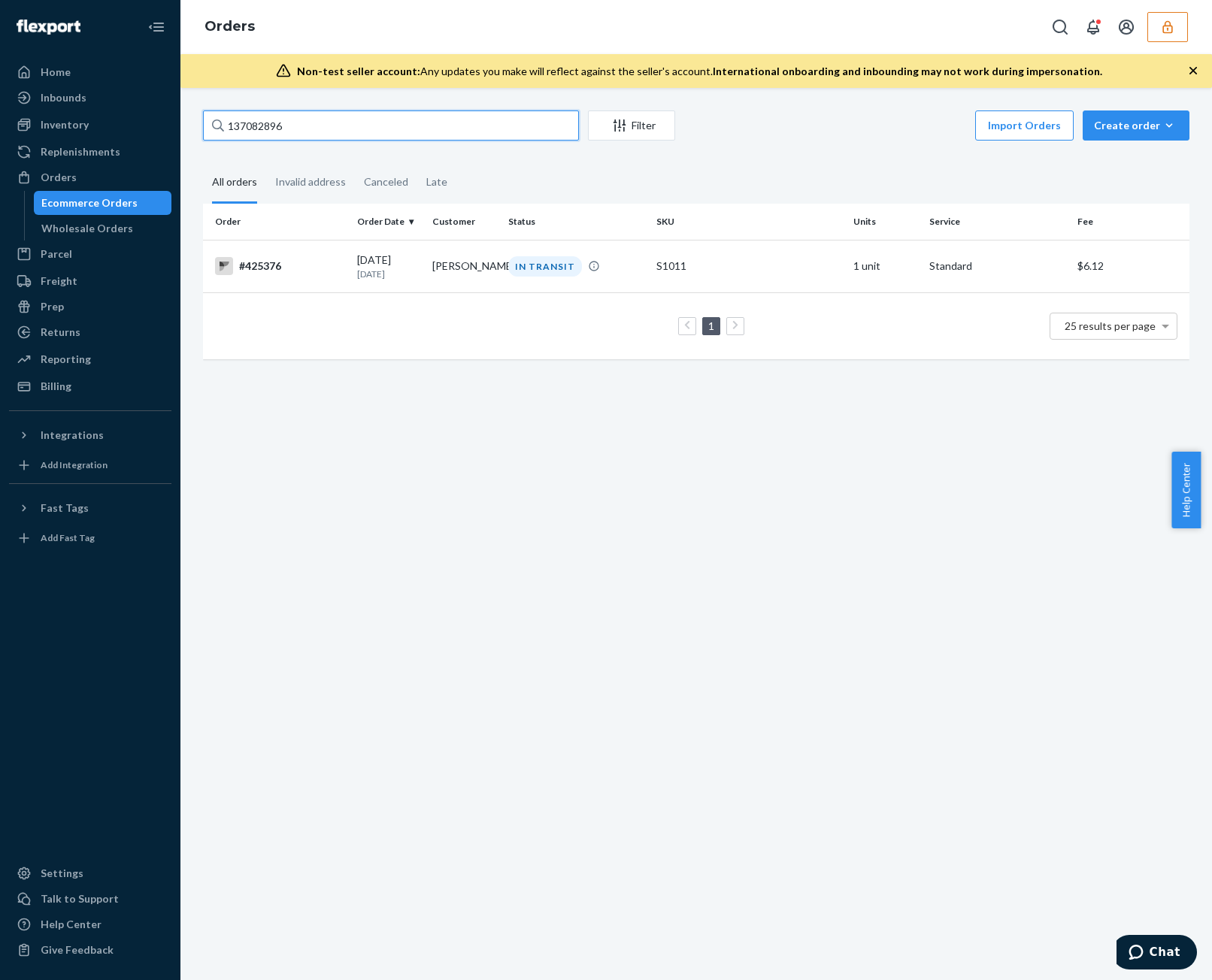
paste input "901"
type input "137082901"
click at [632, 293] on td "1 25 results per page" at bounding box center [695, 326] width 986 height 67
click at [621, 257] on div "IN TRANSIT" at bounding box center [575, 267] width 142 height 21
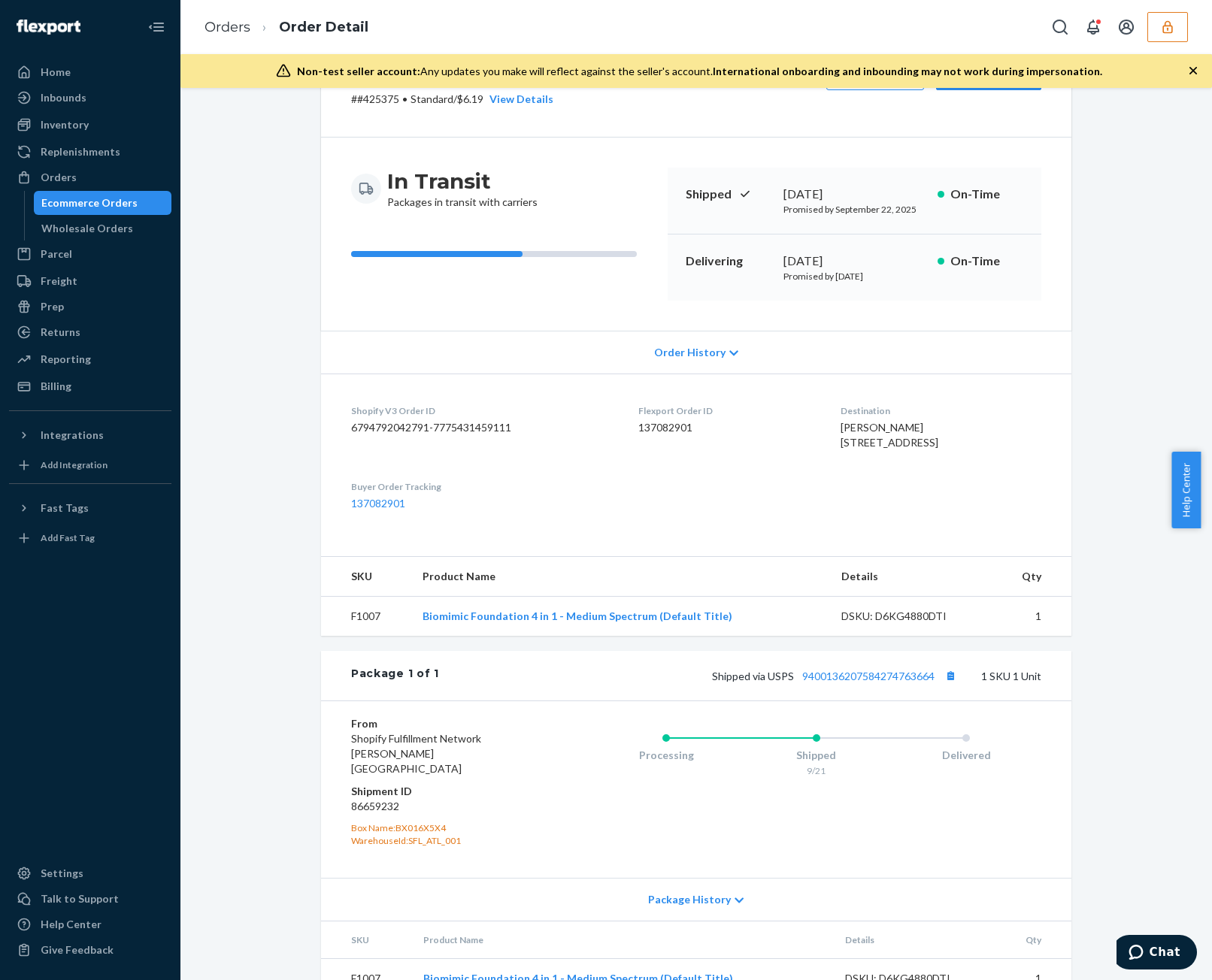
scroll to position [128, 0]
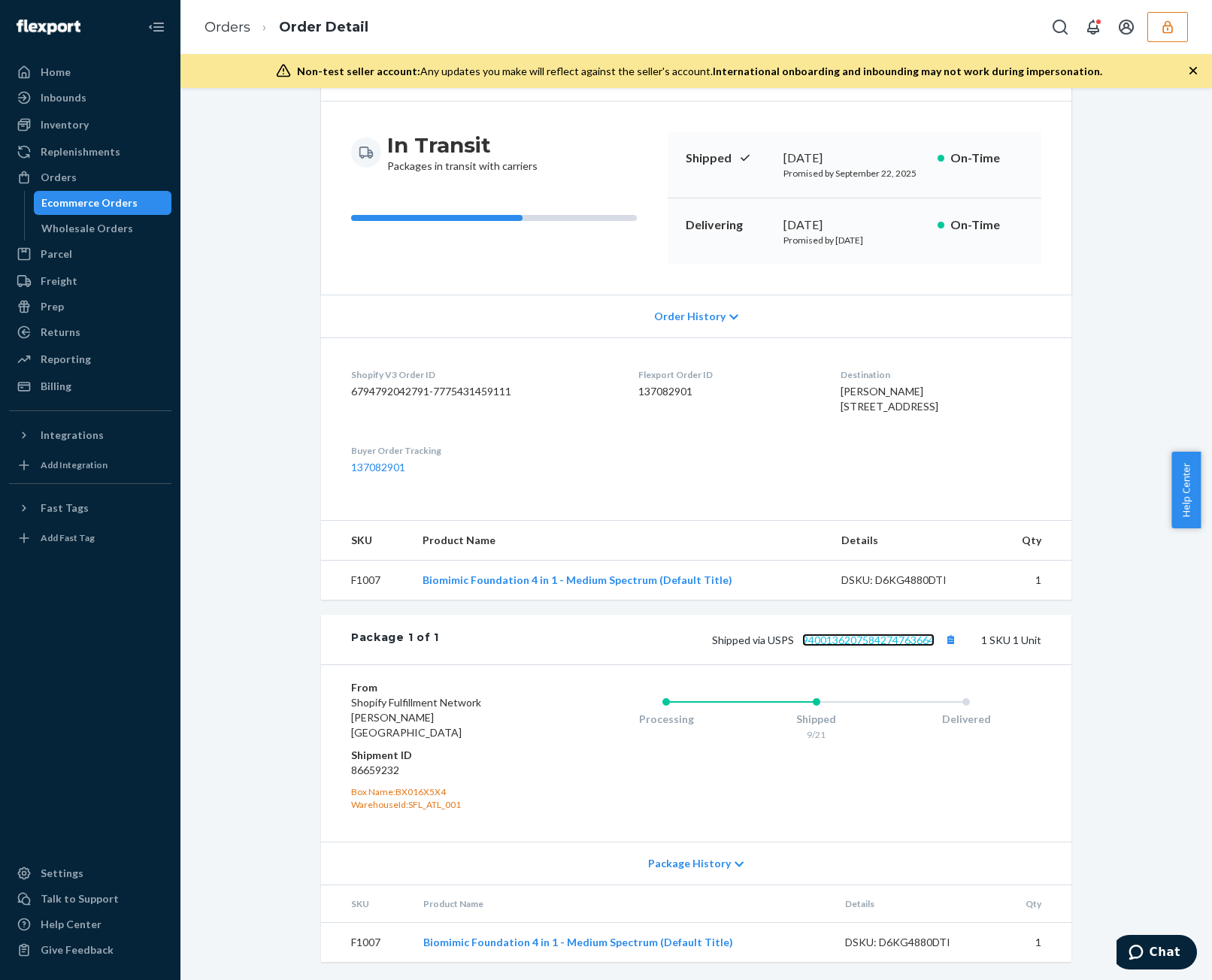
click at [884, 646] on link "9400136207584274763664" at bounding box center [868, 639] width 132 height 13
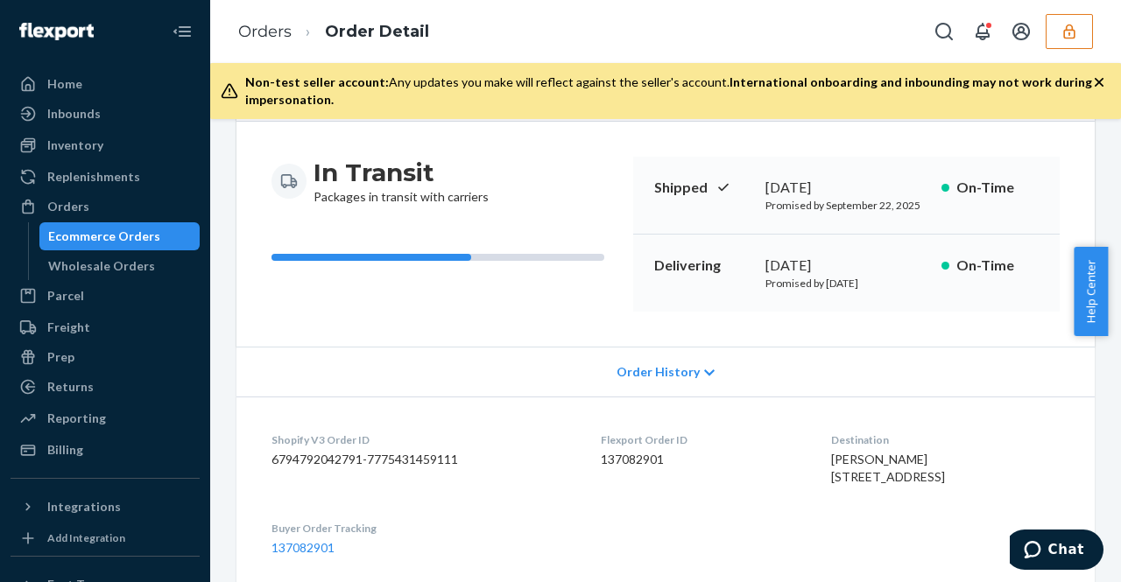
scroll to position [0, 0]
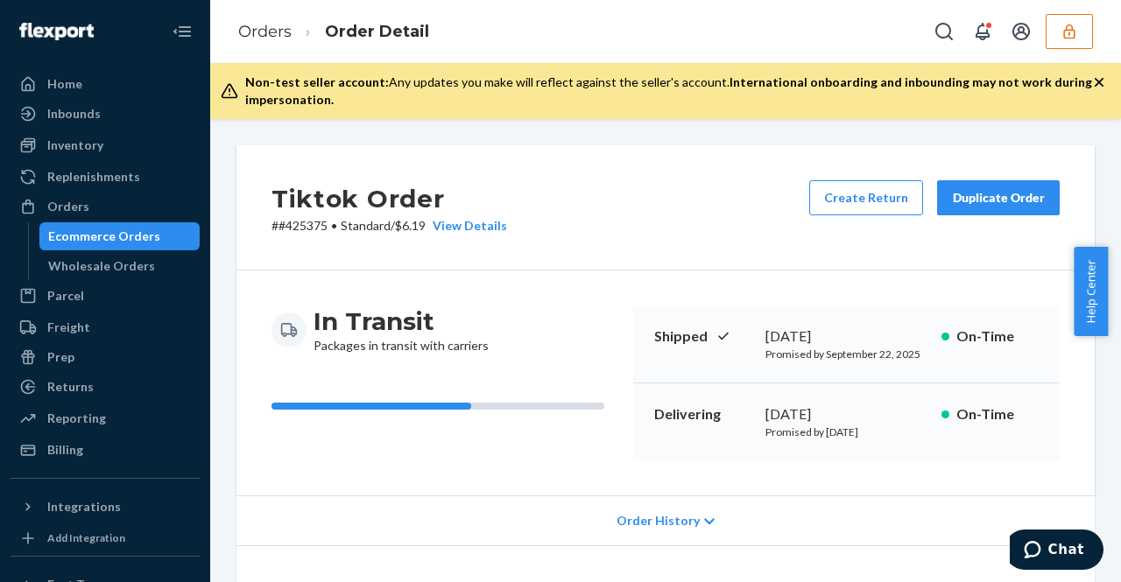
click at [1070, 17] on button "button" at bounding box center [1068, 31] width 47 height 35
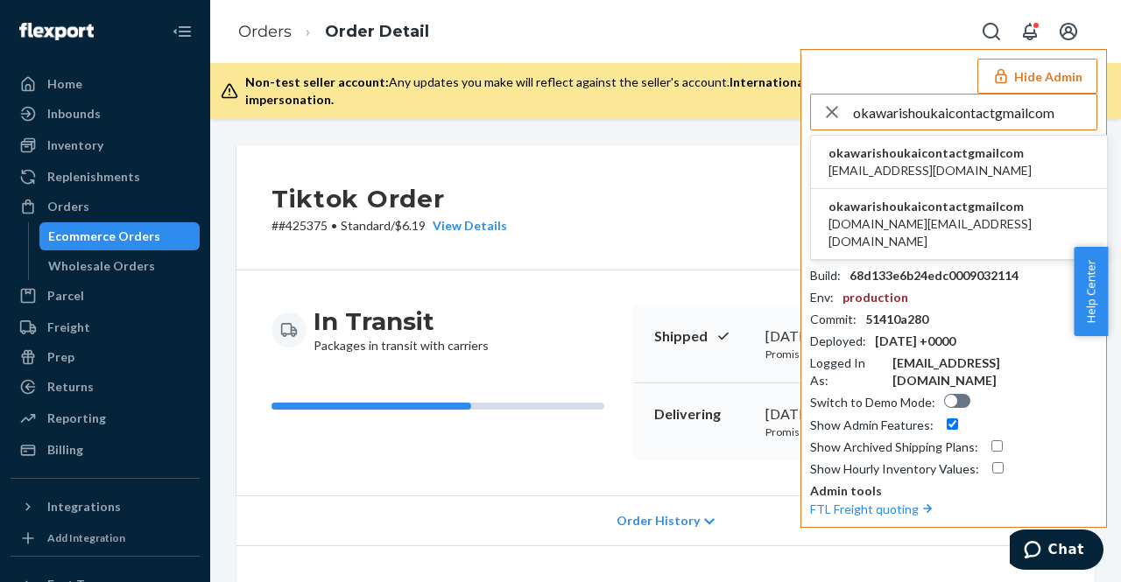
type input "okawarishoukaicontactgmailcom"
click at [952, 141] on li "okawarishoukaicontactgmailcom akari.suzuki20@gmail.com" at bounding box center [959, 162] width 296 height 53
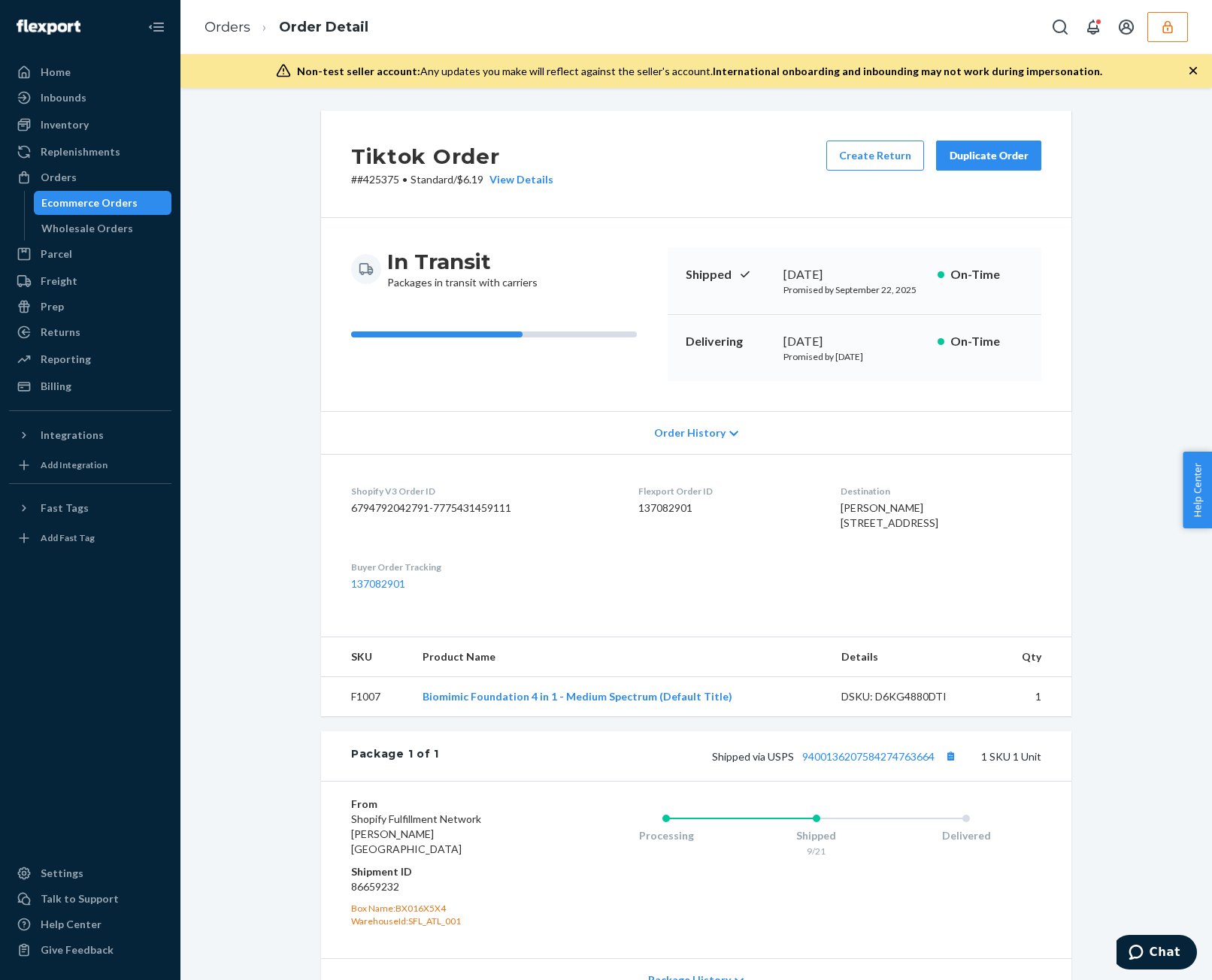
click at [251, 23] on li "Order Detail" at bounding box center [309, 27] width 118 height 21
click at [245, 23] on link "Orders" at bounding box center [227, 27] width 45 height 16
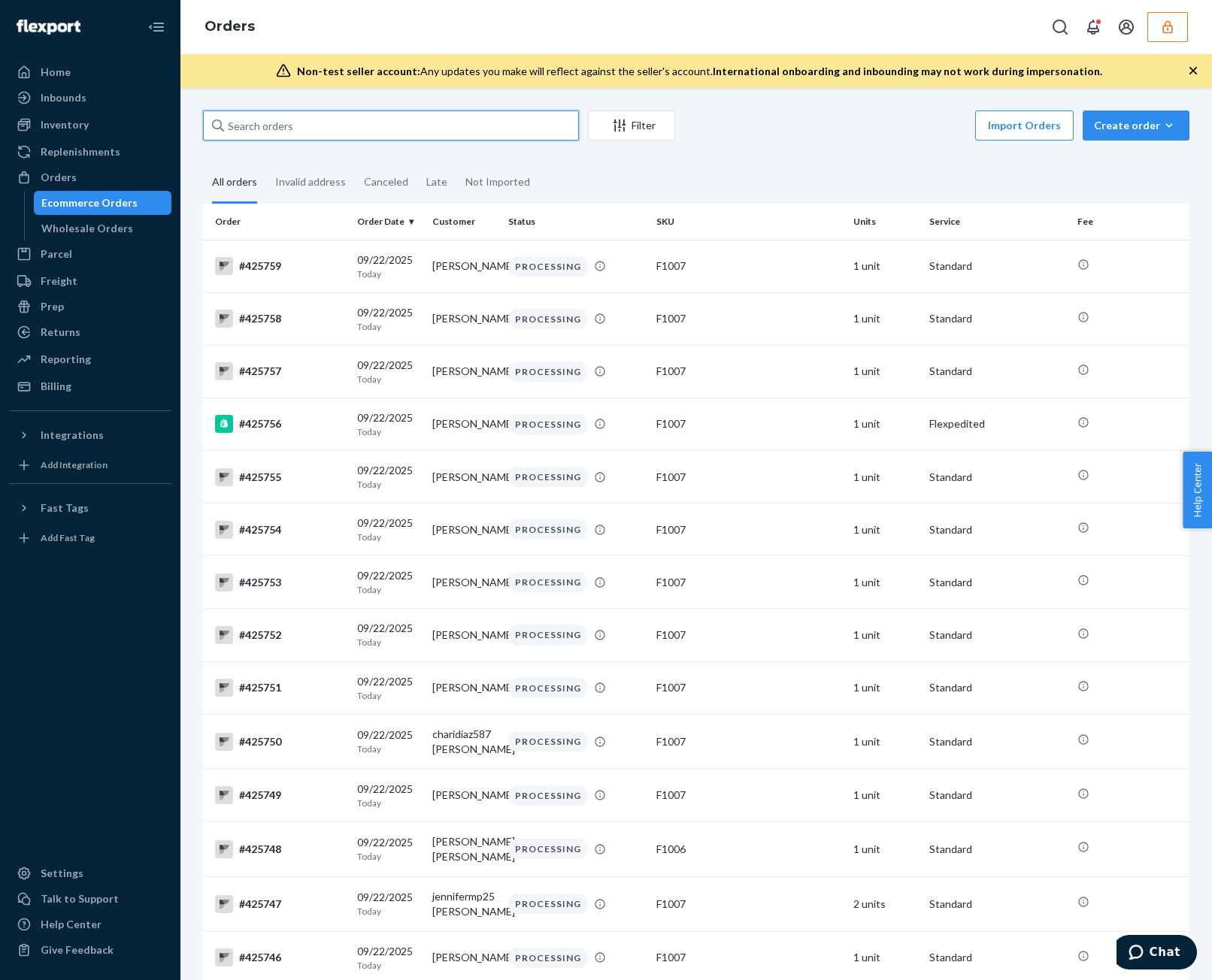
click at [450, 129] on input "text" at bounding box center [391, 125] width 376 height 30
paste input "137082896"
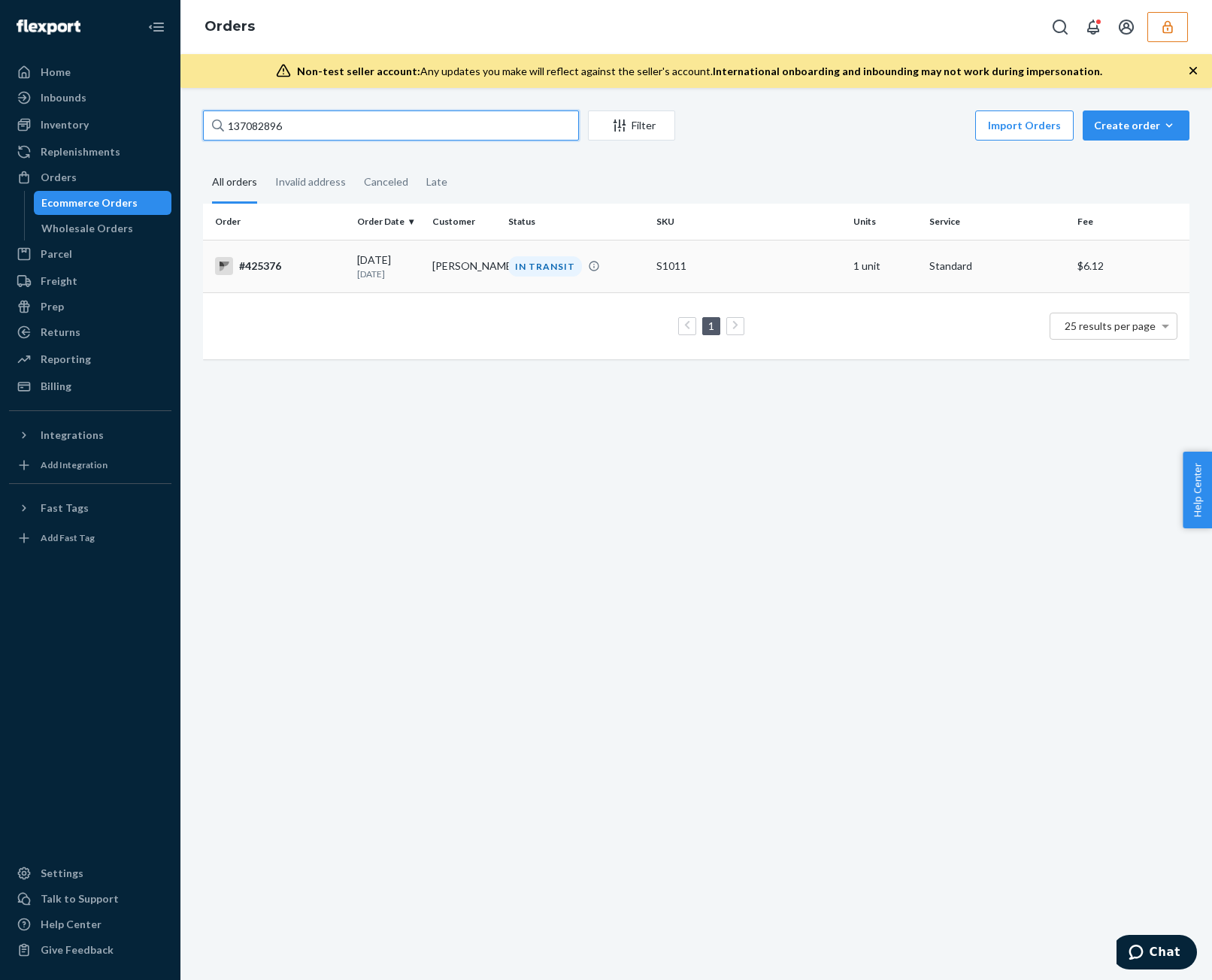
type input "137082896"
click at [541, 263] on div "IN TRANSIT" at bounding box center [545, 267] width 74 height 21
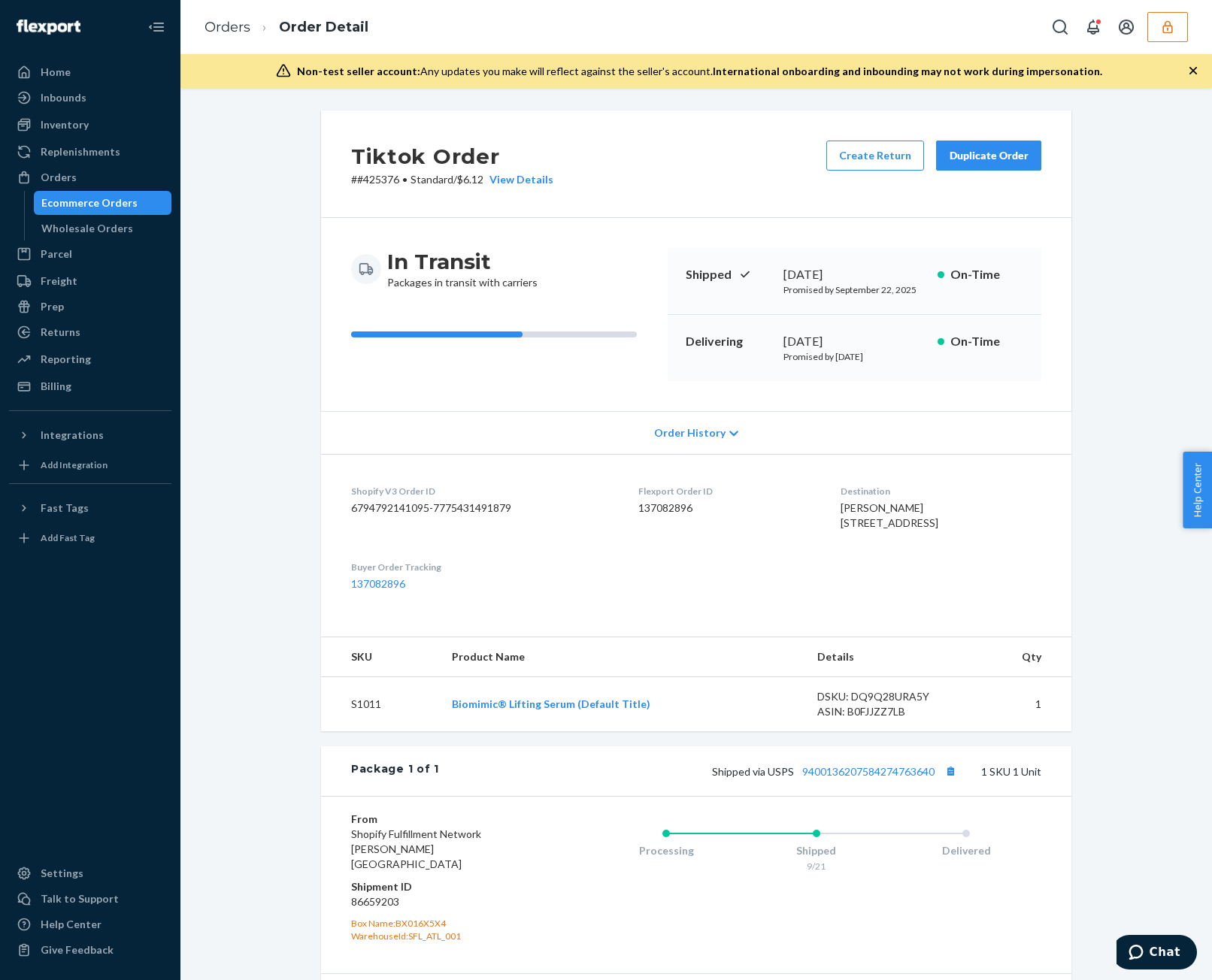
click at [656, 444] on div "Order History" at bounding box center [696, 433] width 750 height 43
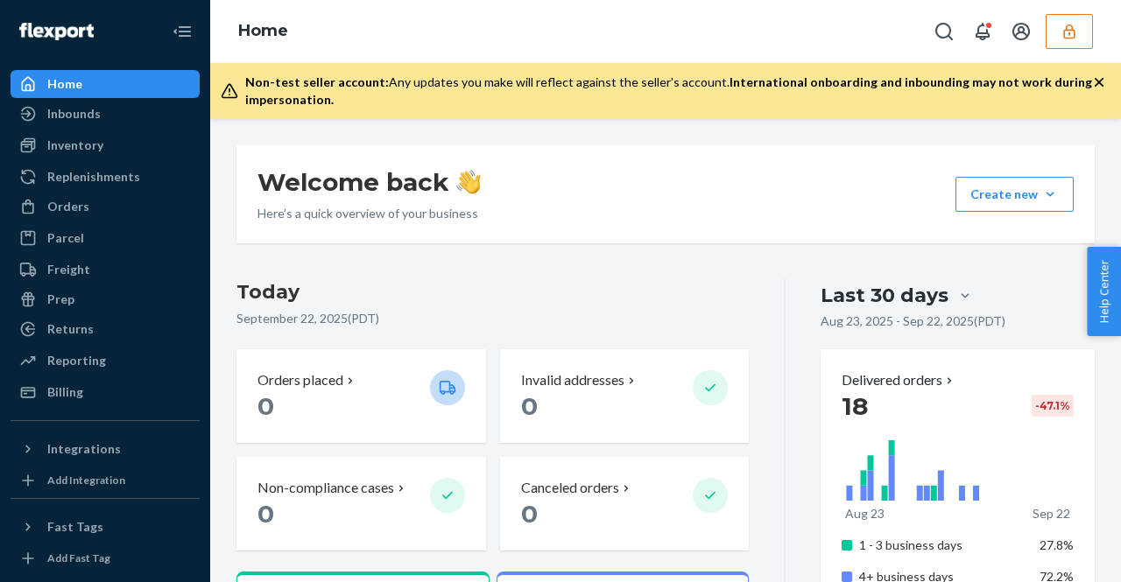
click at [118, 192] on ul "Home Inbounds Shipping Plans Problems Inventory Products Replenishments Orders …" at bounding box center [105, 238] width 189 height 336
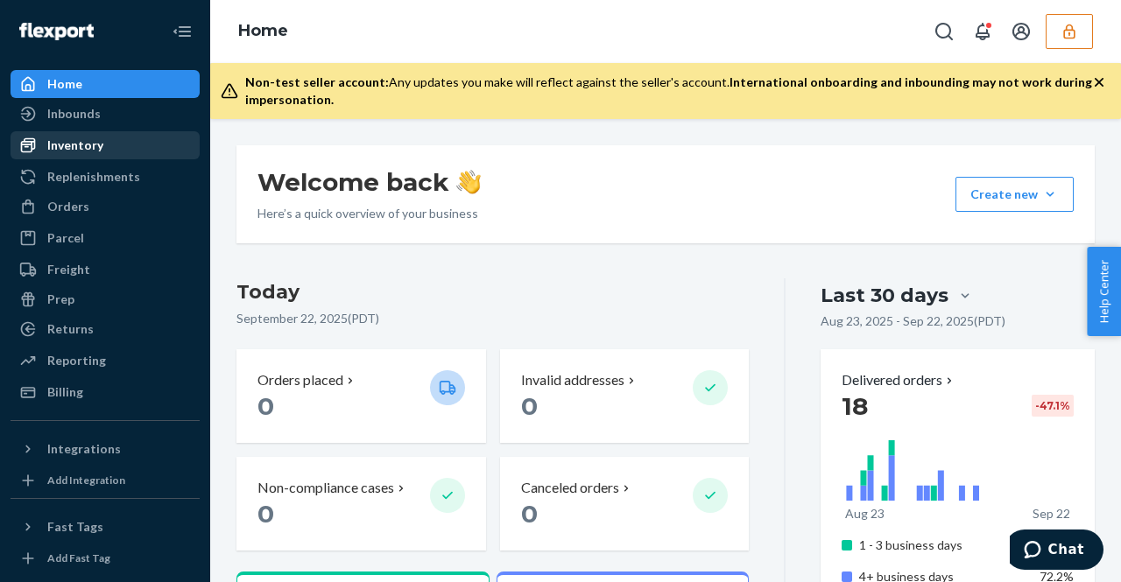
click at [97, 152] on div "Inventory" at bounding box center [75, 146] width 56 height 18
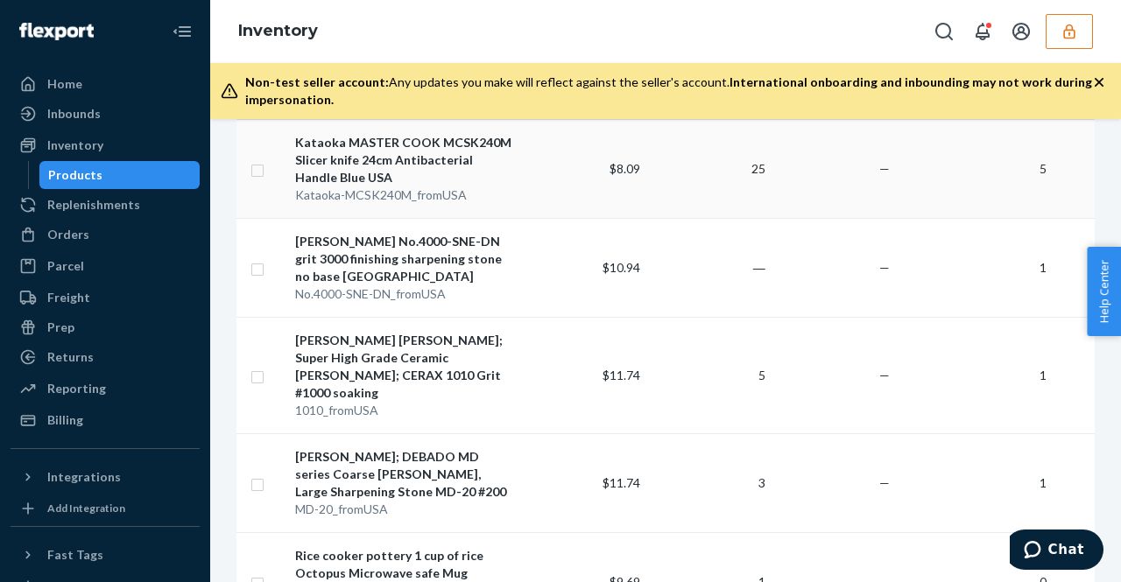
scroll to position [239, 0]
click at [115, 141] on div "Inventory" at bounding box center [105, 145] width 186 height 25
click at [159, 82] on div "Home" at bounding box center [105, 84] width 186 height 25
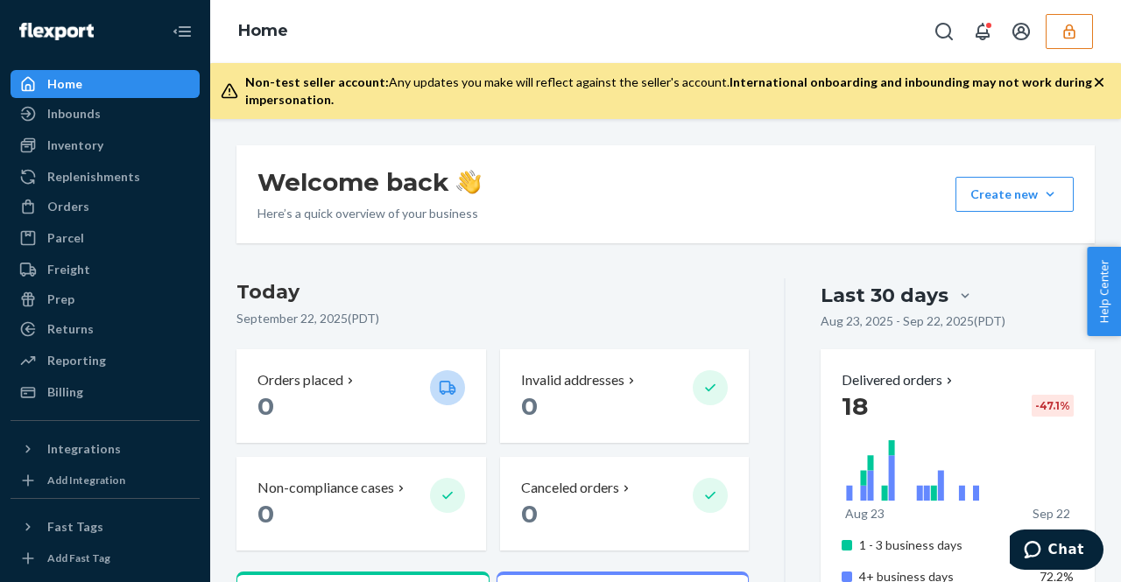
click at [1093, 31] on div "Home" at bounding box center [665, 31] width 911 height 63
click at [1087, 31] on button "button" at bounding box center [1068, 31] width 47 height 35
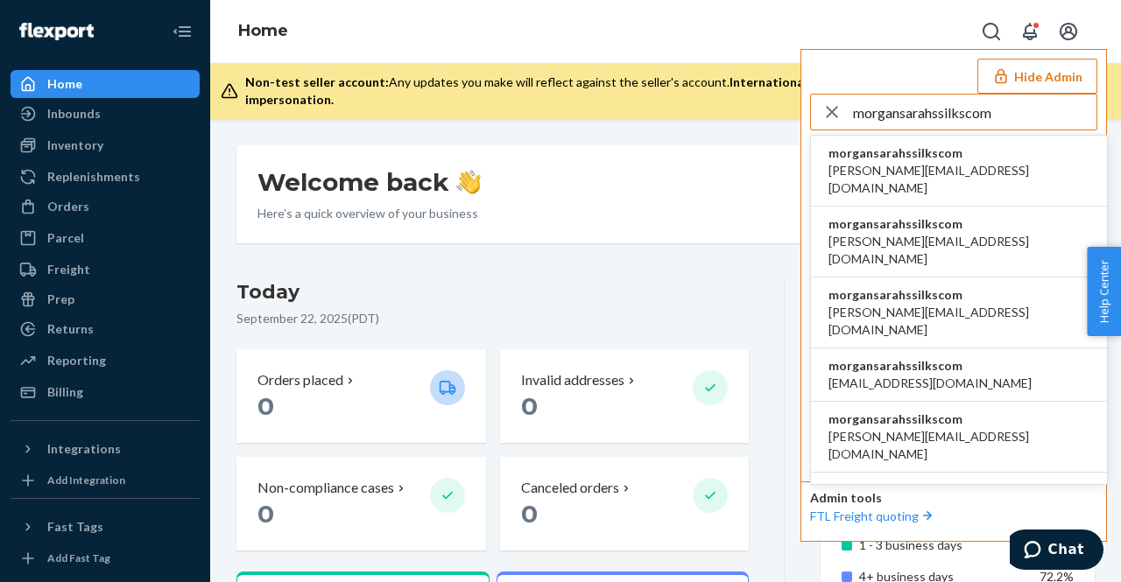
type input "morgansarahssilkscom"
click at [957, 157] on span "morgansarahssilkscom" at bounding box center [958, 153] width 261 height 18
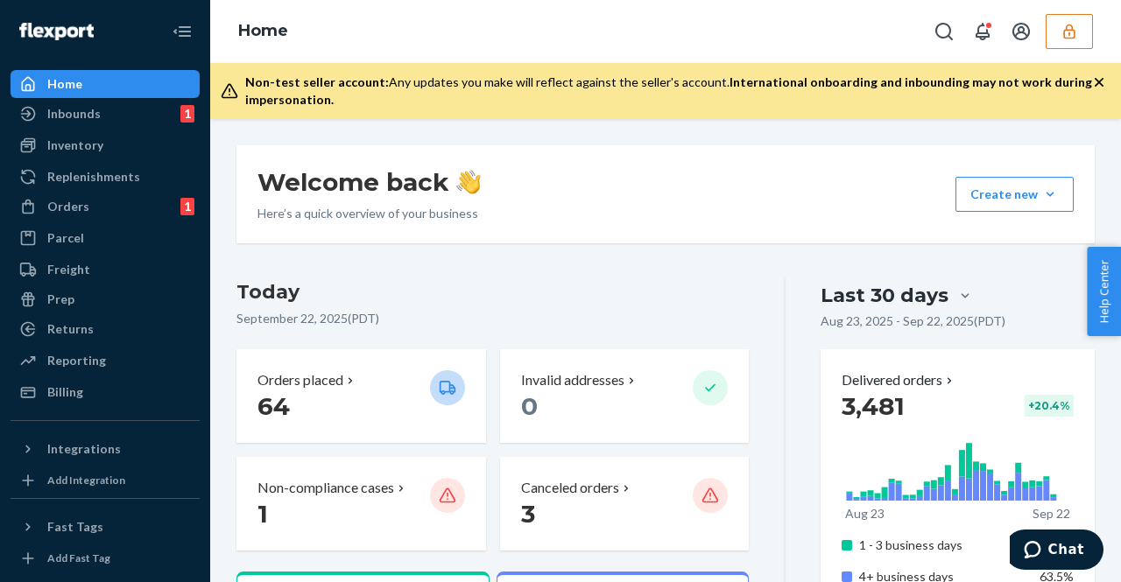
click at [1070, 37] on icon "button" at bounding box center [1068, 31] width 11 height 15
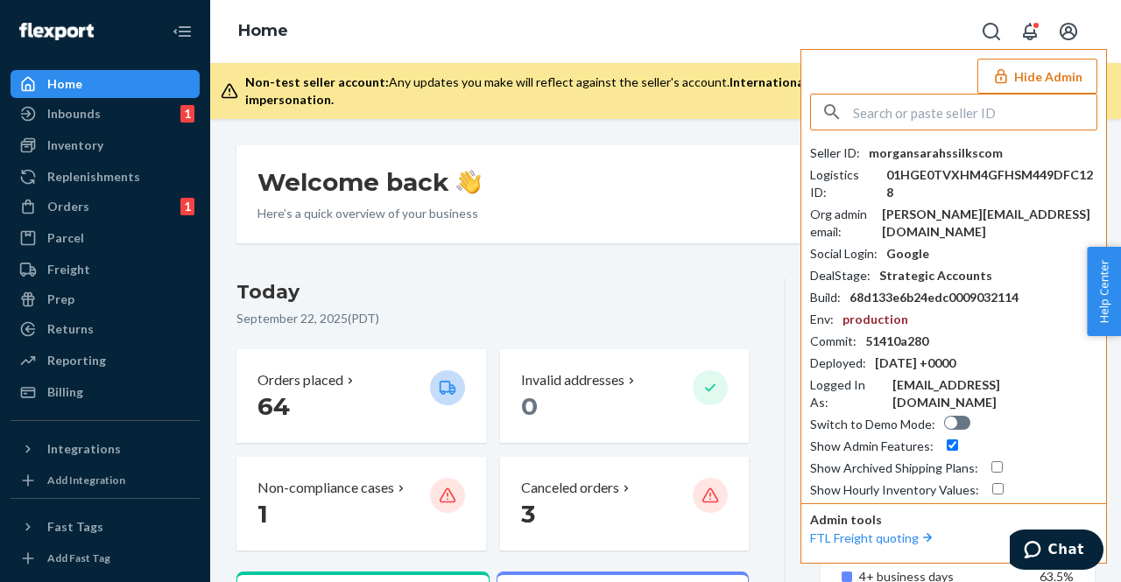
click at [646, 243] on div "Welcome back Here’s a quick overview of your business Create new Create new inb…" at bounding box center [665, 194] width 858 height 98
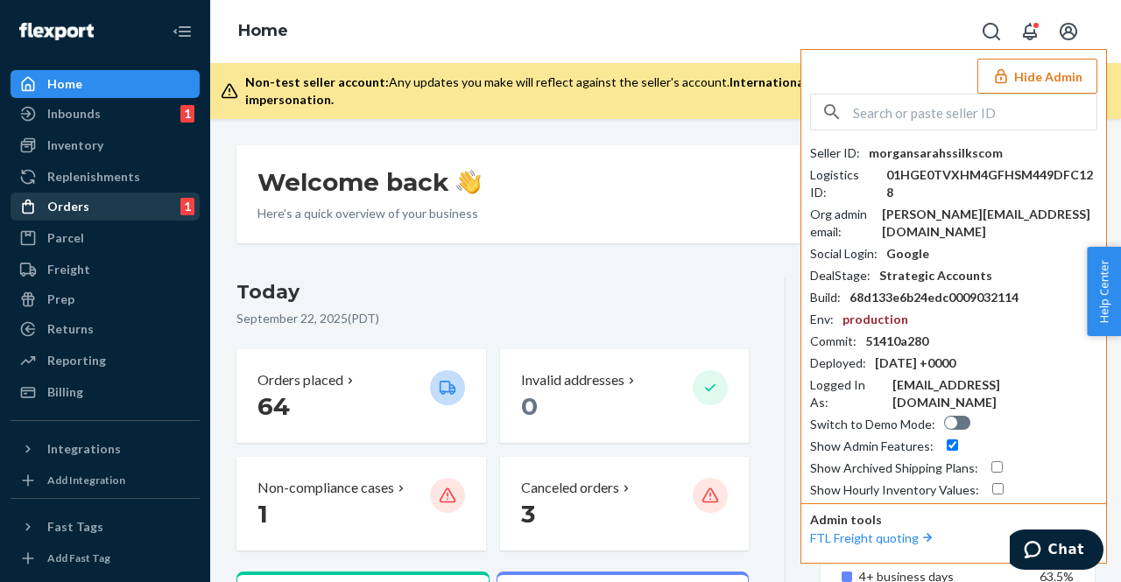
click at [82, 215] on div "Orders" at bounding box center [68, 207] width 42 height 18
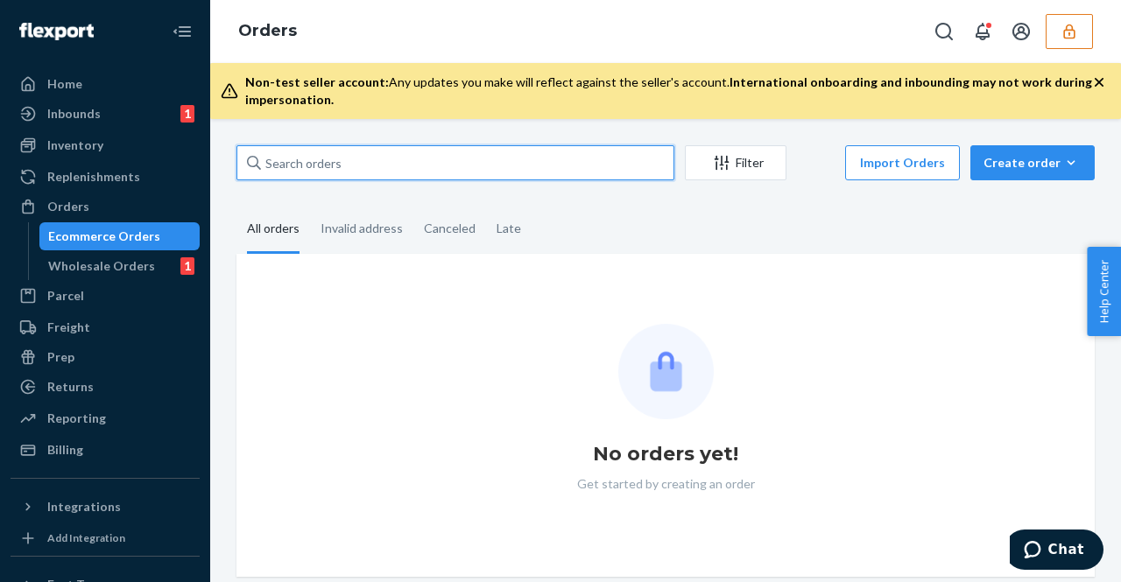
click at [515, 157] on input "text" at bounding box center [455, 162] width 438 height 35
paste input "392004"
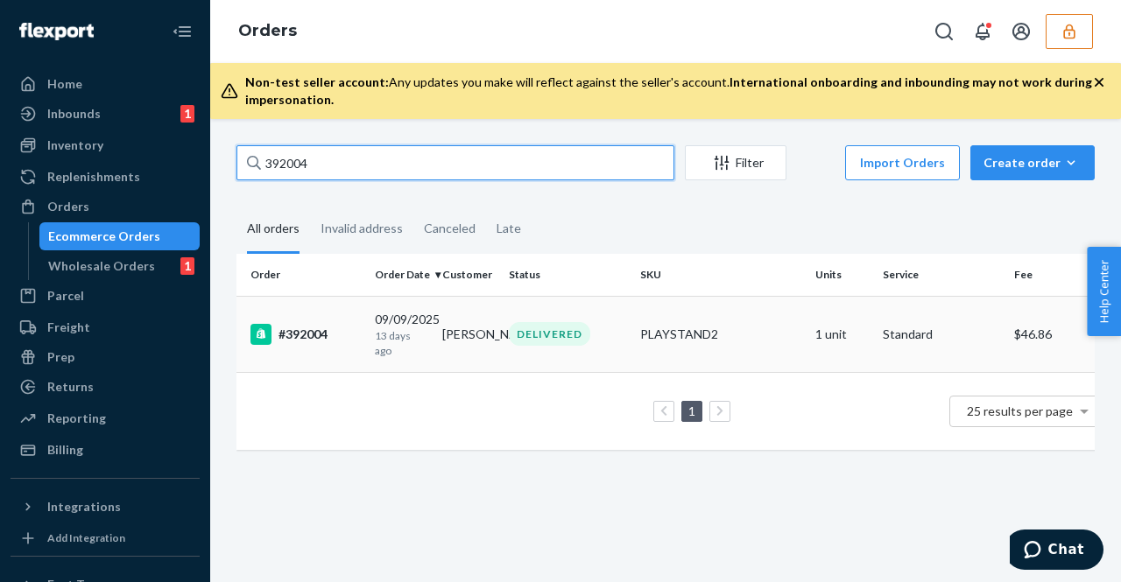
type input "392004"
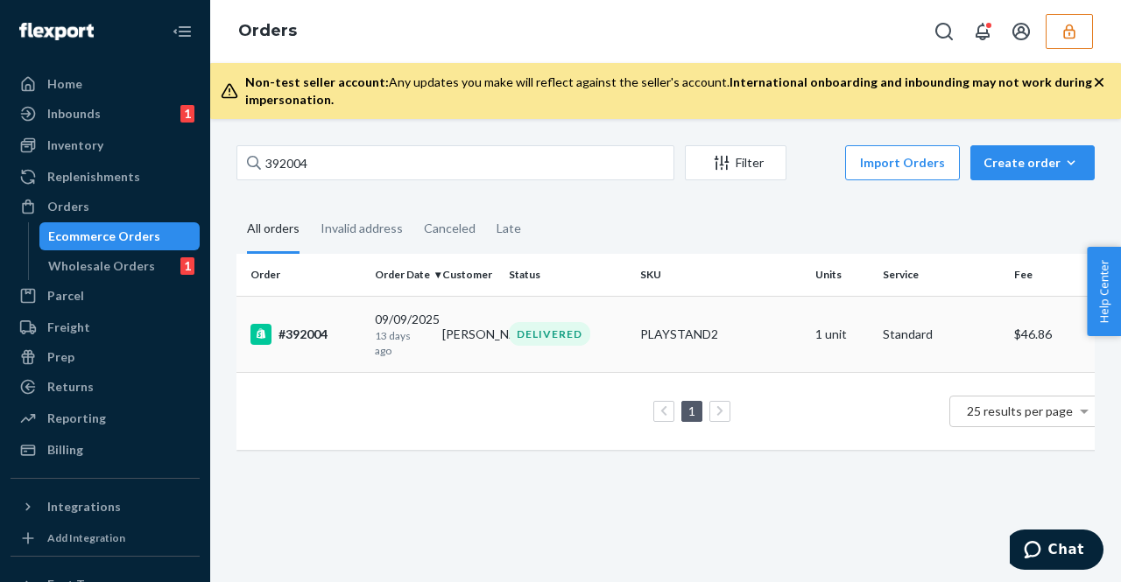
click at [499, 360] on td "[PERSON_NAME]" at bounding box center [468, 334] width 67 height 76
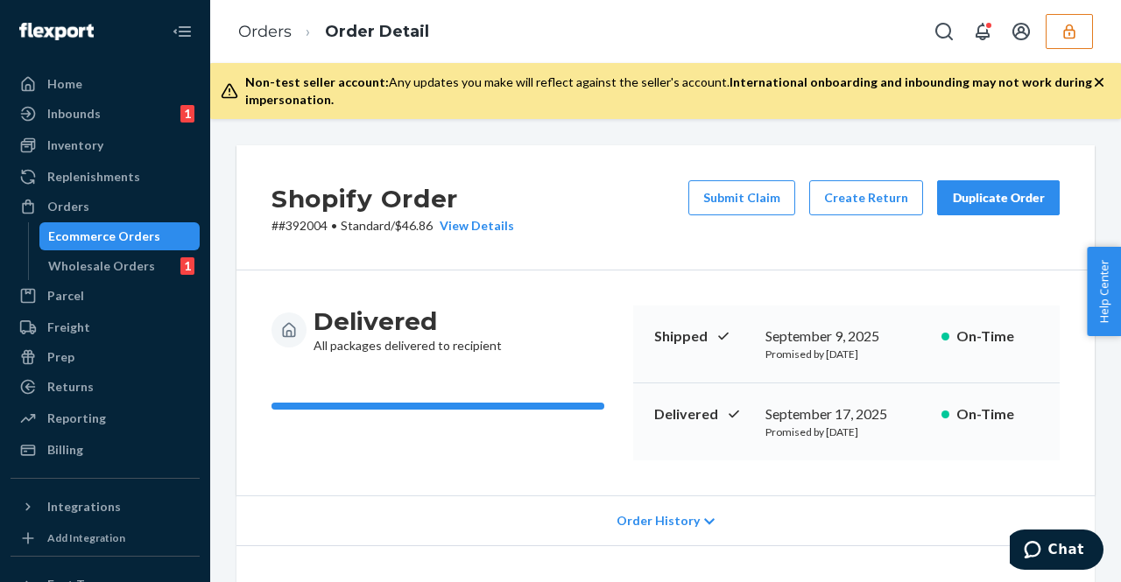
click at [498, 244] on div "Shopify Order # #392004 • Standard / $46.86 View Details Submit Claim Create Re…" at bounding box center [665, 207] width 858 height 125
click at [502, 242] on div "Shopify Order # #392004 • Standard / $46.86 View Details Submit Claim Create Re…" at bounding box center [665, 207] width 858 height 125
click at [514, 217] on div "View Details" at bounding box center [473, 226] width 81 height 18
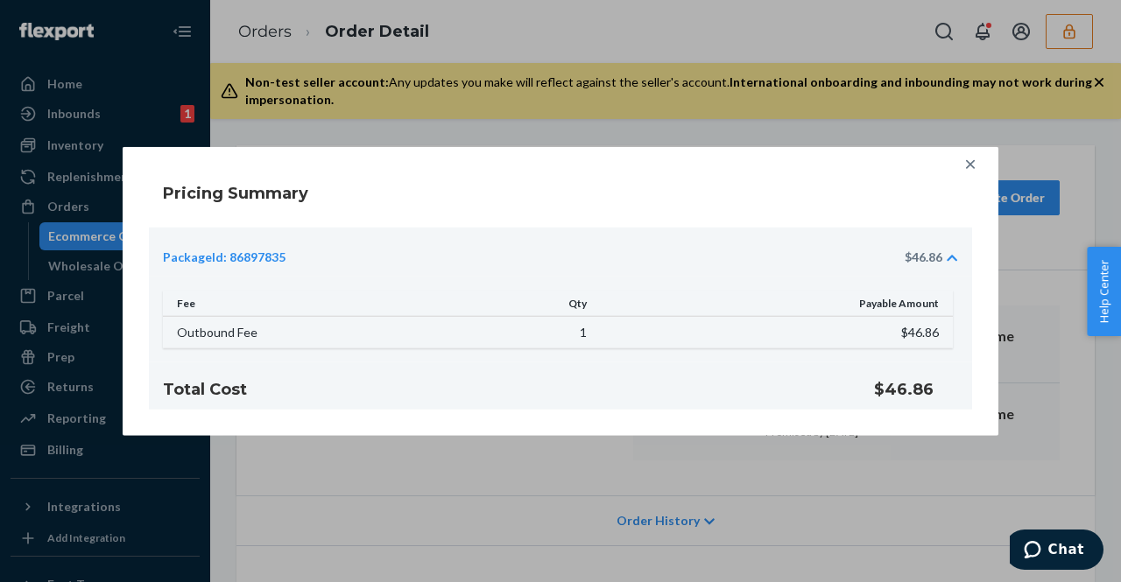
click at [968, 171] on icon at bounding box center [970, 164] width 18 height 18
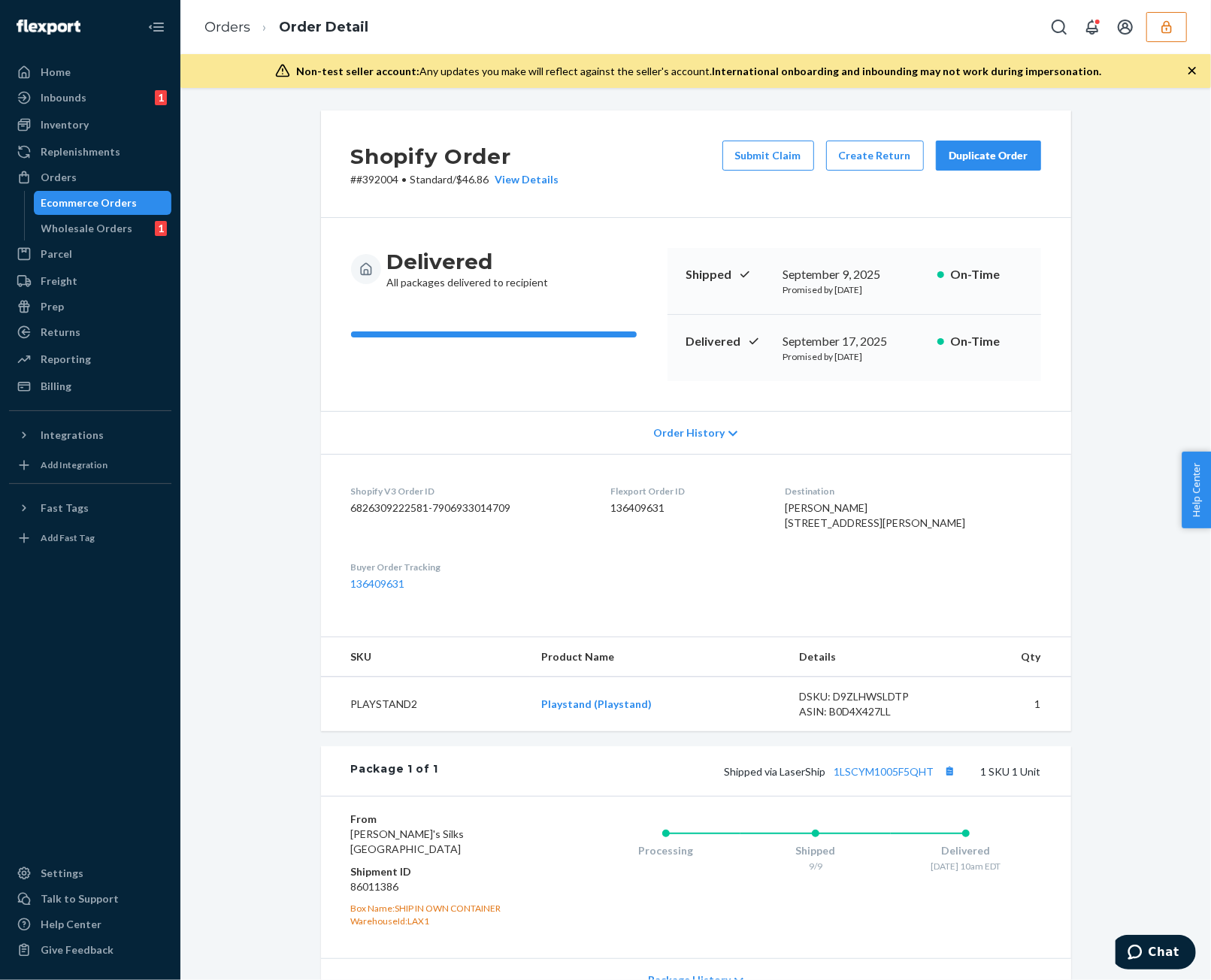
scroll to position [158, 0]
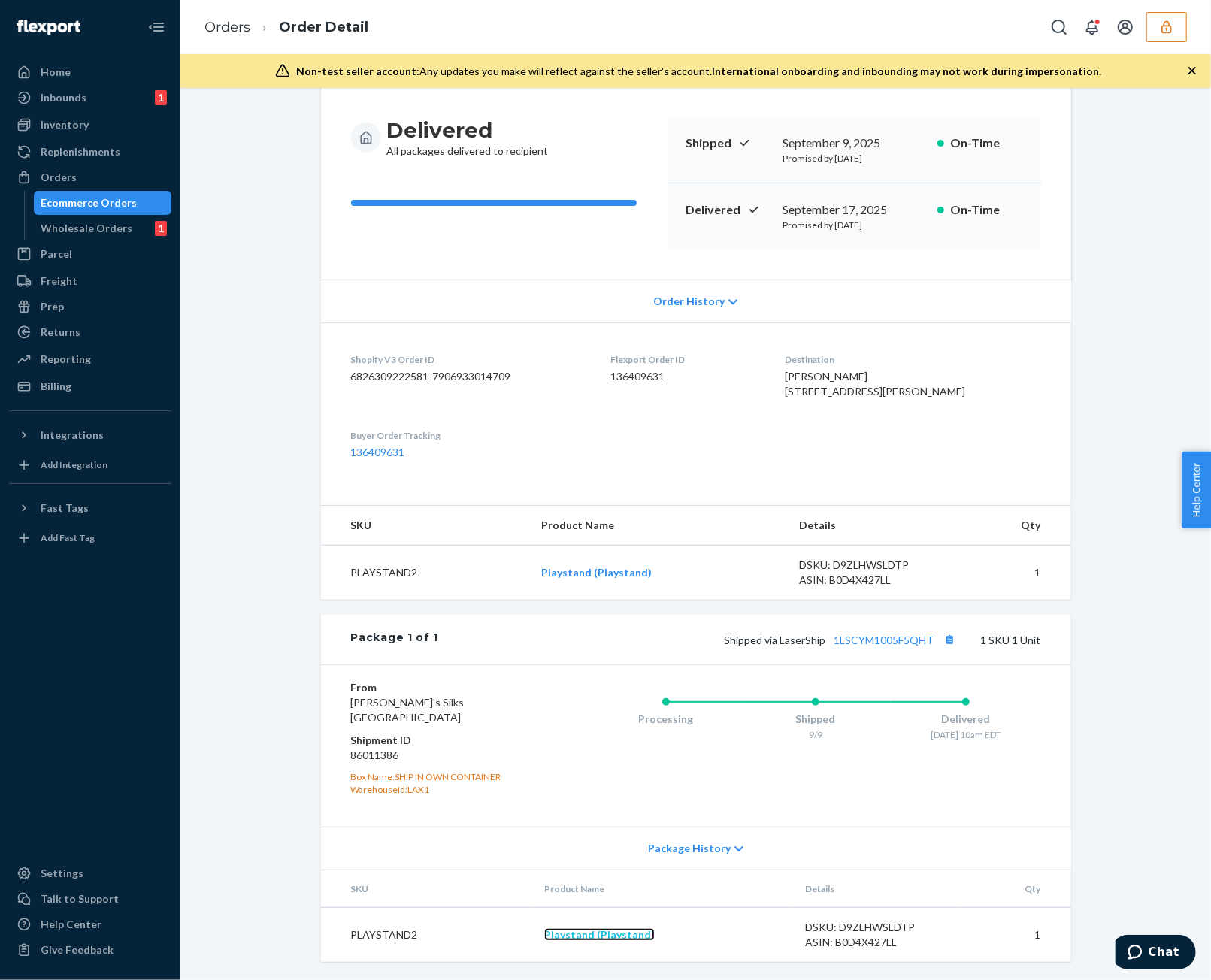
click at [604, 499] on link "Playstand (Playstand)" at bounding box center [599, 934] width 111 height 13
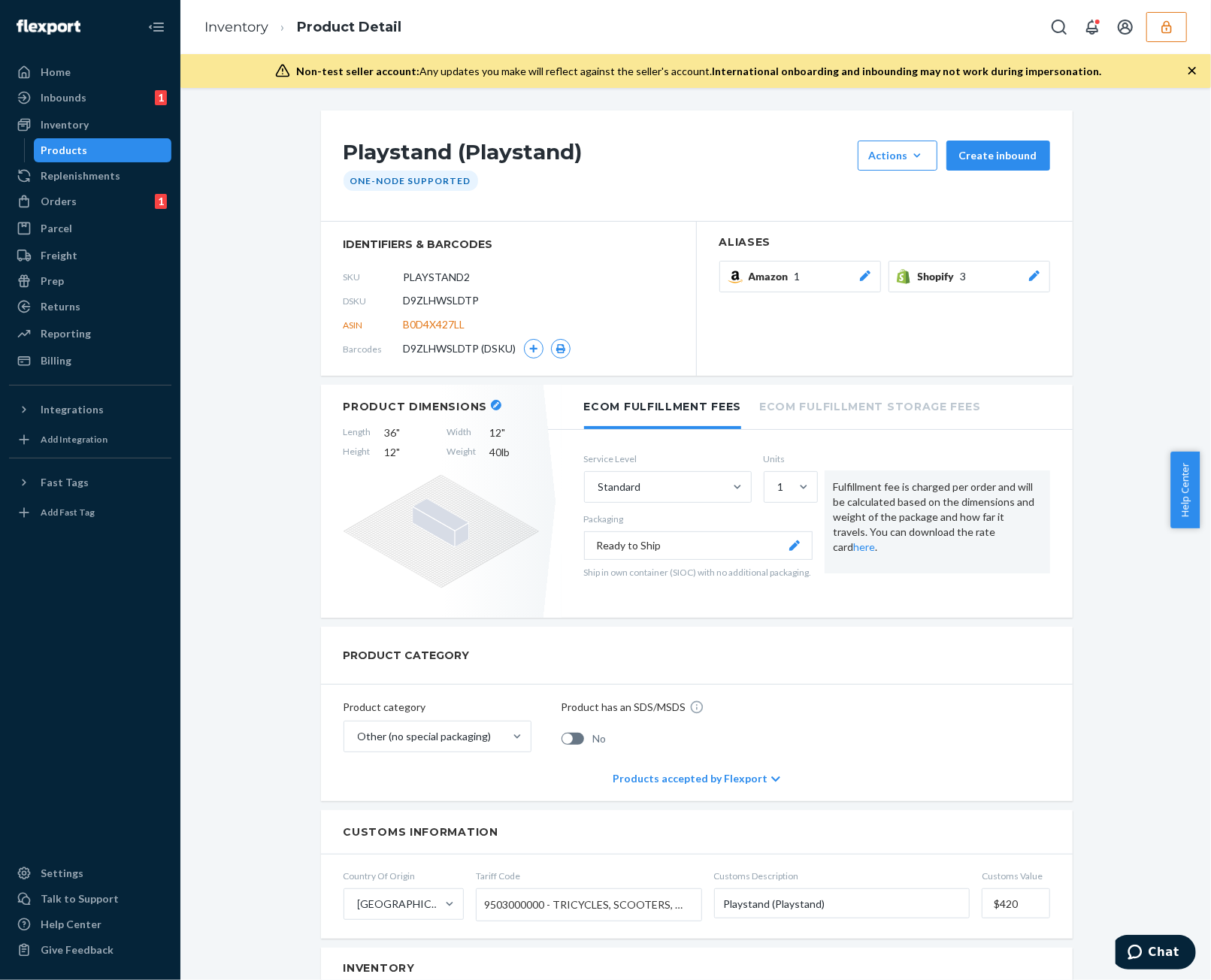
click at [431, 294] on span "D9ZLHWSLDTP" at bounding box center [441, 300] width 76 height 15
copy span "D9ZLHWSLDTP"
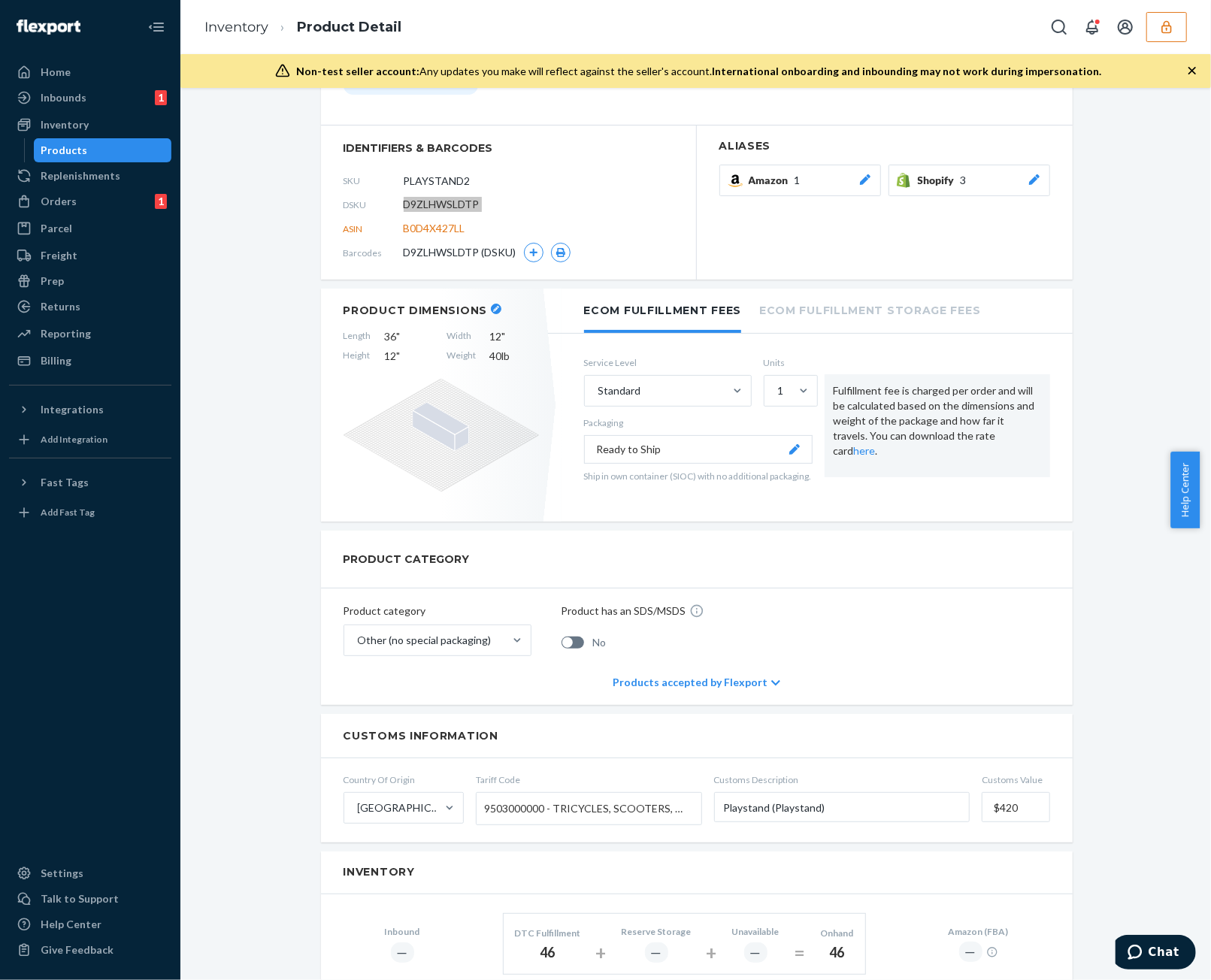
scroll to position [150, 0]
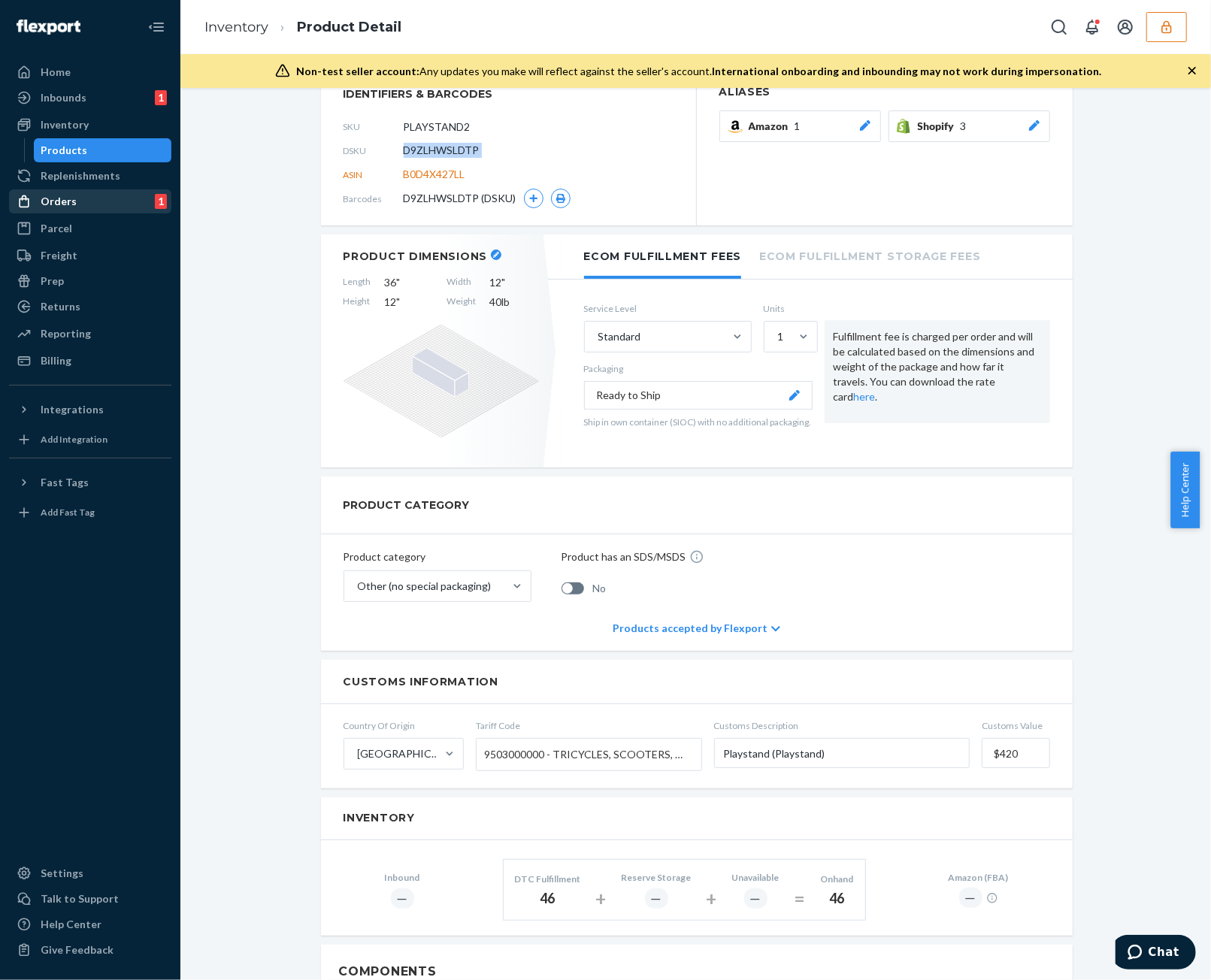
click at [97, 213] on link "Orders 1" at bounding box center [90, 202] width 162 height 24
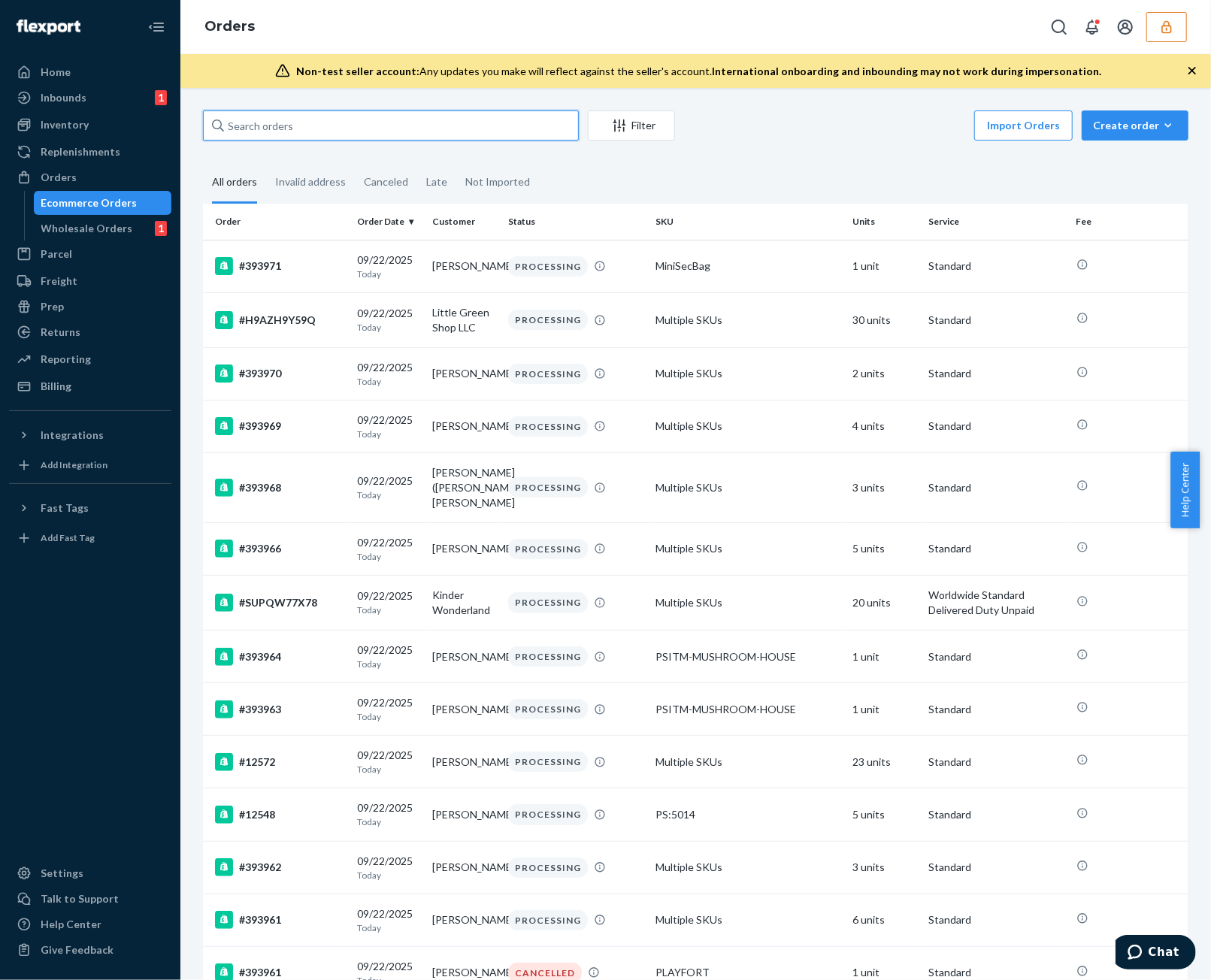
click at [438, 114] on input "text" at bounding box center [391, 125] width 376 height 30
paste input "136065064"
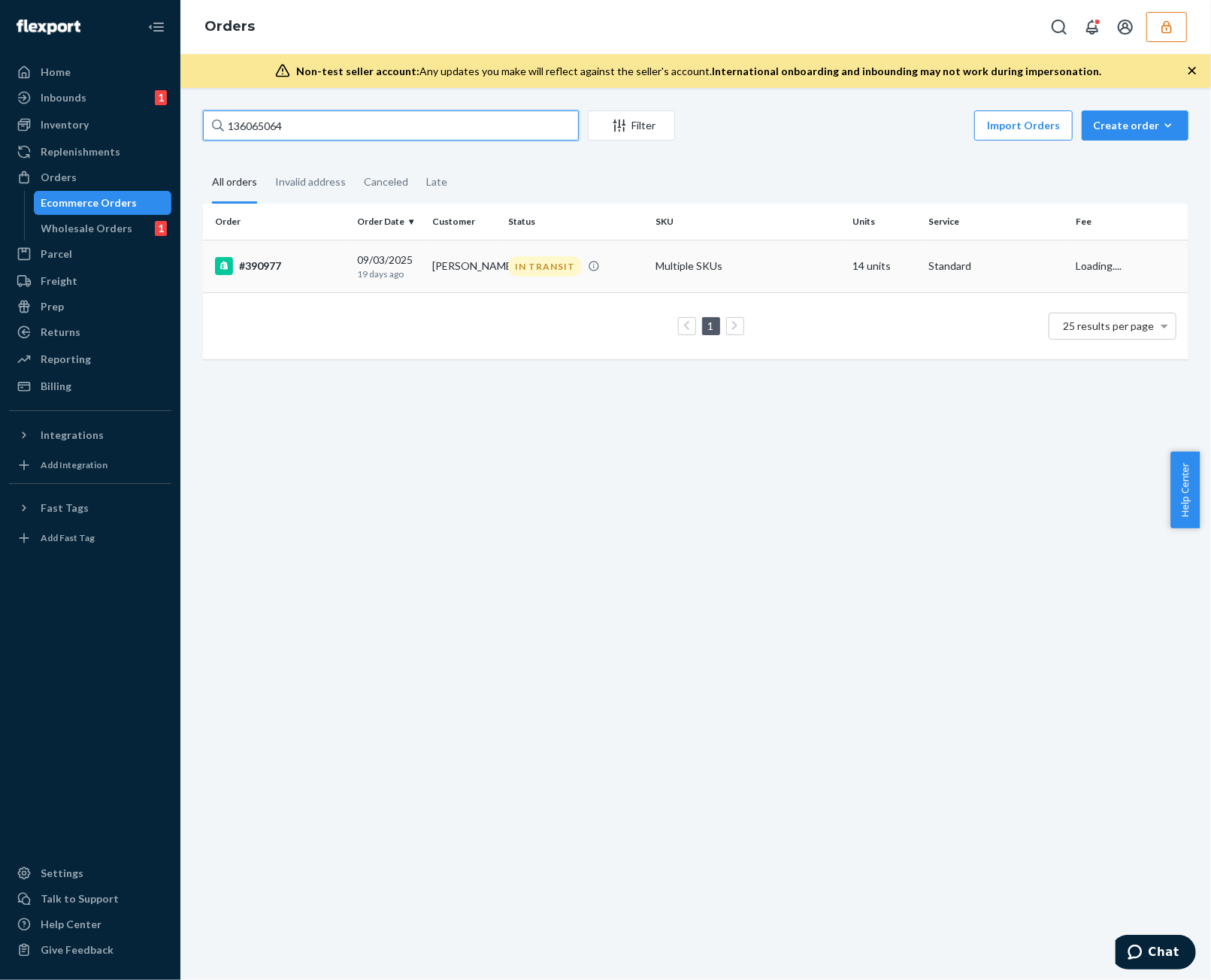
type input "136065064"
click at [475, 242] on td "[PERSON_NAME]" at bounding box center [463, 265] width 76 height 52
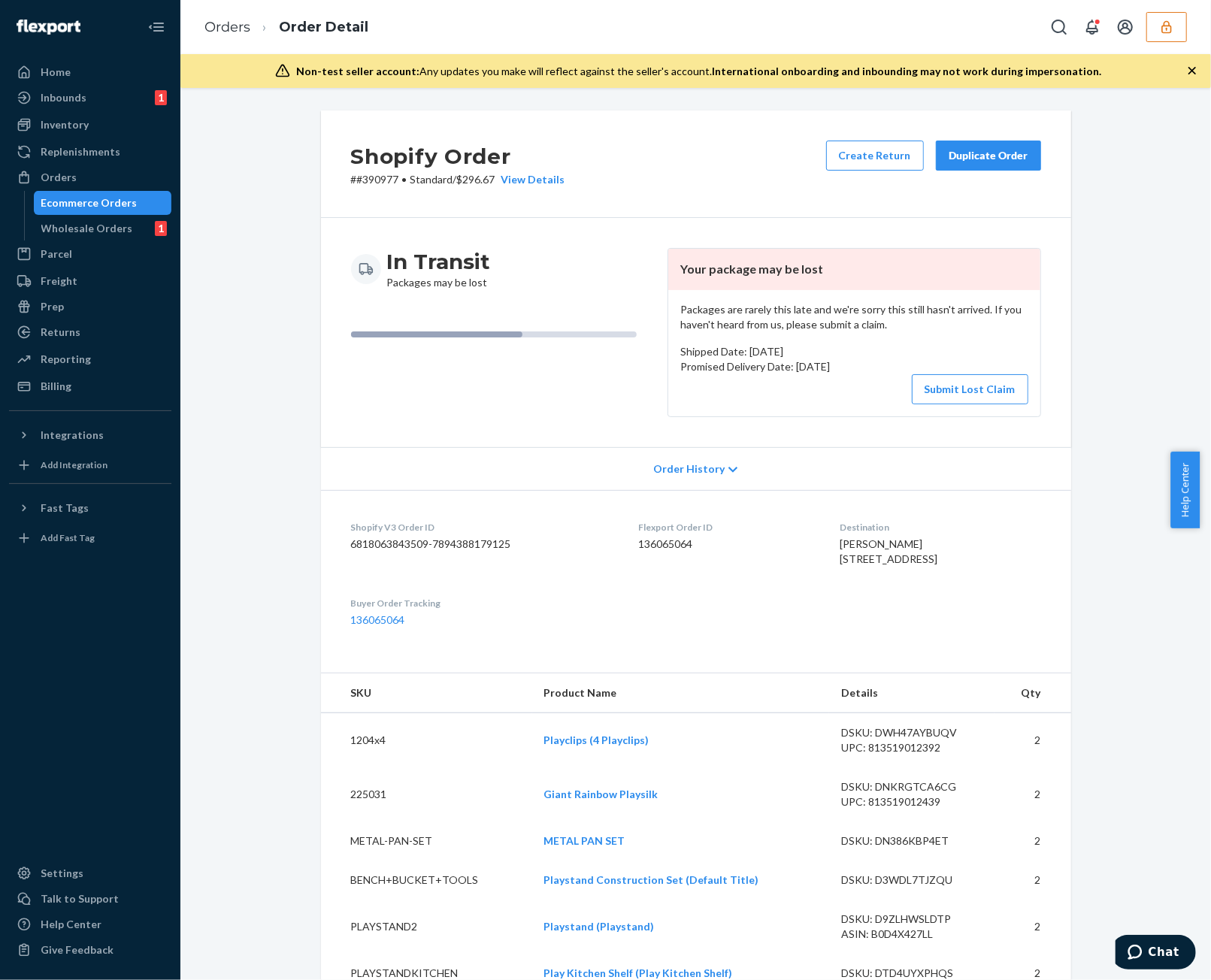
click at [530, 187] on div "Shopify Order # #390977 • Standard / $296.67 View Details Create Return Duplica…" at bounding box center [696, 164] width 750 height 107
click at [536, 185] on div "View Details" at bounding box center [530, 180] width 70 height 15
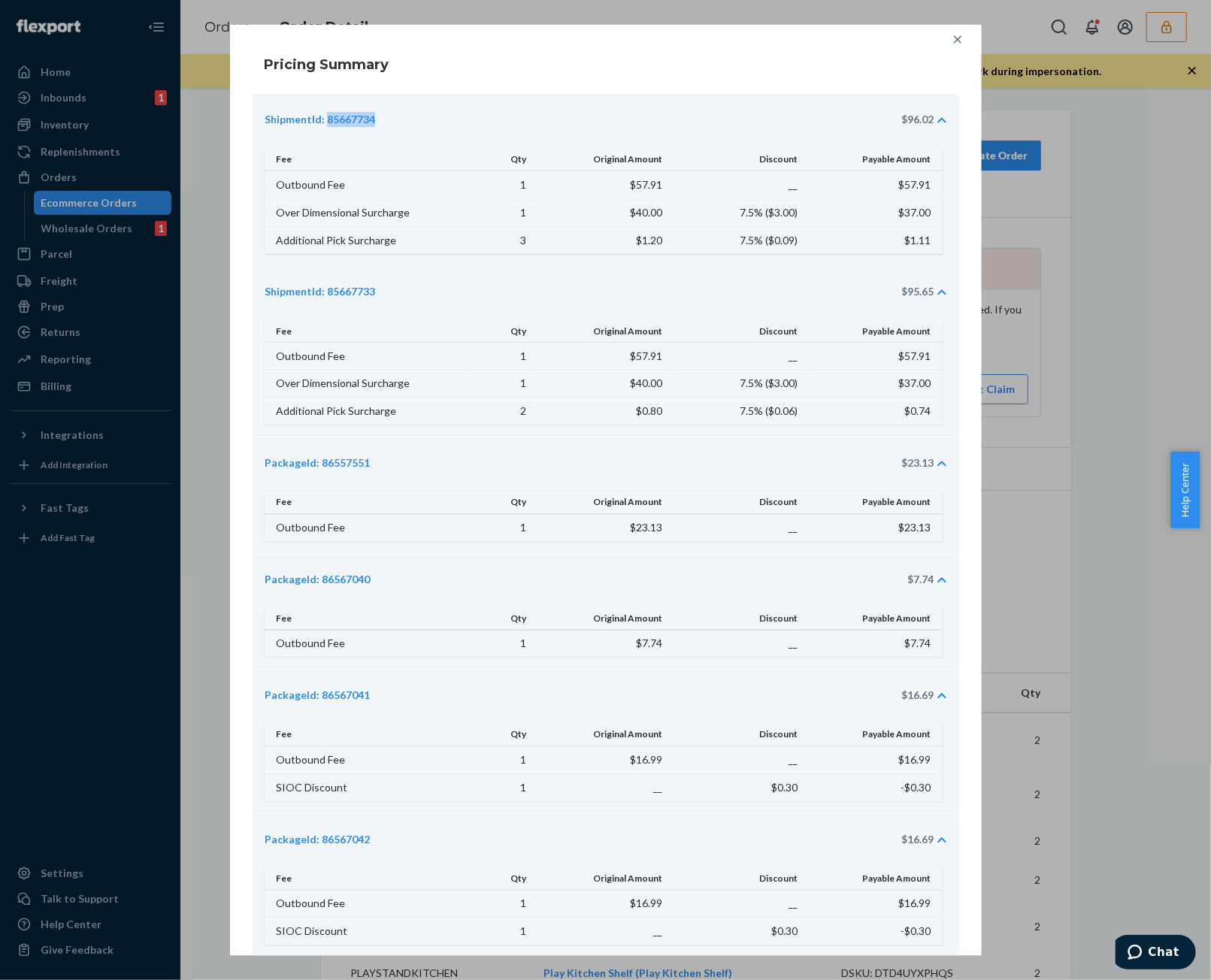
drag, startPoint x: 383, startPoint y: 121, endPoint x: 318, endPoint y: 118, distance: 65.1
click at [318, 118] on div "ShipmentId: 85667734 $96.02" at bounding box center [598, 119] width 669 height 15
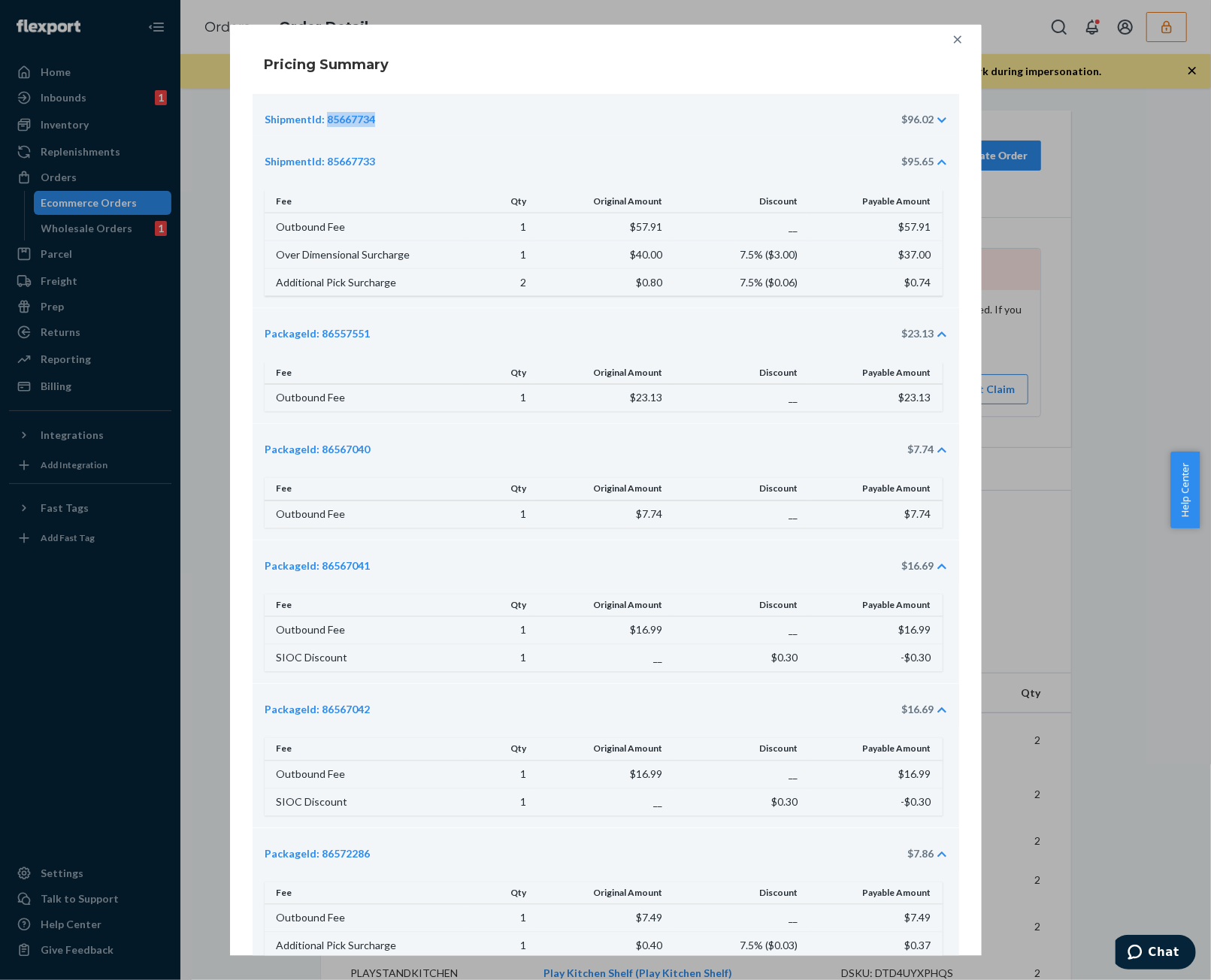
copy div "85667734"
drag, startPoint x: 397, startPoint y: 334, endPoint x: 276, endPoint y: 341, distance: 121.2
click at [276, 341] on div "PackageId: 86557551 $23.13" at bounding box center [605, 328] width 706 height 42
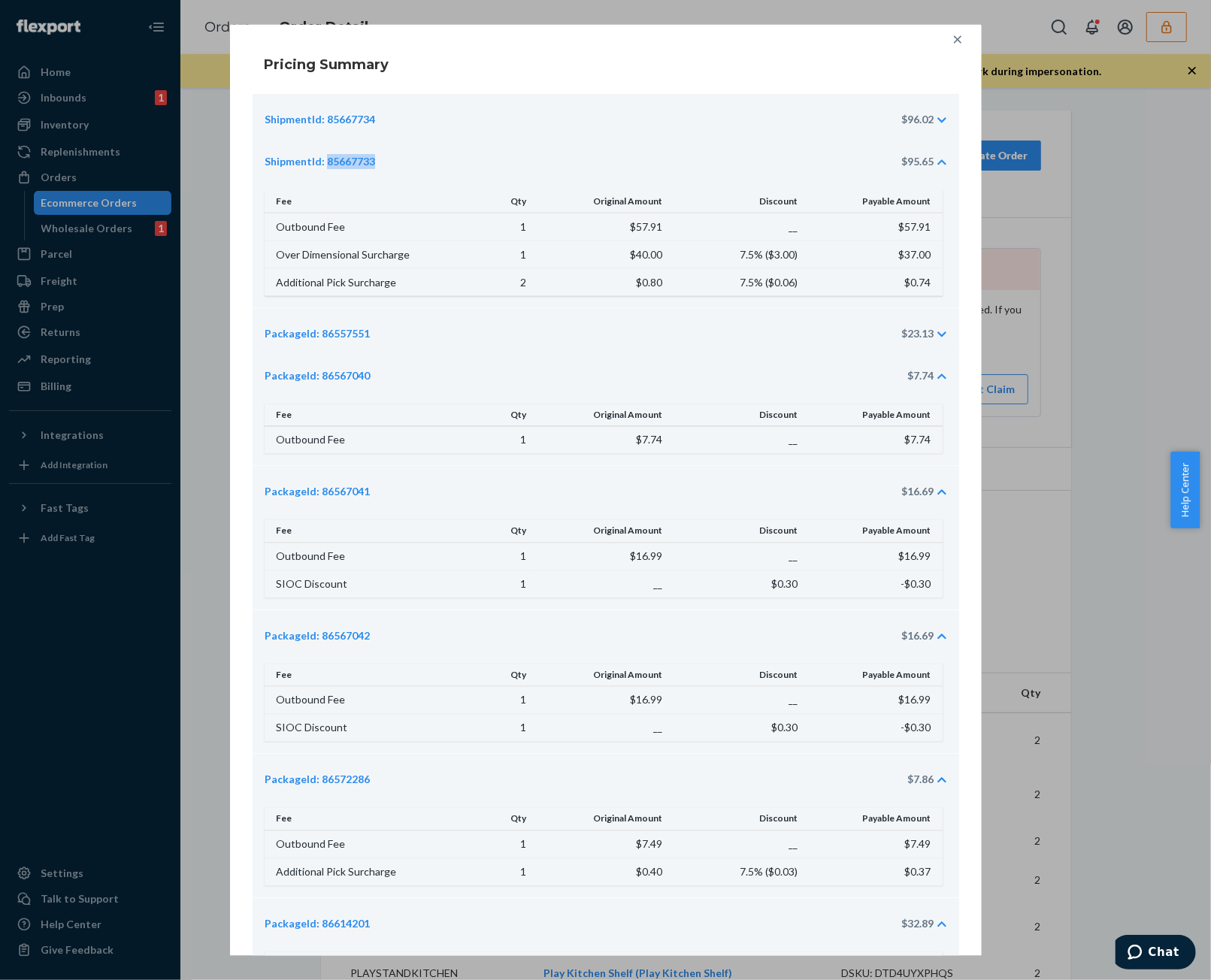
drag, startPoint x: 400, startPoint y: 157, endPoint x: 318, endPoint y: 178, distance: 84.6
click at [318, 178] on div "ShipmentId: 85667733 $95.65" at bounding box center [605, 156] width 706 height 42
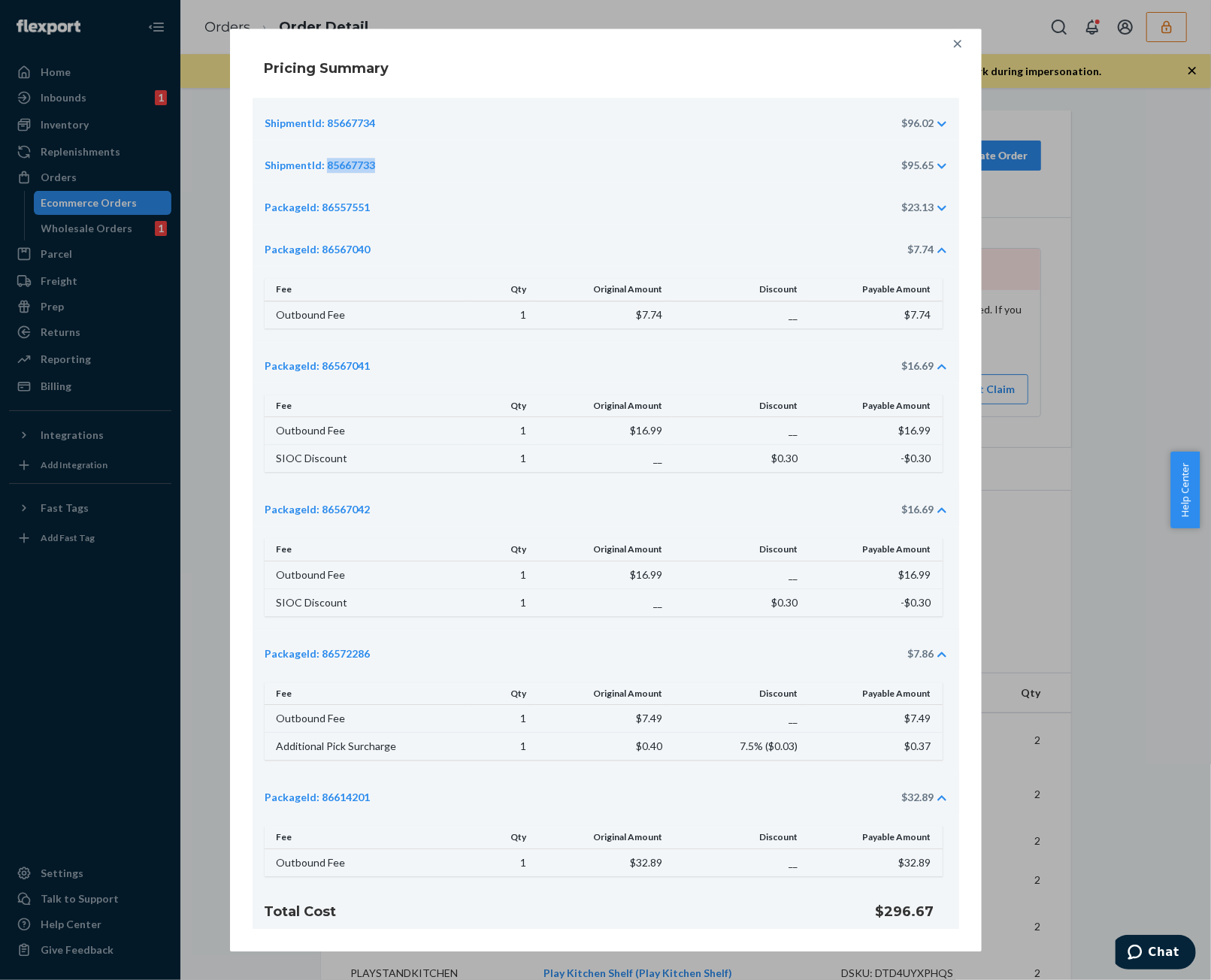
copy div "85667733"
click at [512, 194] on div "PackageId: 86557551 $23.13" at bounding box center [605, 203] width 706 height 42
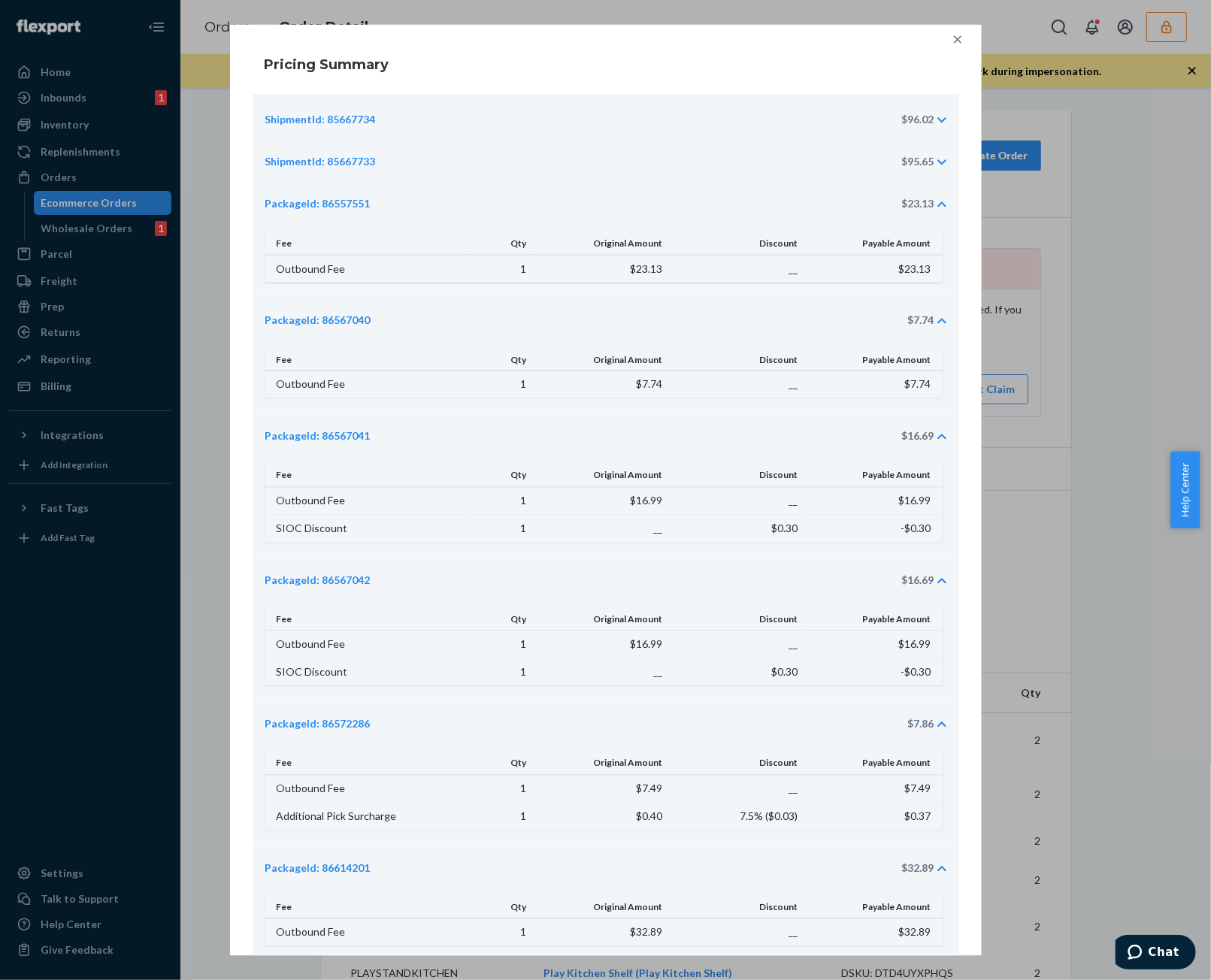
click at [456, 160] on div "ShipmentId: 85667733 $95.65" at bounding box center [598, 162] width 669 height 15
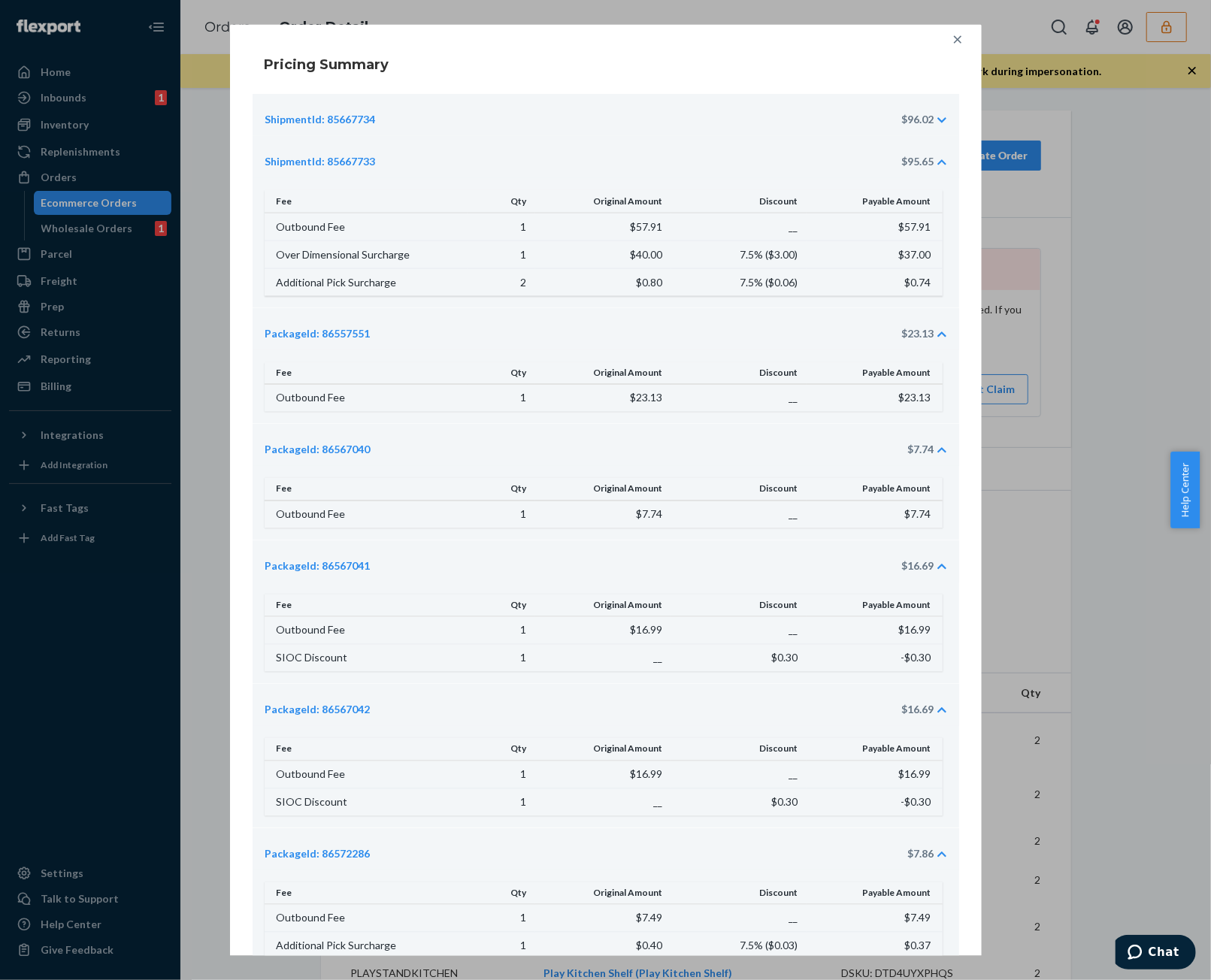
click at [474, 110] on div "ShipmentId: 85667734 $96.02" at bounding box center [605, 114] width 706 height 42
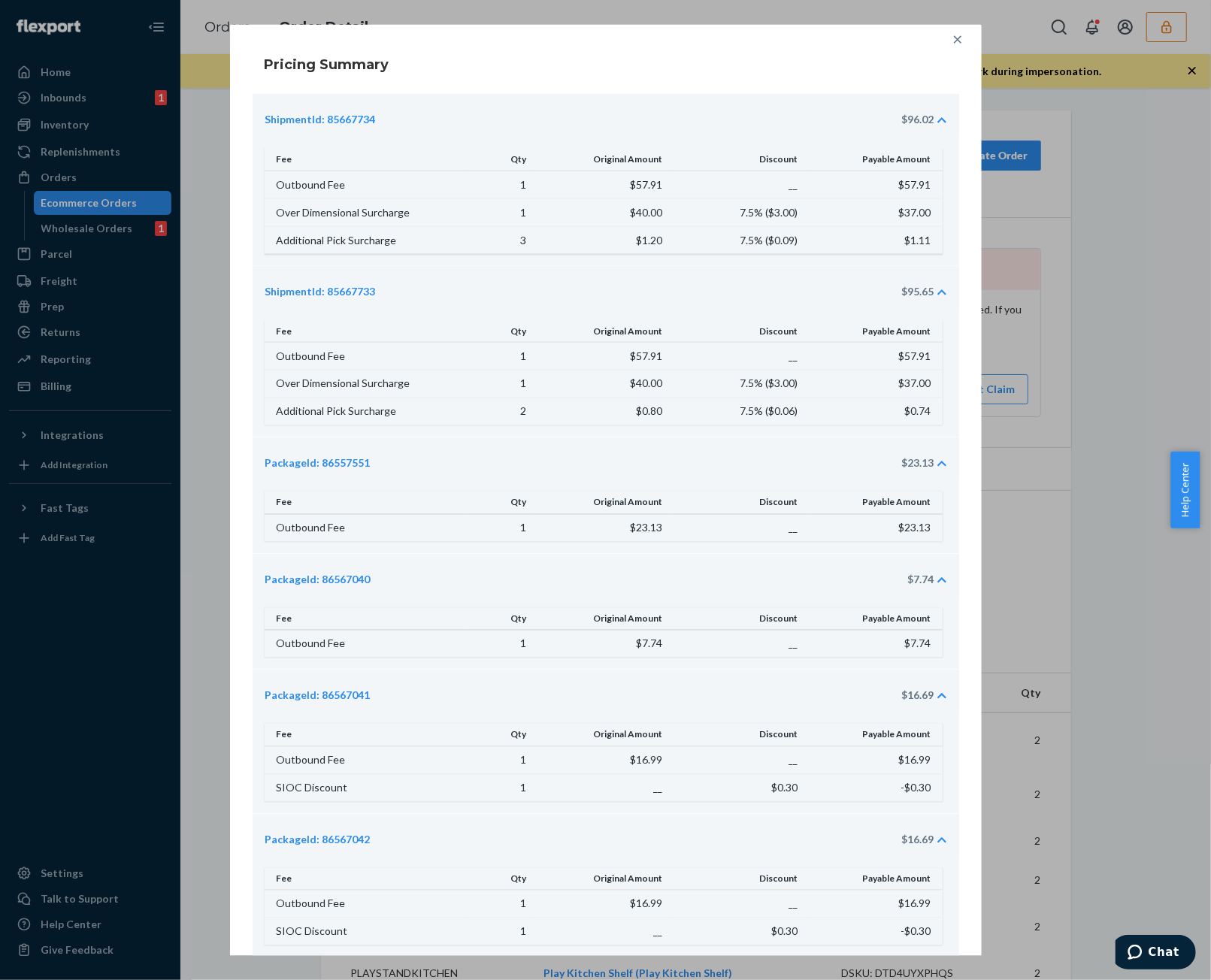
click at [953, 39] on icon at bounding box center [956, 39] width 8 height 8
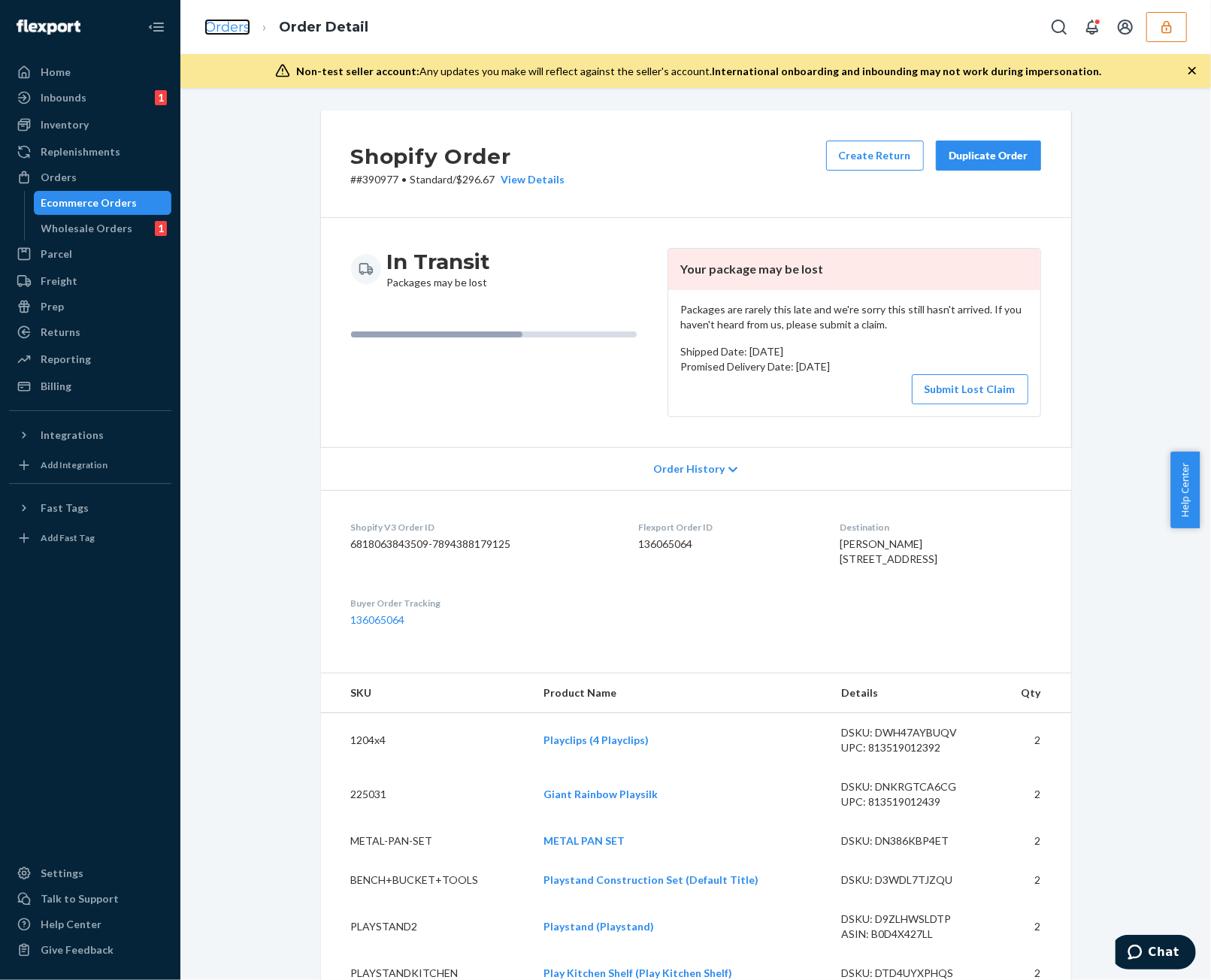
click at [232, 27] on link "Orders" at bounding box center [227, 27] width 45 height 16
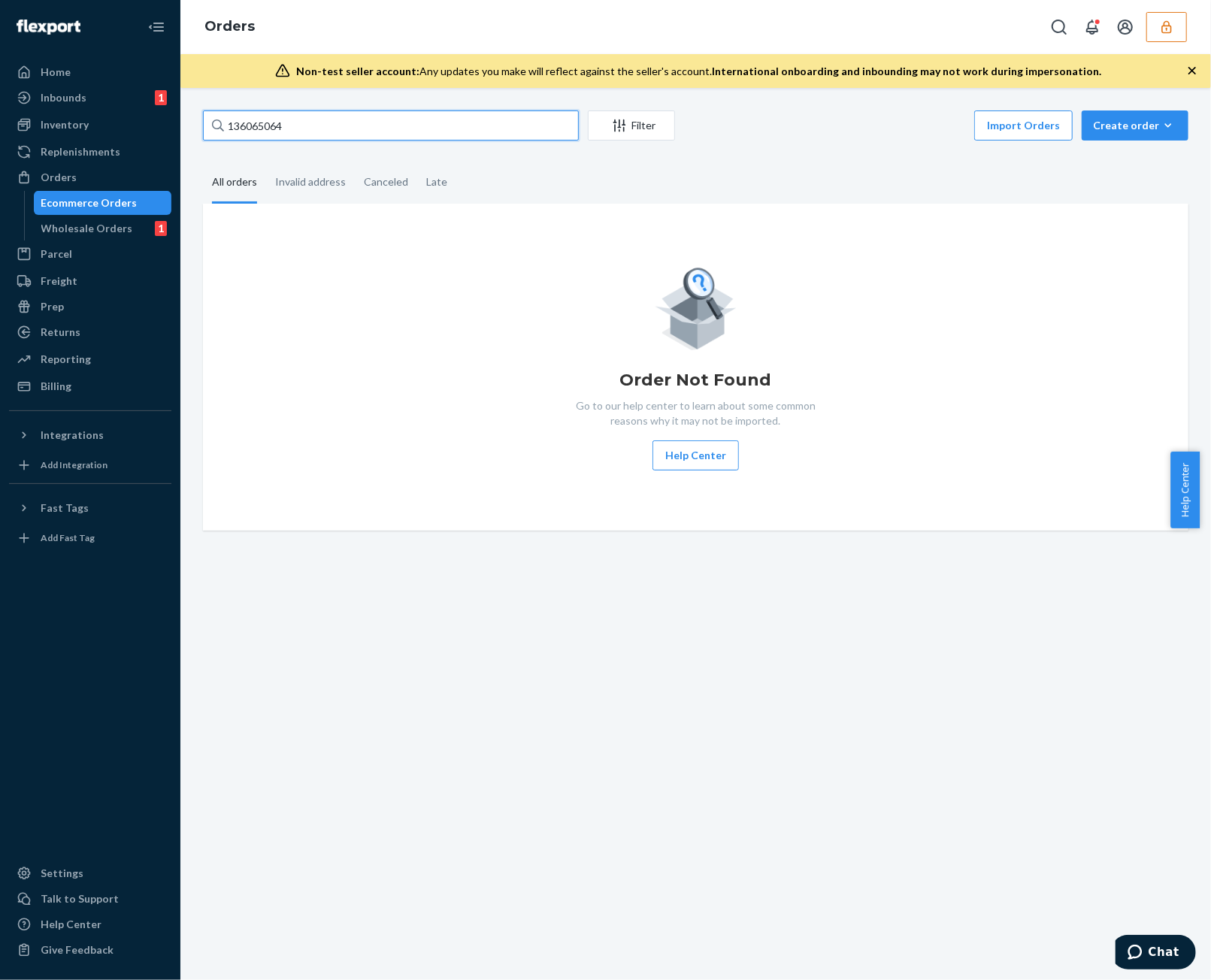
click at [384, 121] on input "136065064" at bounding box center [391, 125] width 376 height 30
click at [384, 118] on input "136065064" at bounding box center [391, 125] width 376 height 30
click at [384, 117] on input "136065064" at bounding box center [391, 125] width 376 height 30
click at [386, 115] on input "136065064" at bounding box center [391, 125] width 376 height 30
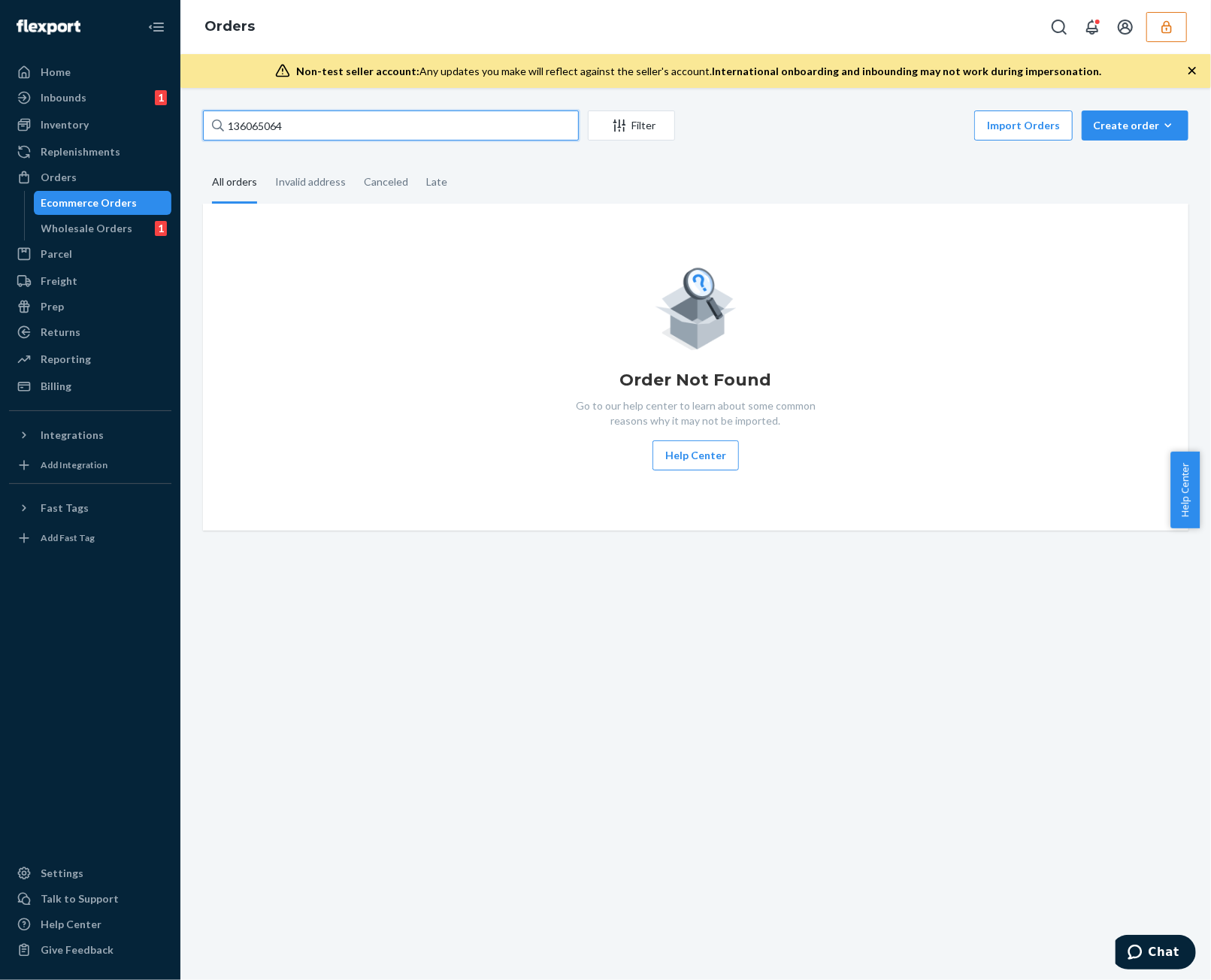
paste input "39200"
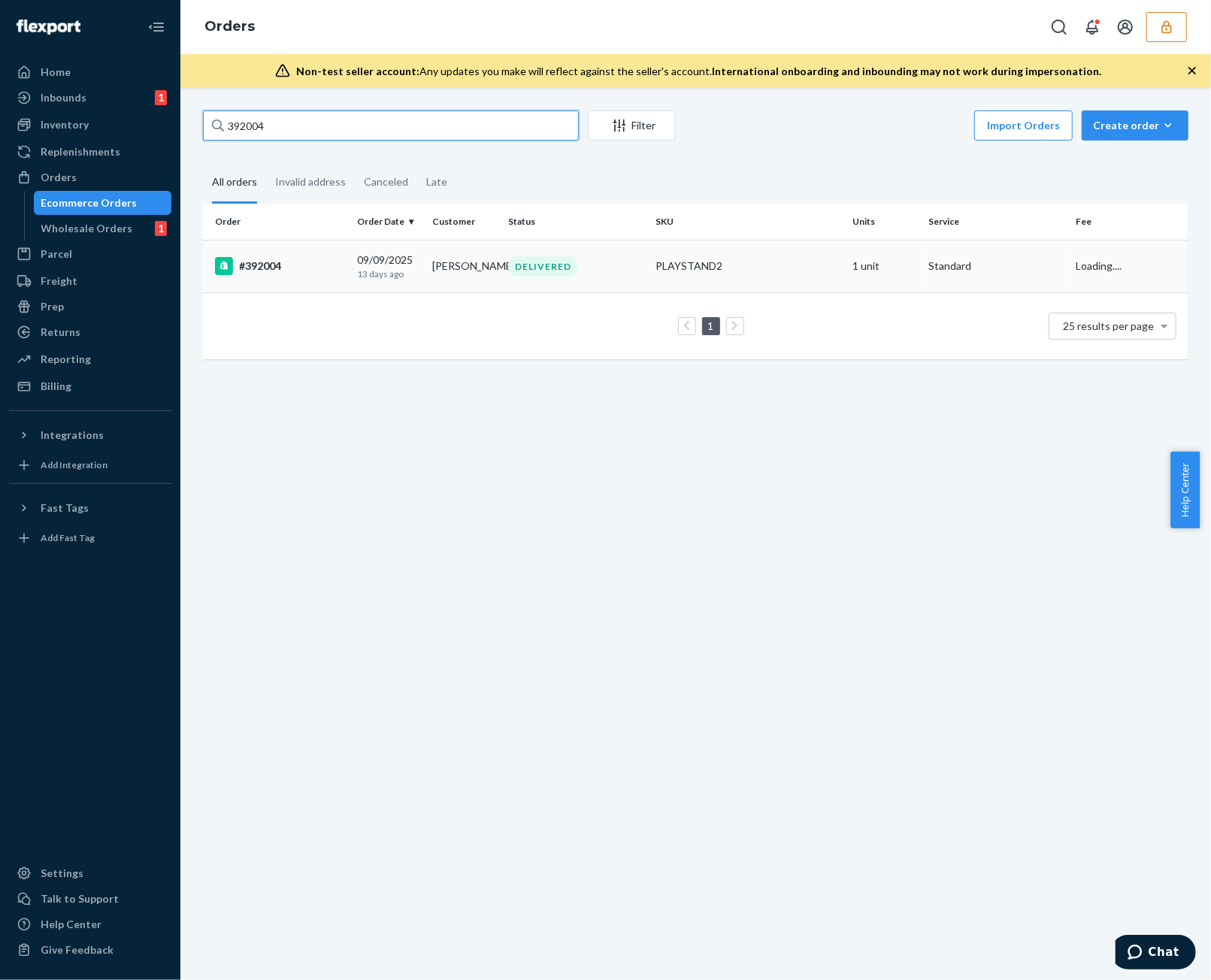
type input "392004"
click at [454, 259] on td "Jeff Strah" at bounding box center [463, 265] width 76 height 52
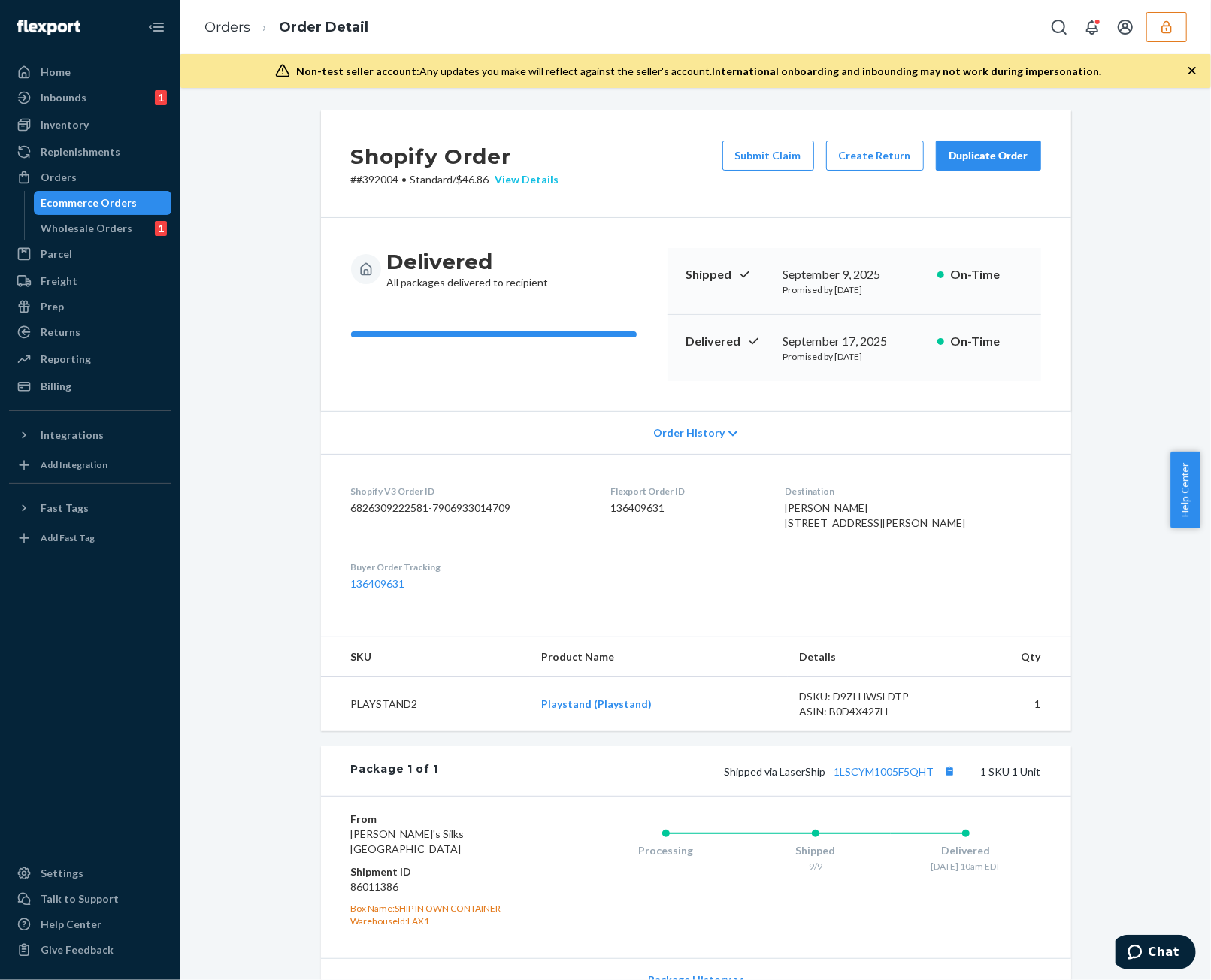
click at [538, 177] on div "View Details" at bounding box center [524, 180] width 70 height 15
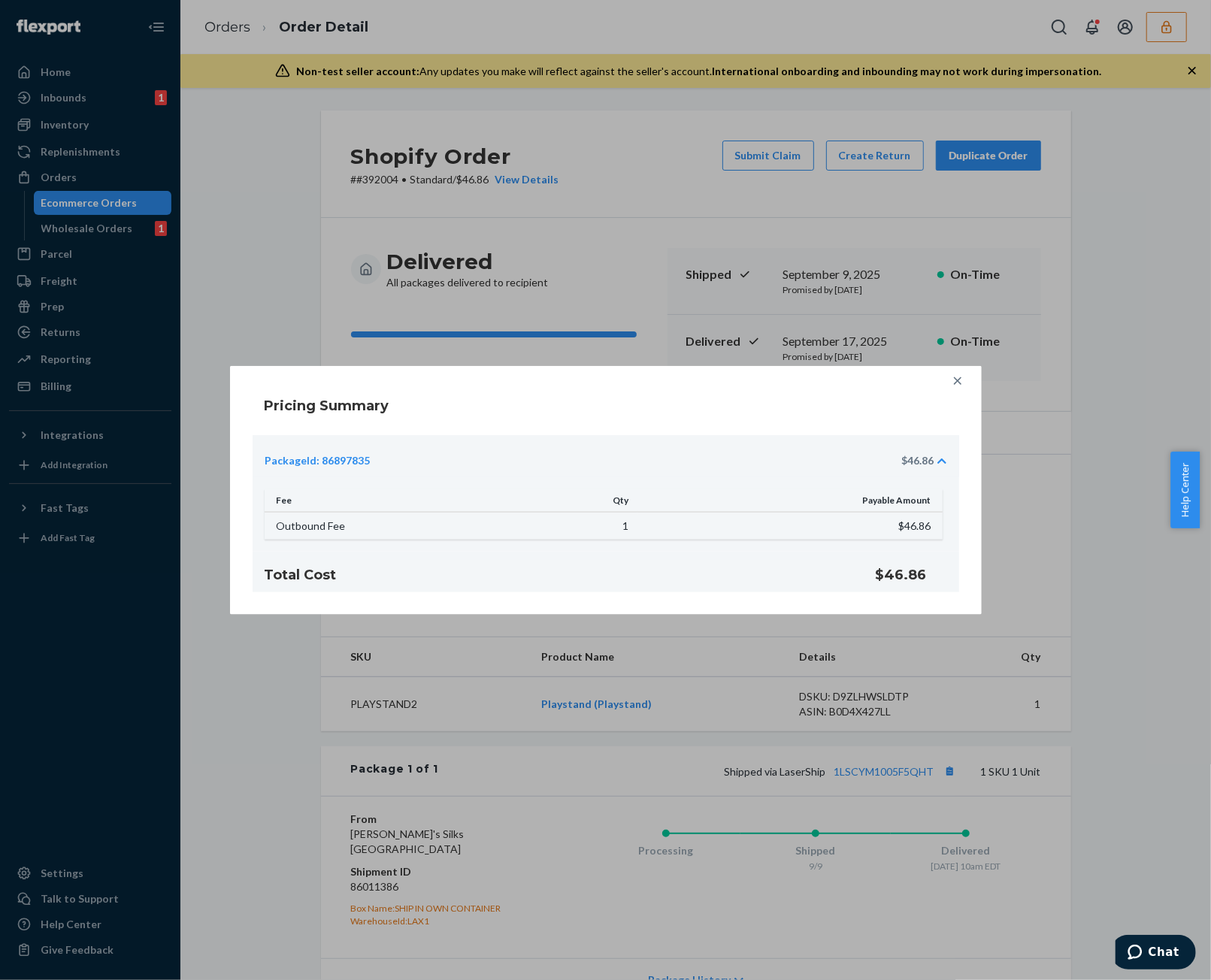
click at [954, 379] on icon at bounding box center [958, 381] width 15 height 15
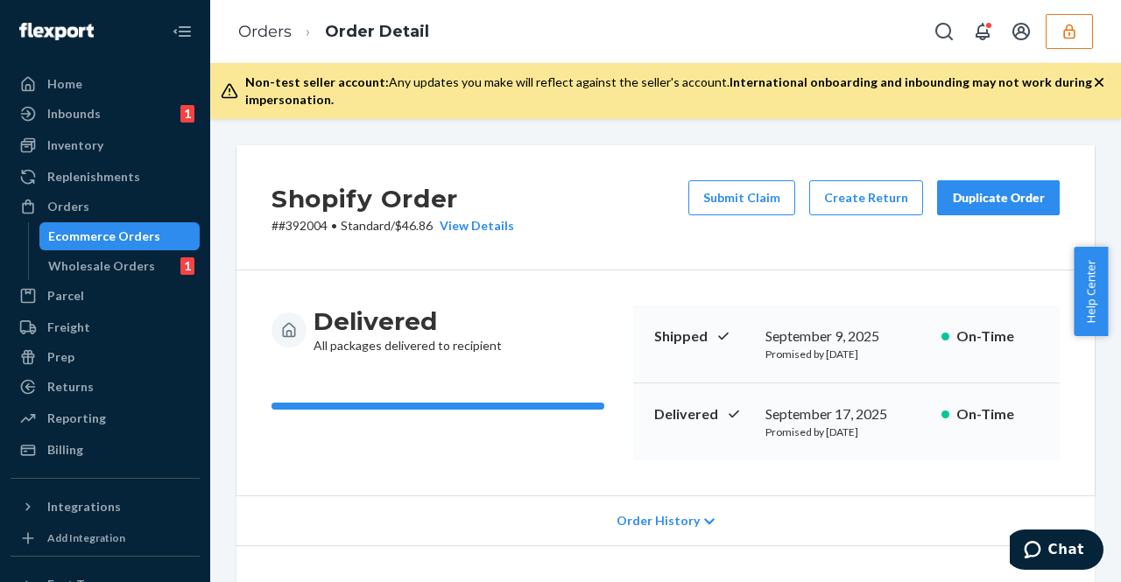
click at [1074, 24] on icon "button" at bounding box center [1069, 32] width 18 height 18
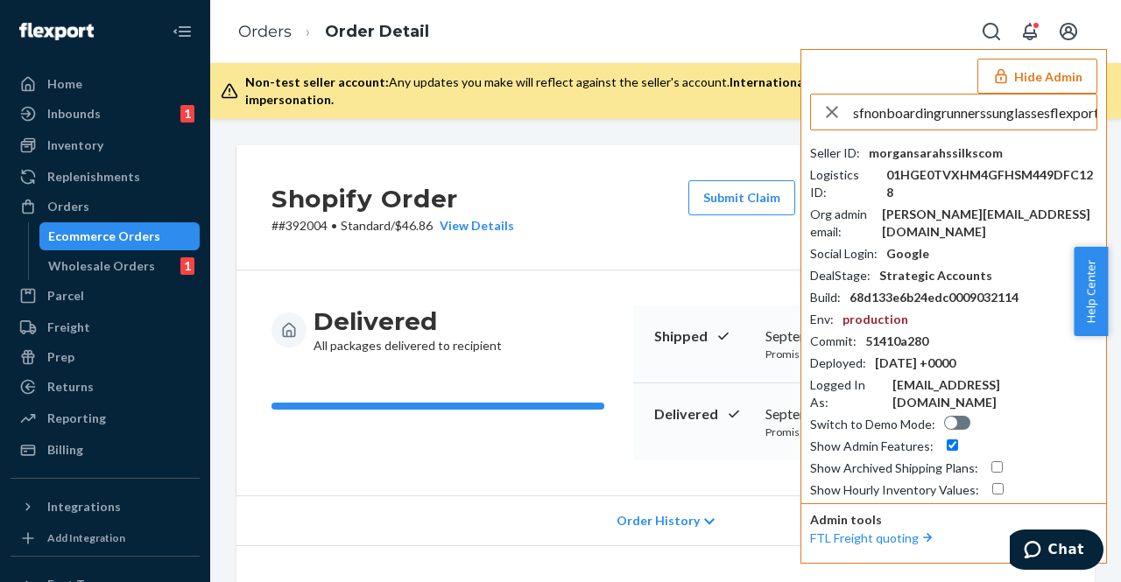
scroll to position [0, 32]
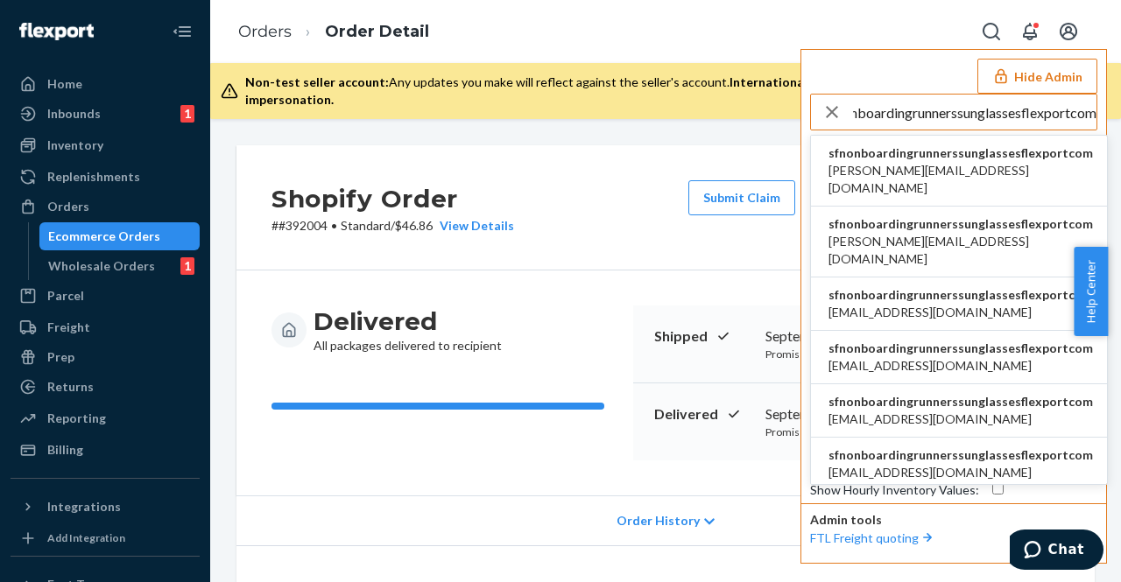
type input "sfnonboardingrunnerssunglassesflexportcom"
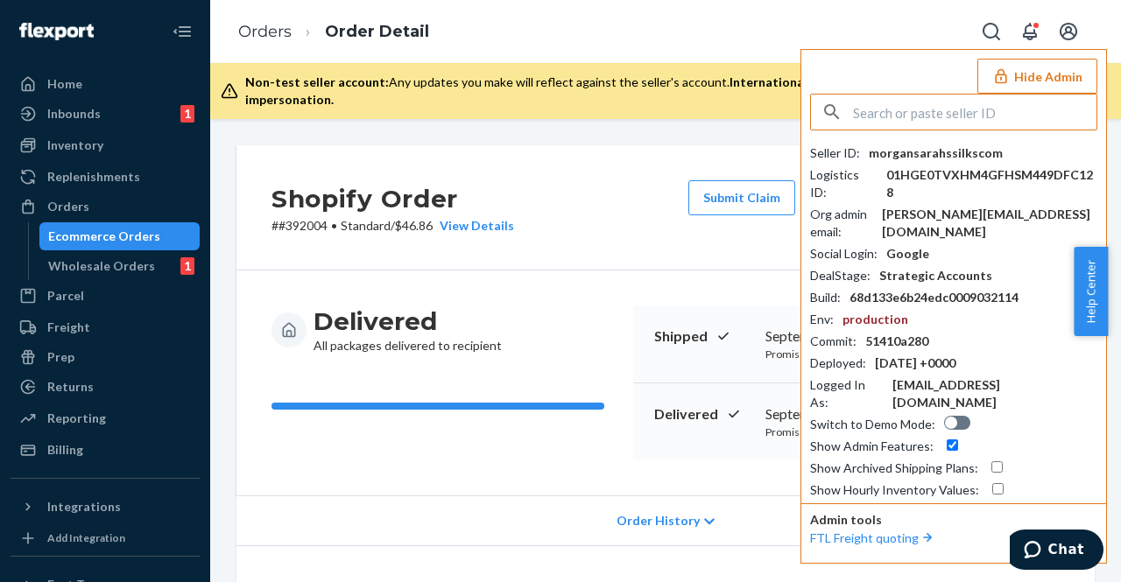
scroll to position [0, 0]
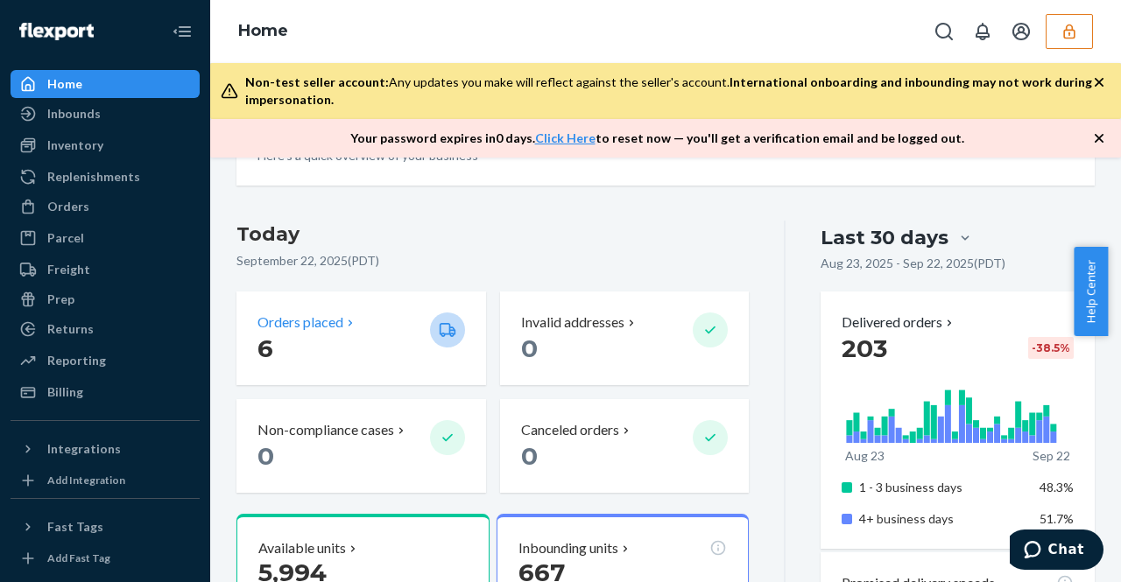
scroll to position [89, 0]
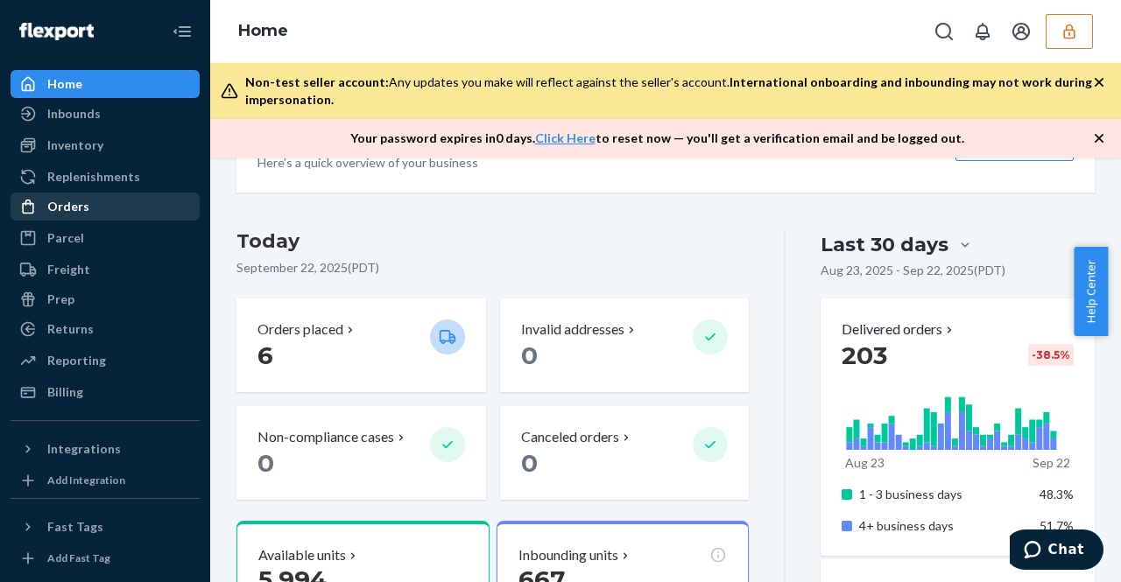
click at [89, 216] on div "Orders" at bounding box center [105, 206] width 186 height 25
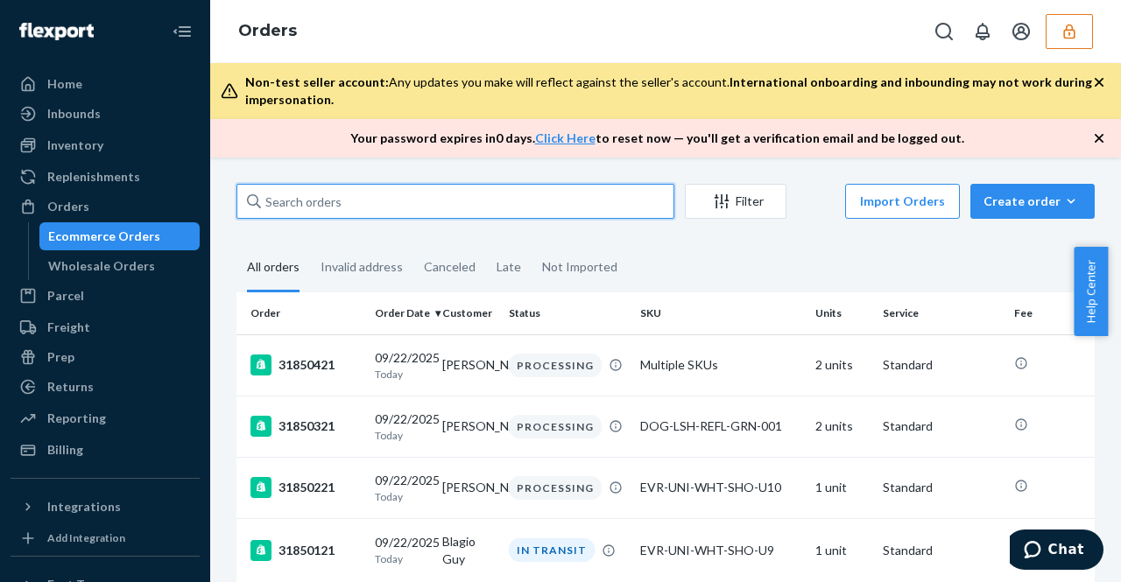
click at [458, 208] on input "text" at bounding box center [455, 201] width 438 height 35
paste input "31833721"
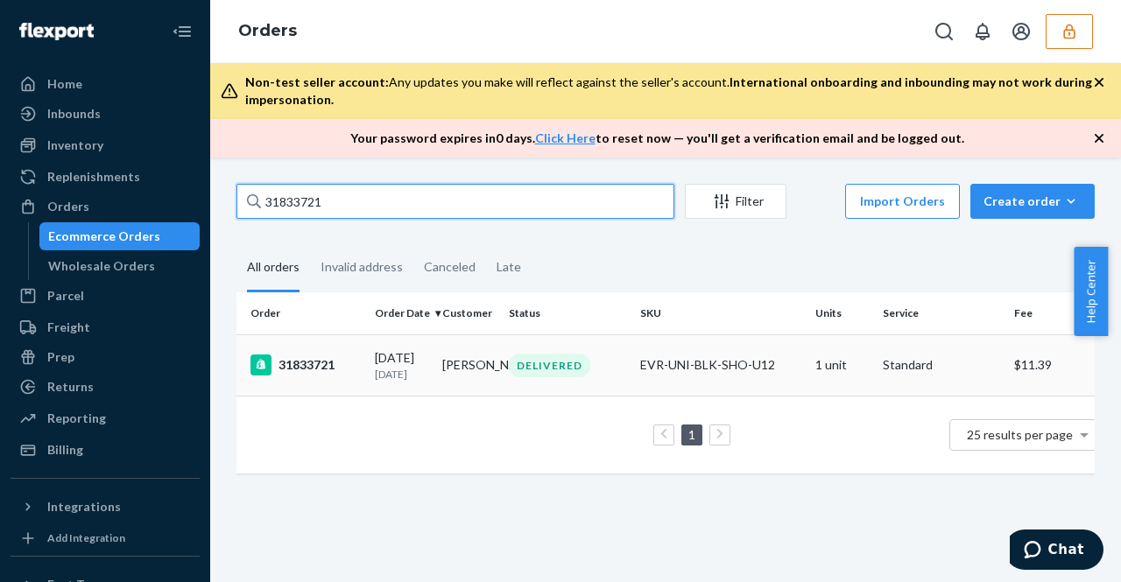
type input "31833721"
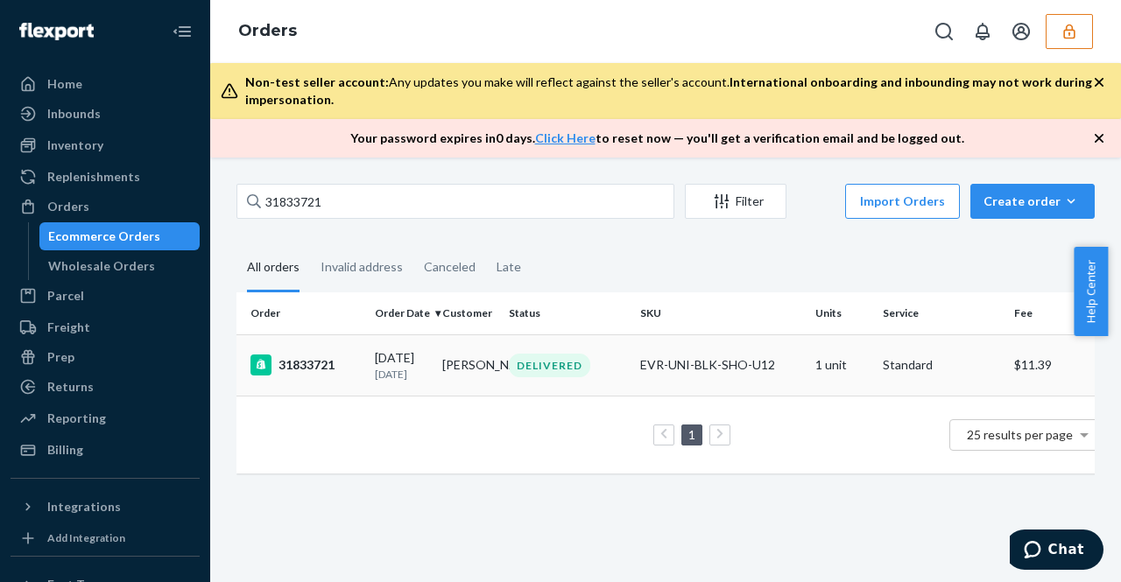
click at [426, 376] on p "[DATE]" at bounding box center [401, 374] width 53 height 15
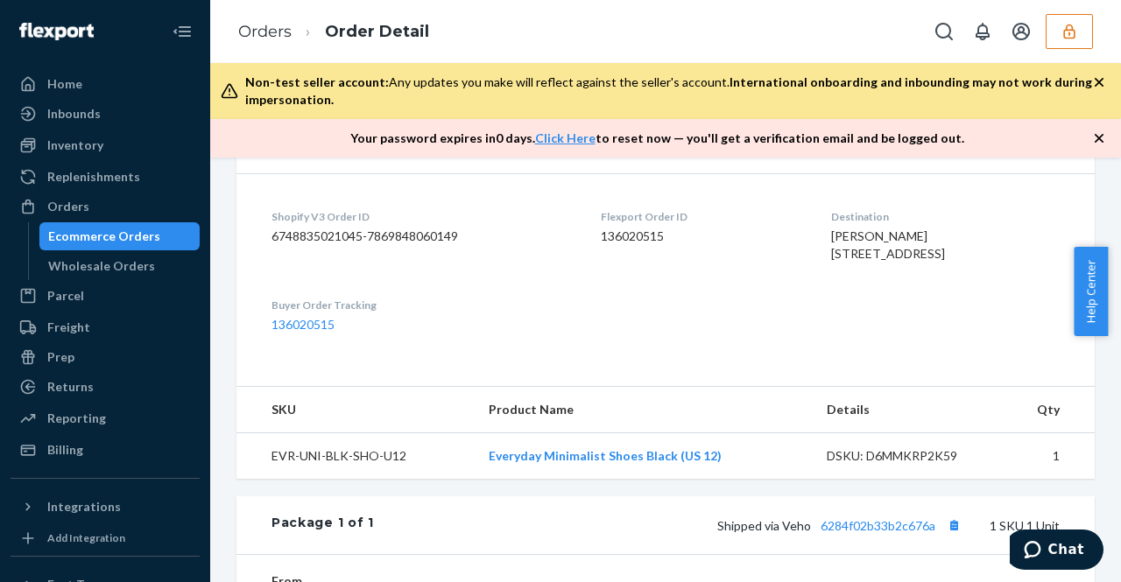
scroll to position [764, 0]
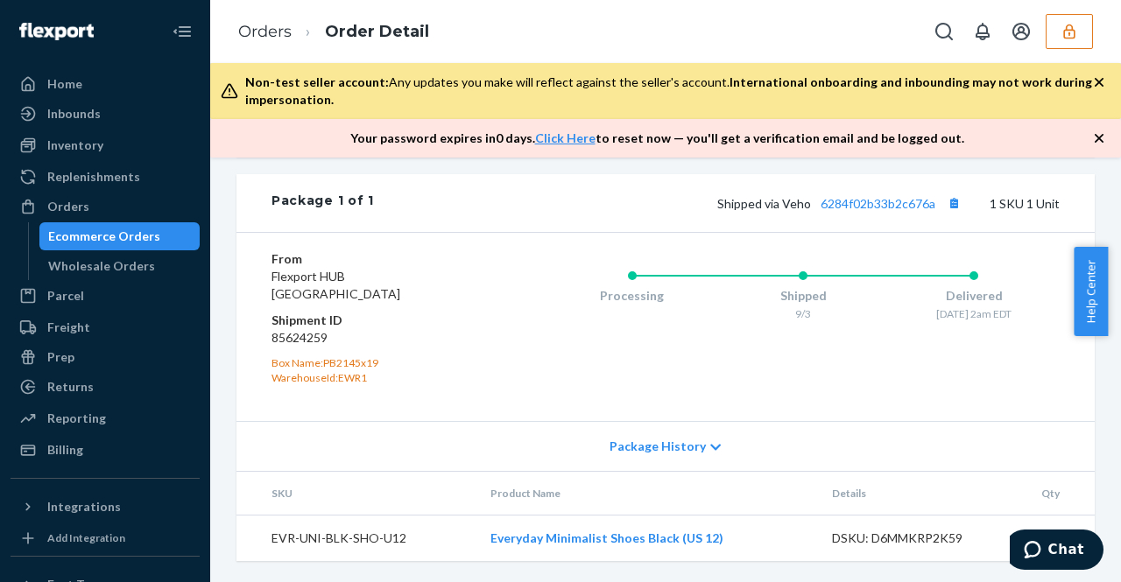
click at [923, 540] on div "DSKU: D6MMKRP2K59" at bounding box center [912, 539] width 161 height 18
copy div "D6MMKRP2K59"
click at [891, 500] on th "Details" at bounding box center [912, 494] width 189 height 44
click at [900, 198] on link "6284f02b33b2c676a" at bounding box center [877, 203] width 115 height 15
